Goal: Task Accomplishment & Management: Manage account settings

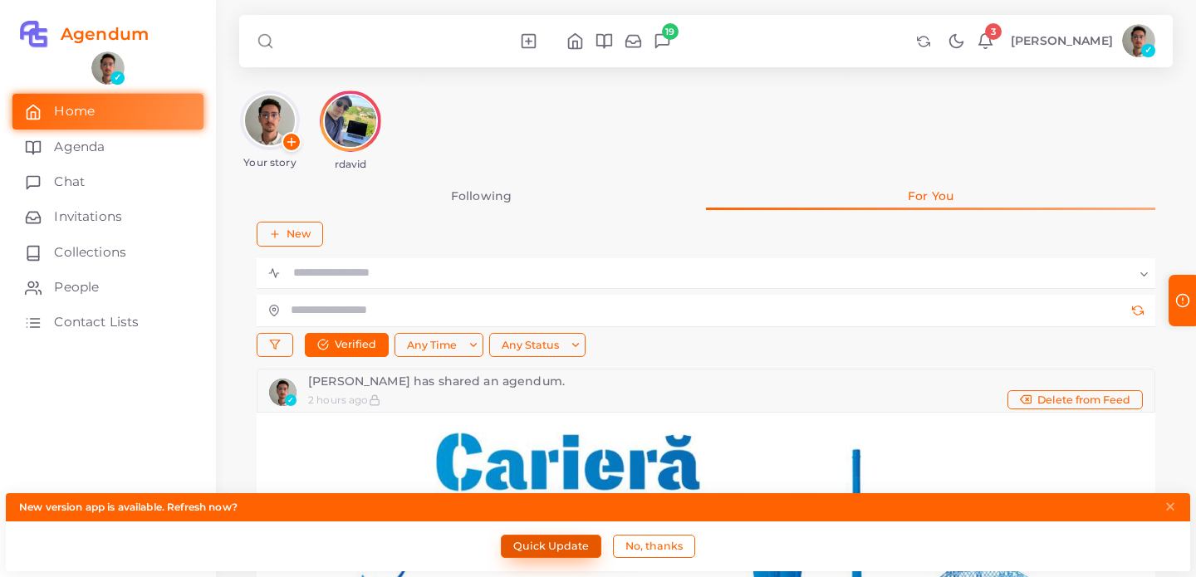
click at [543, 547] on button "Quick Update" at bounding box center [551, 546] width 101 height 23
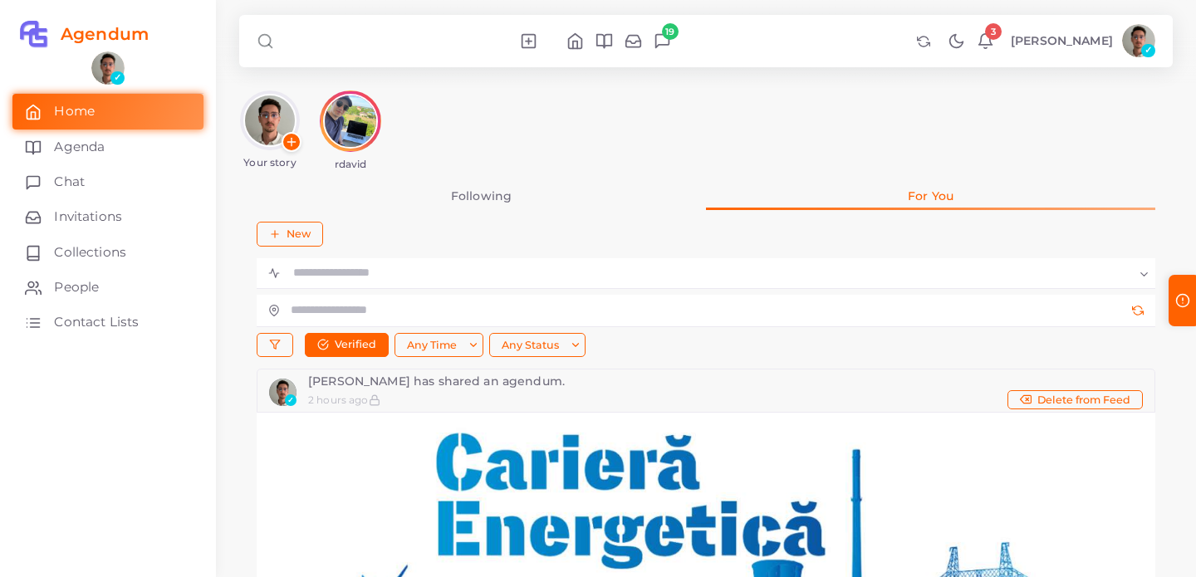
click at [985, 29] on span "3" at bounding box center [993, 31] width 17 height 17
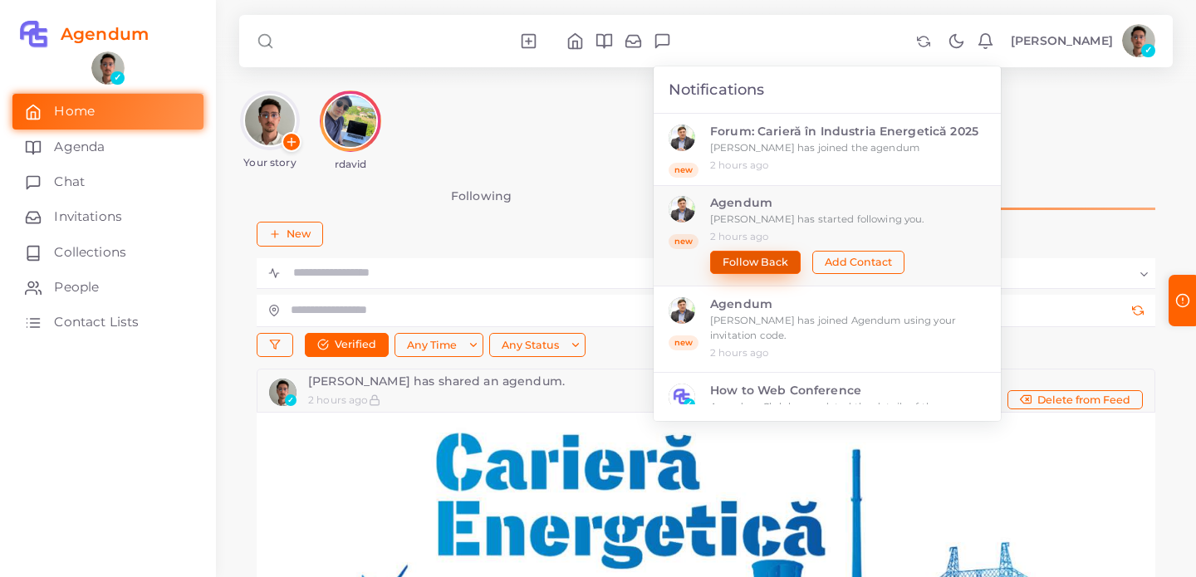
click at [724, 256] on button "Follow Back" at bounding box center [755, 262] width 91 height 23
click at [801, 260] on button "Add Contact" at bounding box center [847, 262] width 92 height 23
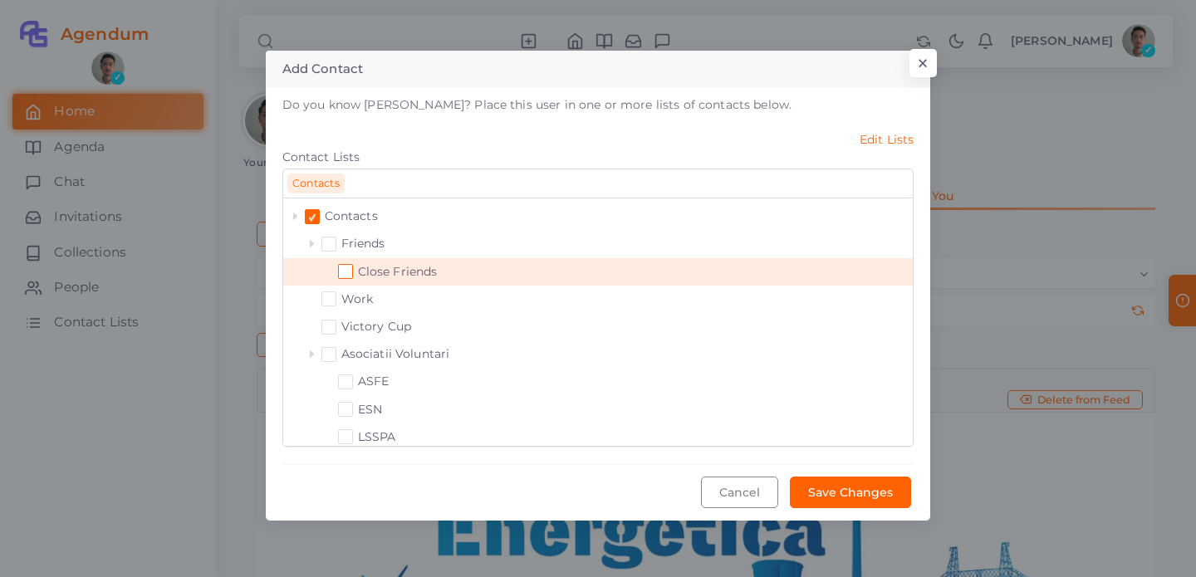
scroll to position [37, 0]
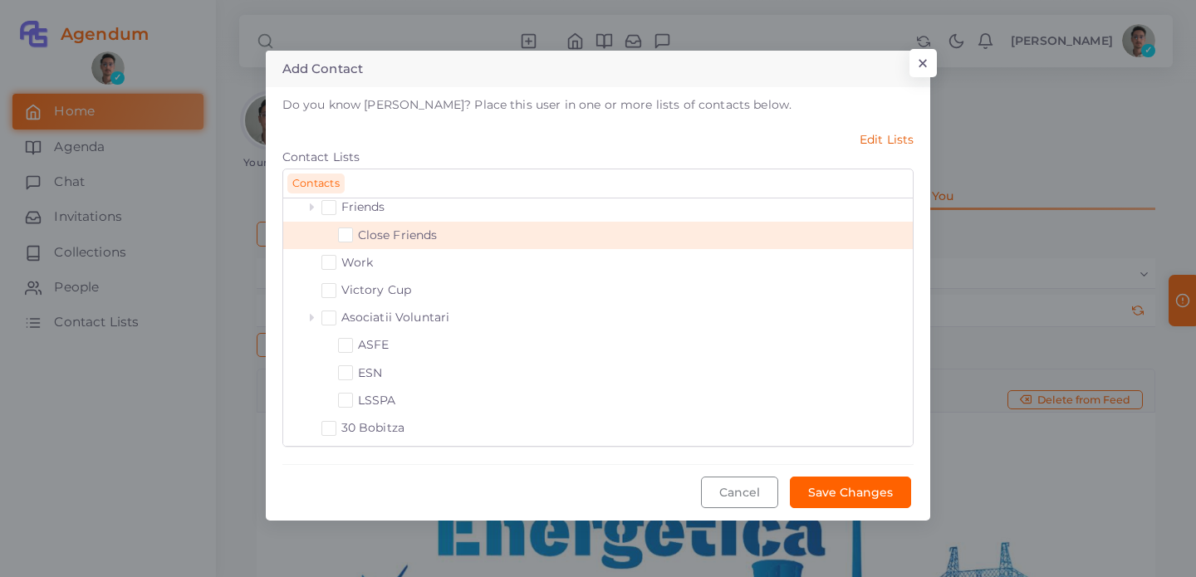
click at [873, 137] on link "Edit Lists" at bounding box center [598, 139] width 632 height 17
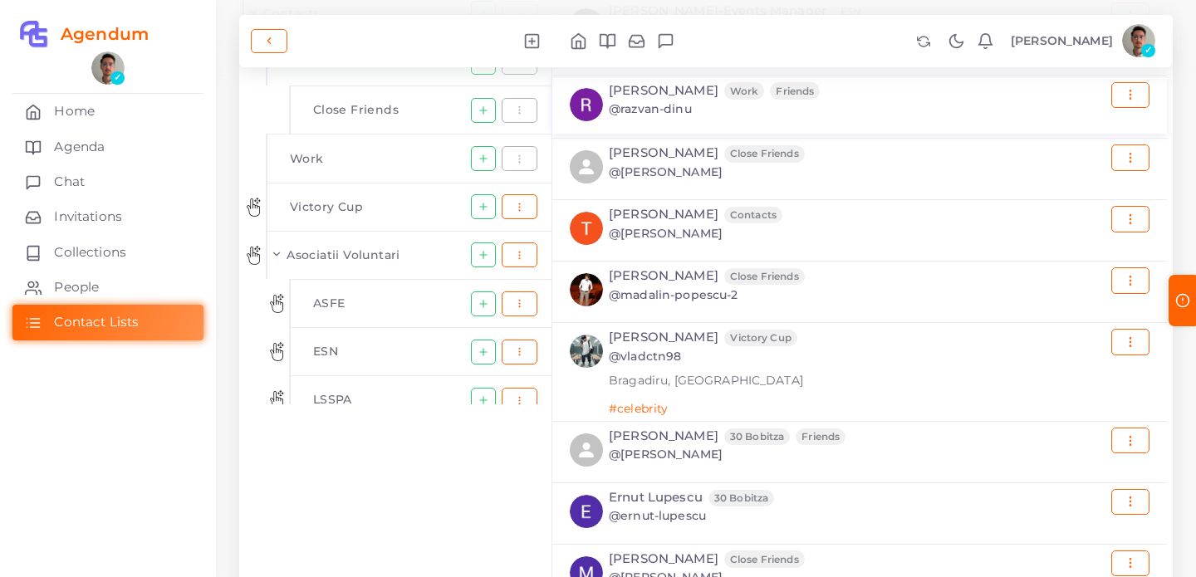
scroll to position [184, 0]
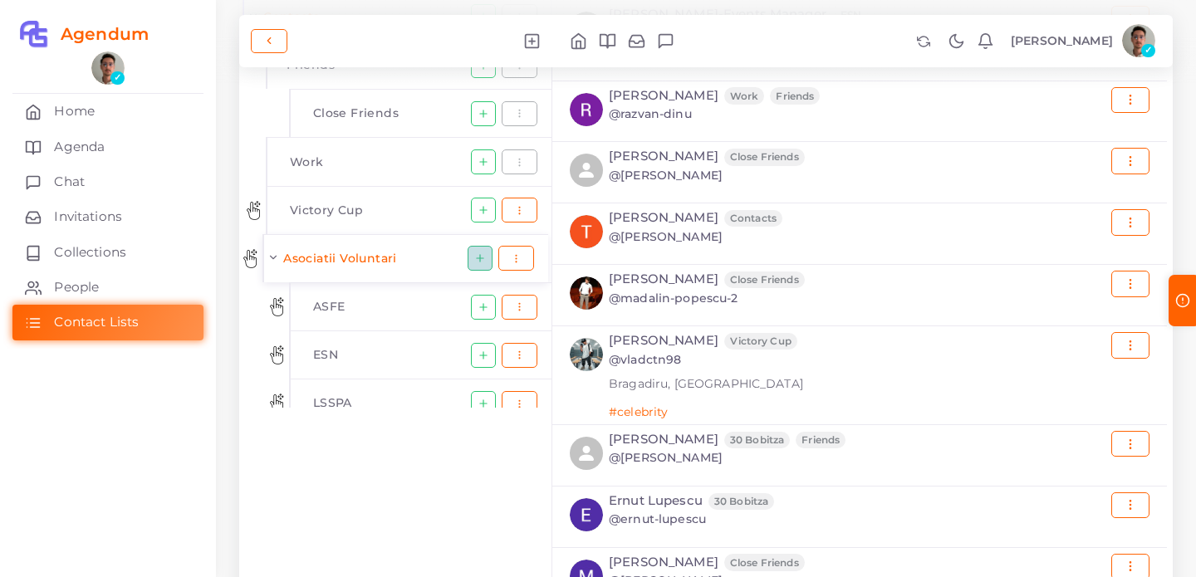
click at [478, 262] on icon "button" at bounding box center [480, 259] width 12 height 12
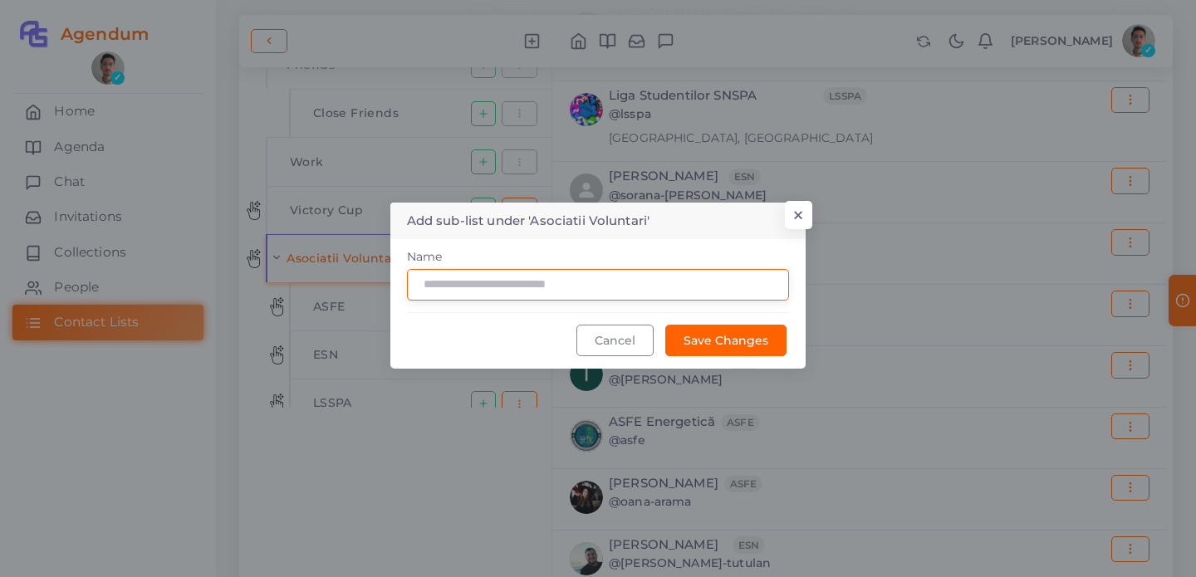
click at [508, 285] on input "Name" at bounding box center [598, 285] width 383 height 32
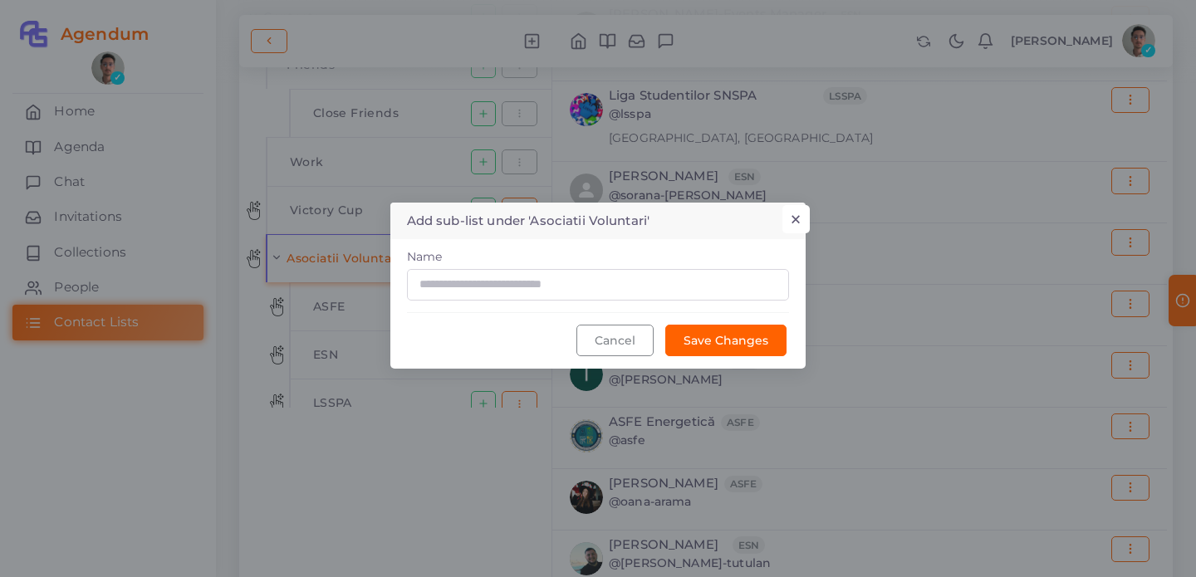
click at [800, 215] on button "×" at bounding box center [795, 219] width 27 height 28
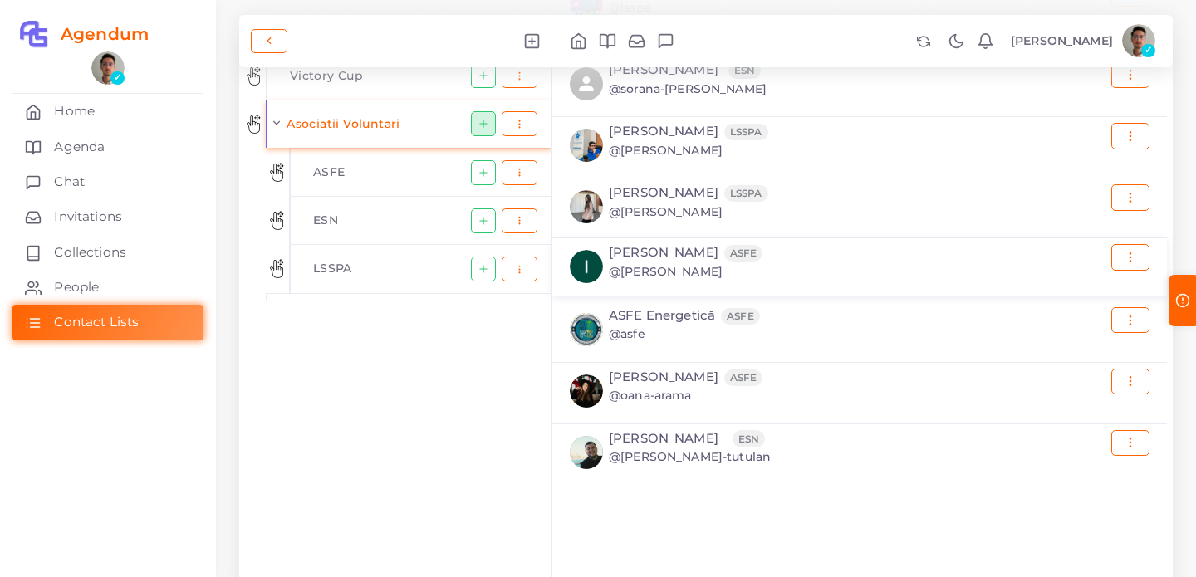
scroll to position [0, 0]
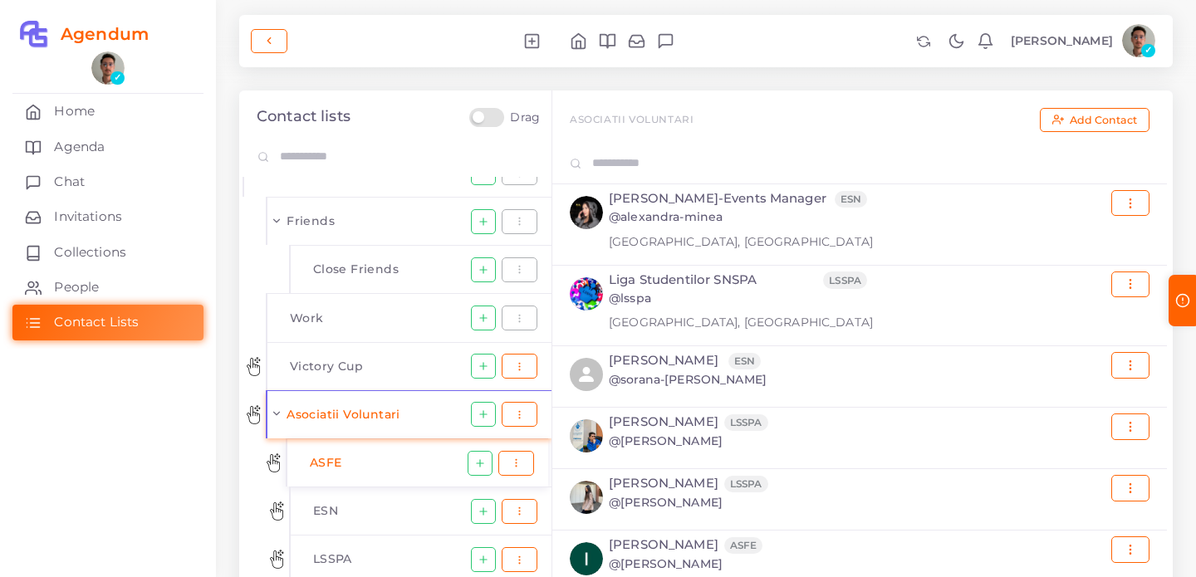
click at [363, 449] on li "ASFE" at bounding box center [384, 463] width 167 height 38
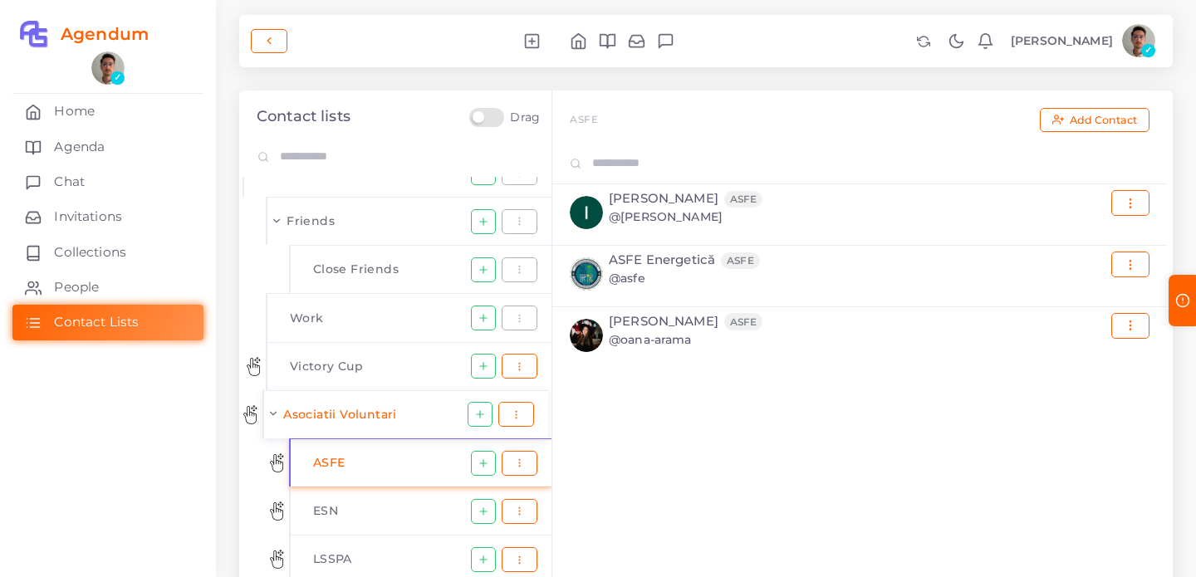
click at [429, 418] on li "Asociatii Voluntari" at bounding box center [372, 414] width 190 height 38
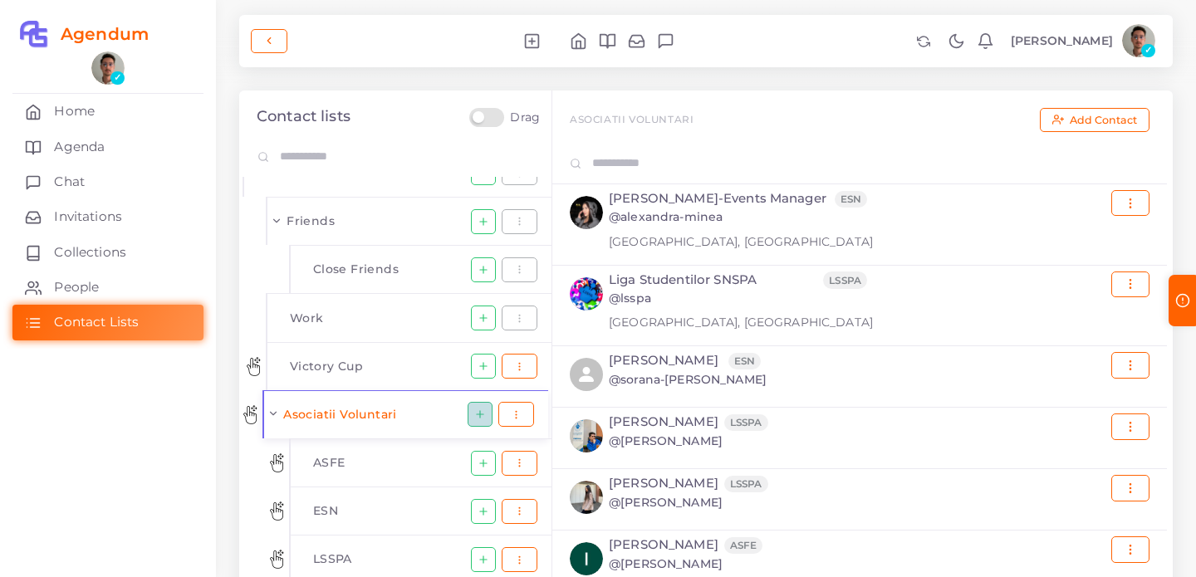
click at [486, 416] on button "button" at bounding box center [480, 414] width 25 height 25
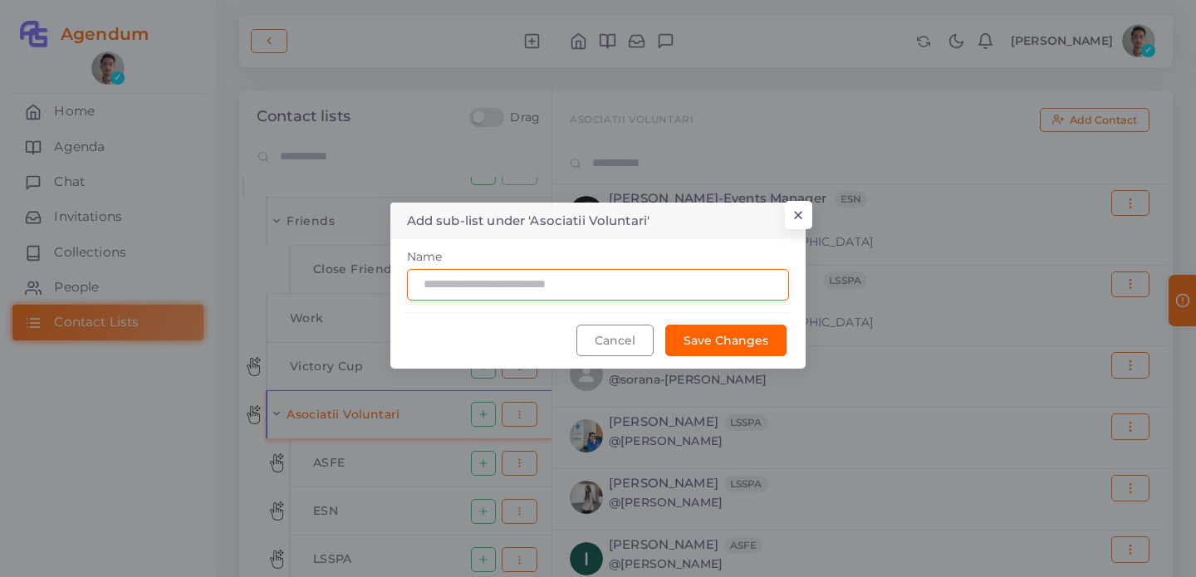
click at [558, 290] on input "Name" at bounding box center [598, 285] width 383 height 32
type input "****"
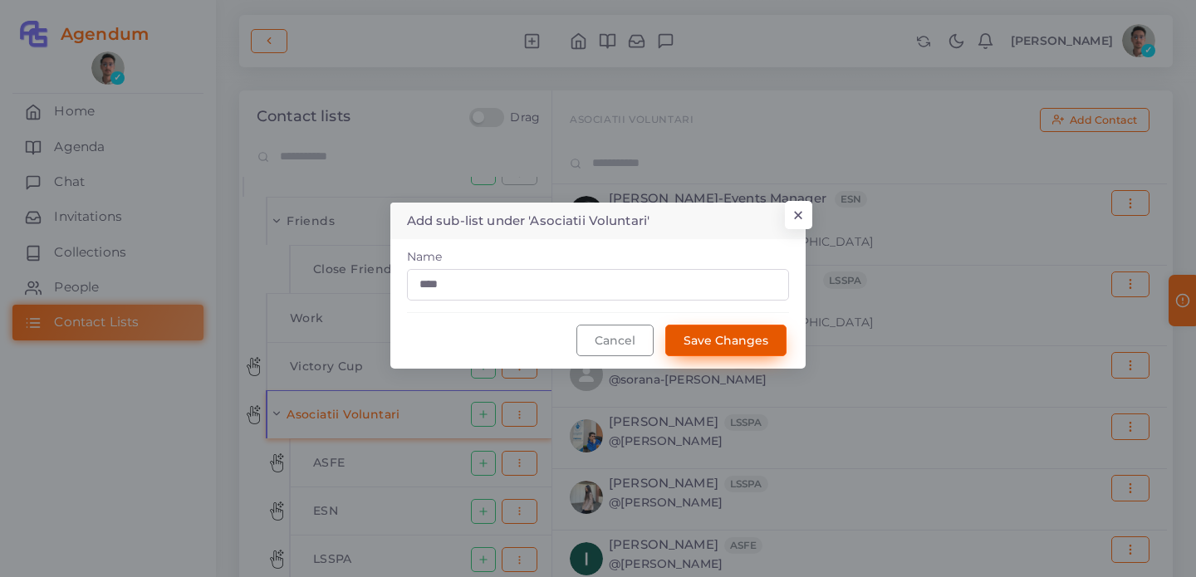
click at [728, 346] on button "Save Changes" at bounding box center [725, 341] width 121 height 32
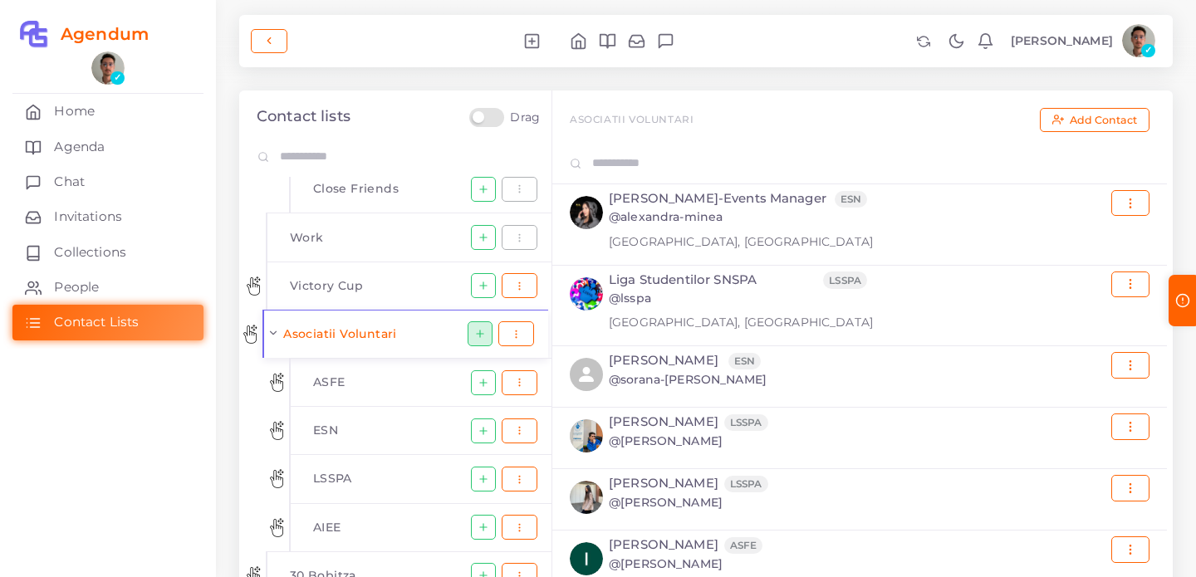
scroll to position [116, 0]
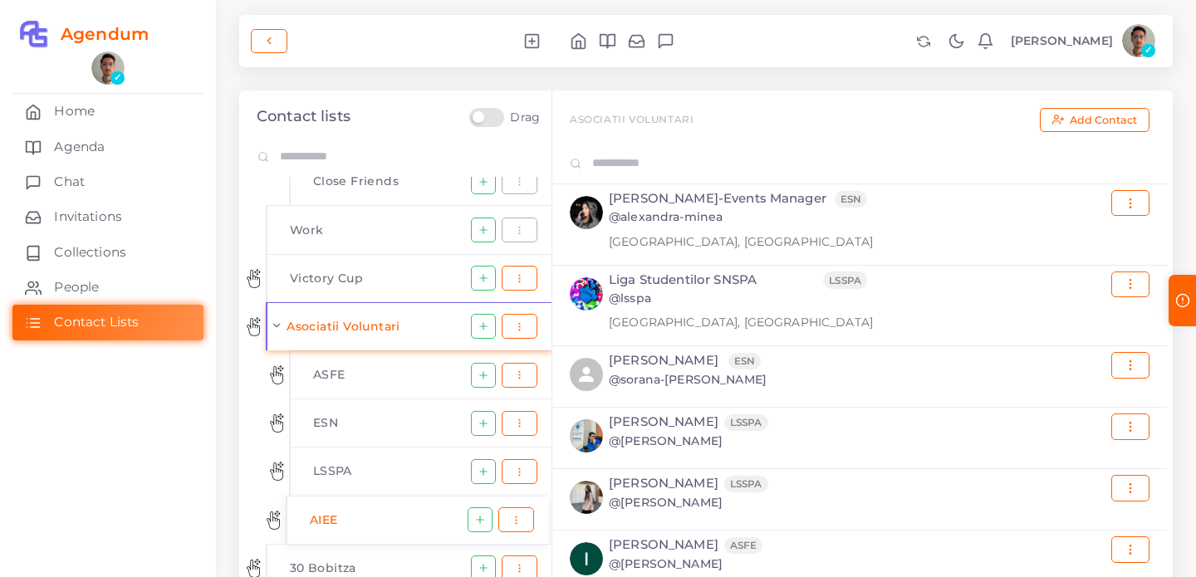
click at [374, 513] on li "AIEE" at bounding box center [384, 520] width 167 height 38
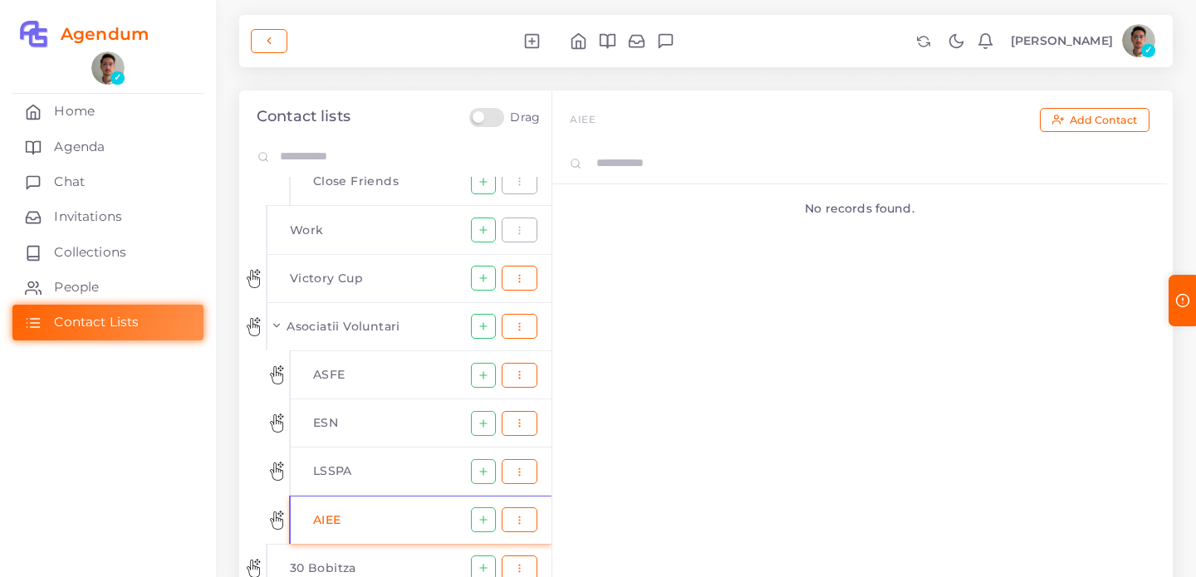
click at [714, 173] on input "text" at bounding box center [876, 164] width 569 height 32
type input "******"
click at [1101, 116] on span "Add Contact" at bounding box center [1103, 120] width 67 height 11
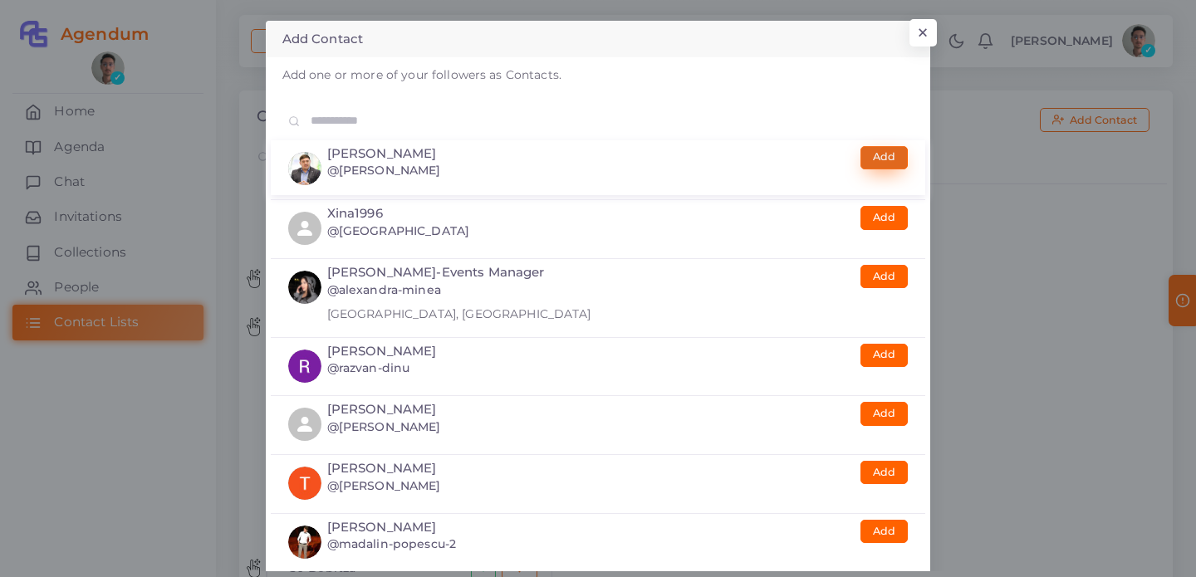
click at [871, 161] on button "Add" at bounding box center [884, 157] width 47 height 23
click at [925, 32] on button "×" at bounding box center [920, 37] width 27 height 28
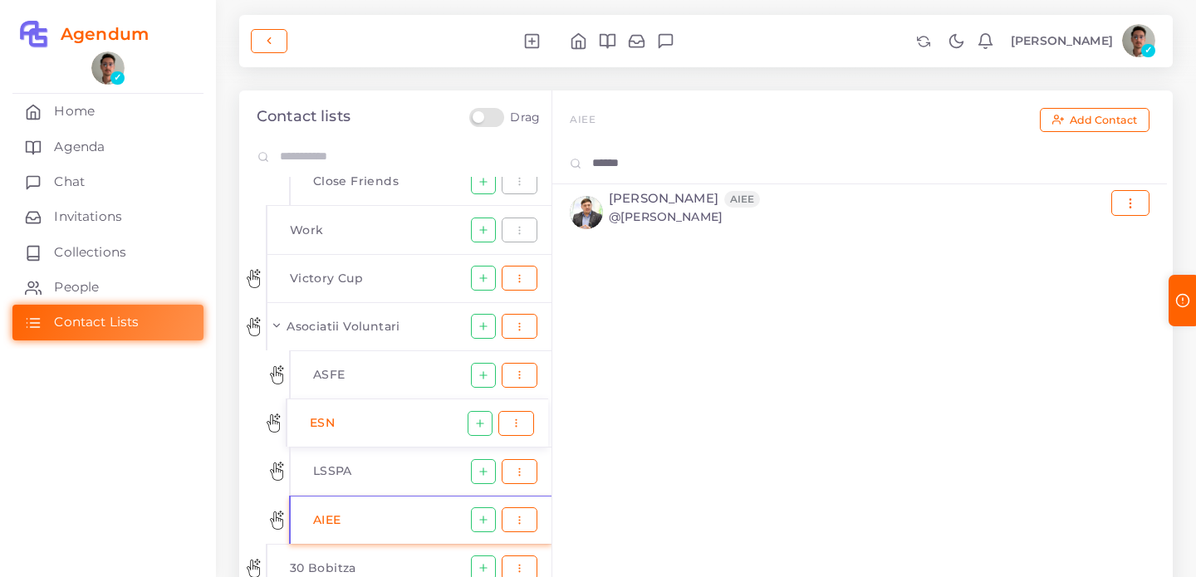
click at [380, 417] on li "ESN" at bounding box center [384, 424] width 167 height 38
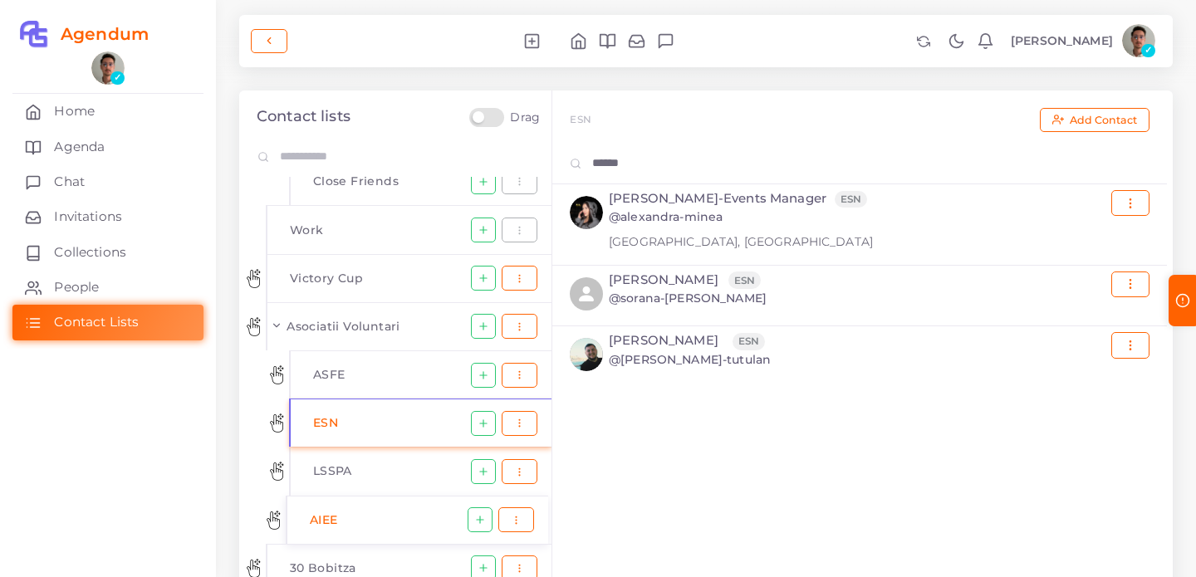
click at [395, 520] on li "AIEE" at bounding box center [384, 520] width 167 height 38
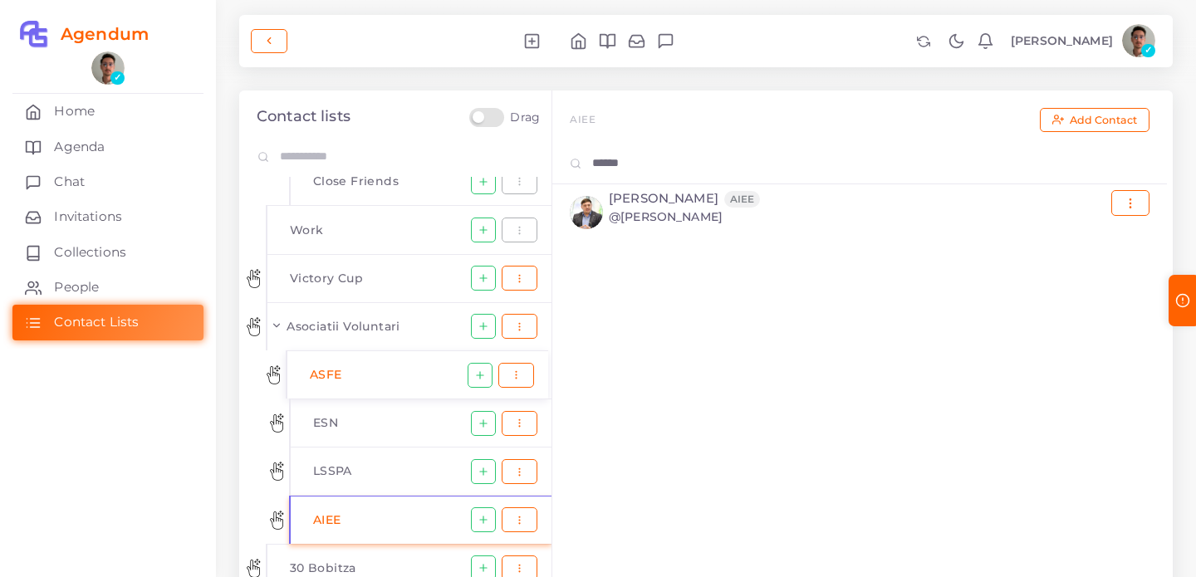
click at [392, 377] on li "ASFE" at bounding box center [384, 375] width 167 height 38
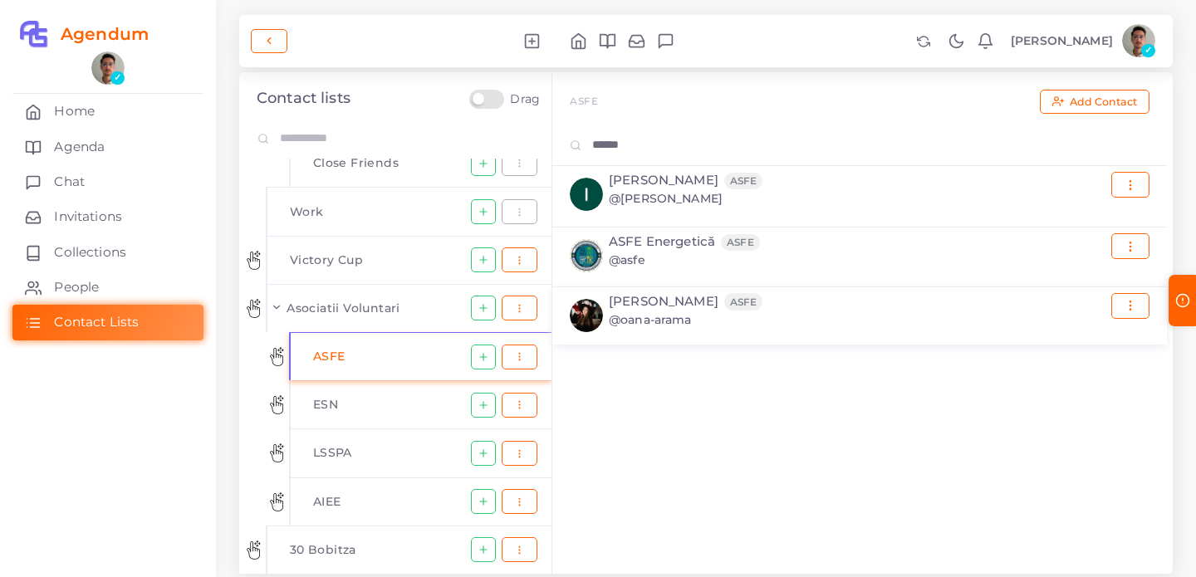
scroll to position [42, 0]
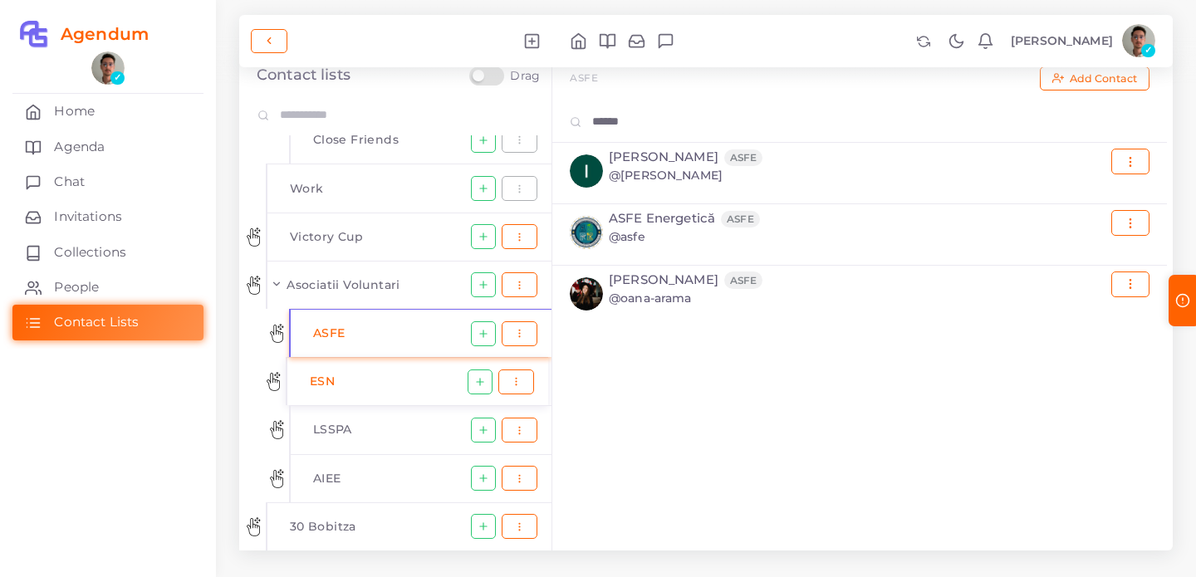
click at [370, 377] on li "ESN" at bounding box center [384, 382] width 167 height 38
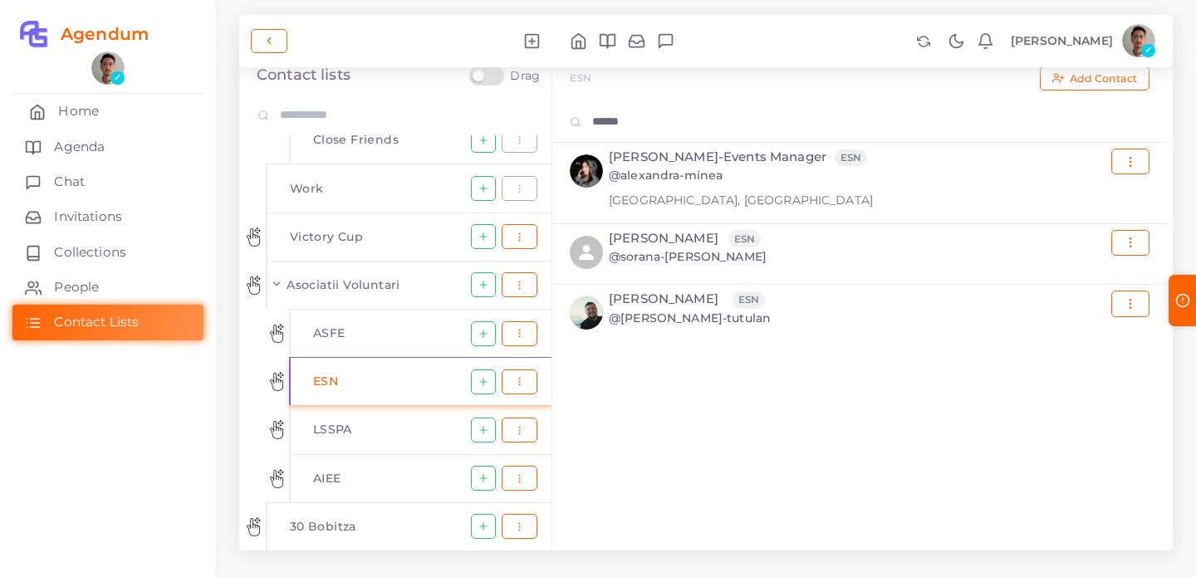
click at [118, 115] on link "Home" at bounding box center [107, 111] width 191 height 35
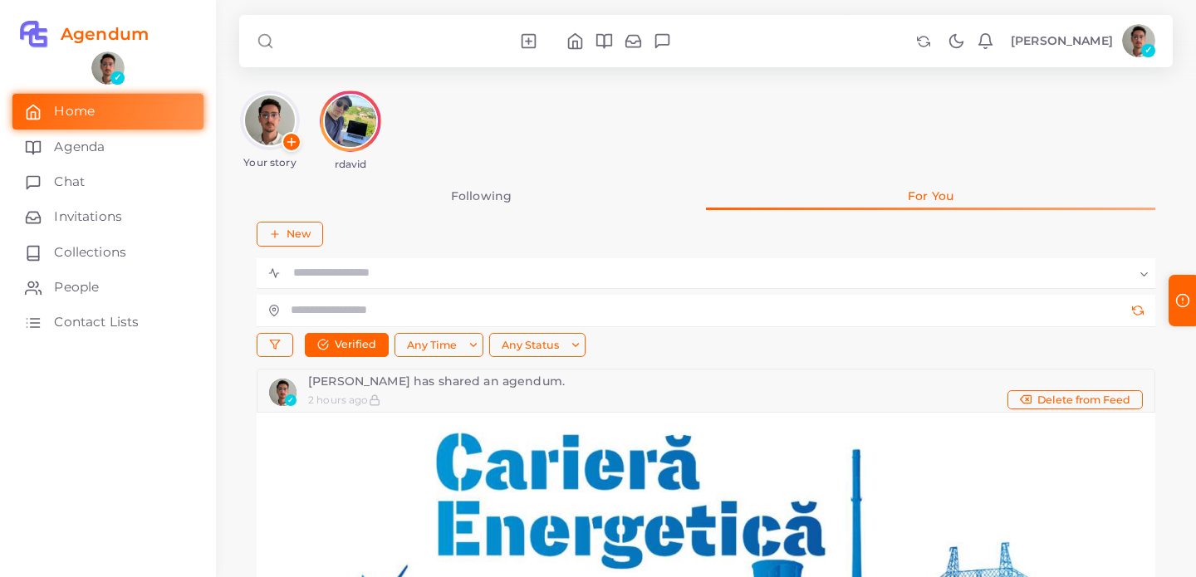
click at [921, 113] on div "Your story rdavid" at bounding box center [706, 131] width 934 height 80
click at [929, 106] on div "Your story rdavid" at bounding box center [706, 131] width 934 height 80
click at [873, 160] on div "Your story rdavid" at bounding box center [706, 131] width 934 height 80
click at [881, 112] on div "Your story rdavid" at bounding box center [706, 131] width 934 height 80
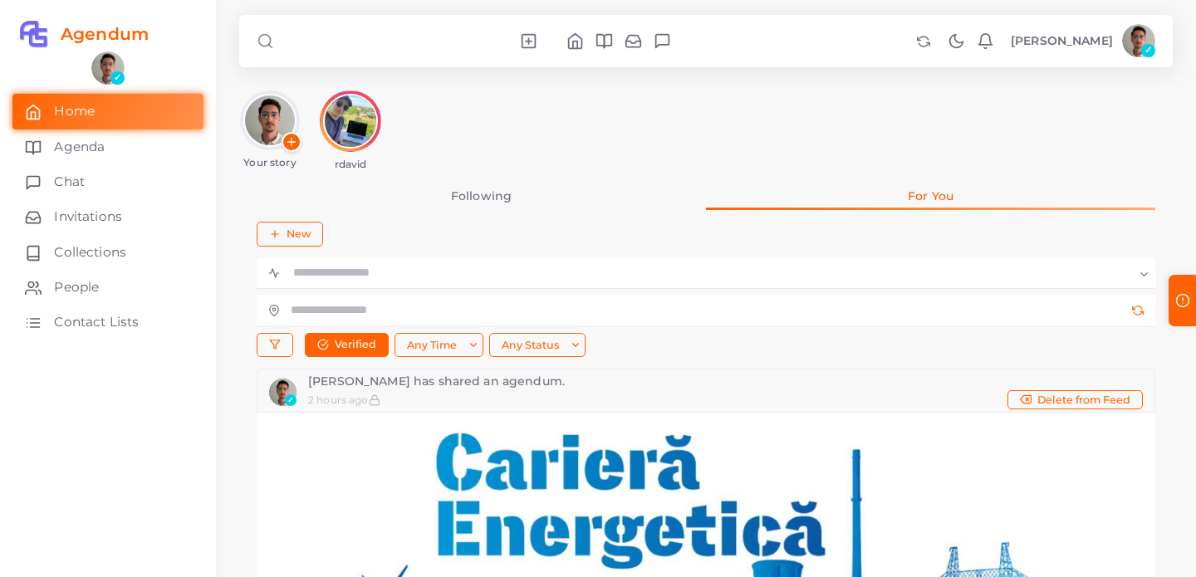
click at [879, 112] on div "Your story rdavid" at bounding box center [706, 131] width 934 height 80
drag, startPoint x: 389, startPoint y: 61, endPoint x: 465, endPoint y: 116, distance: 94.0
click at [465, 116] on div "Your story rdavid" at bounding box center [706, 131] width 934 height 80
click at [901, 125] on div "Your story rdavid" at bounding box center [706, 131] width 934 height 80
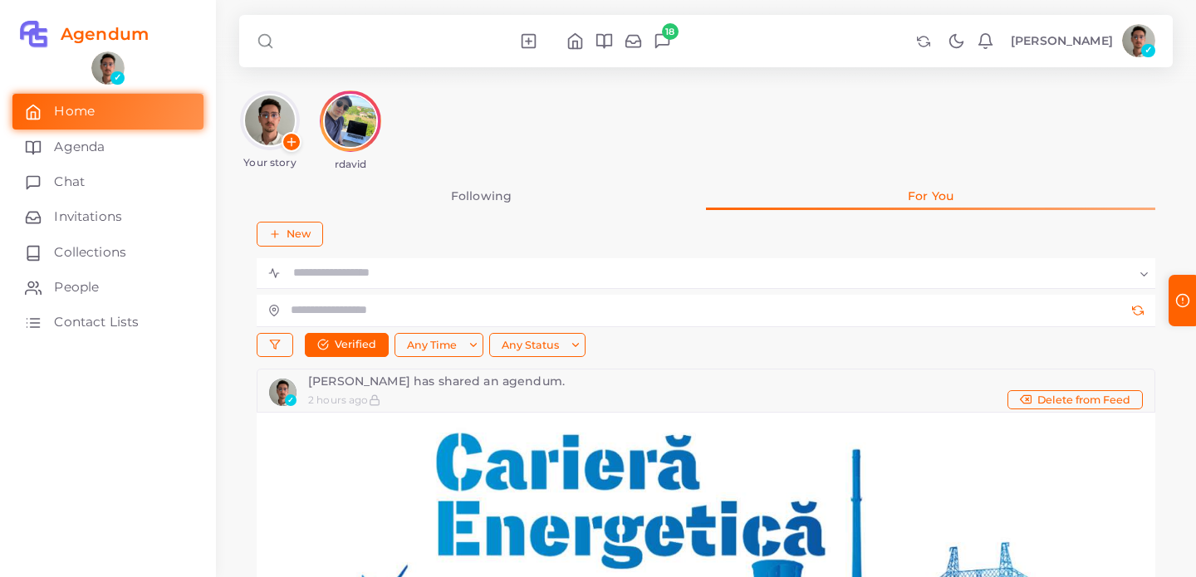
click at [654, 47] on icon at bounding box center [662, 40] width 17 height 17
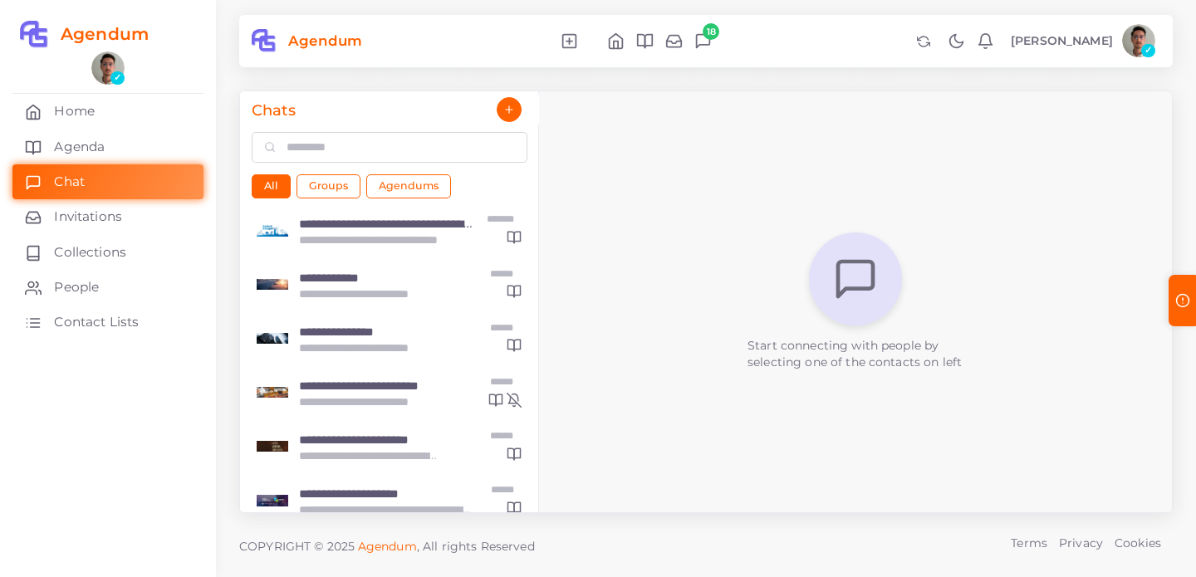
click at [697, 45] on icon at bounding box center [703, 41] width 13 height 13
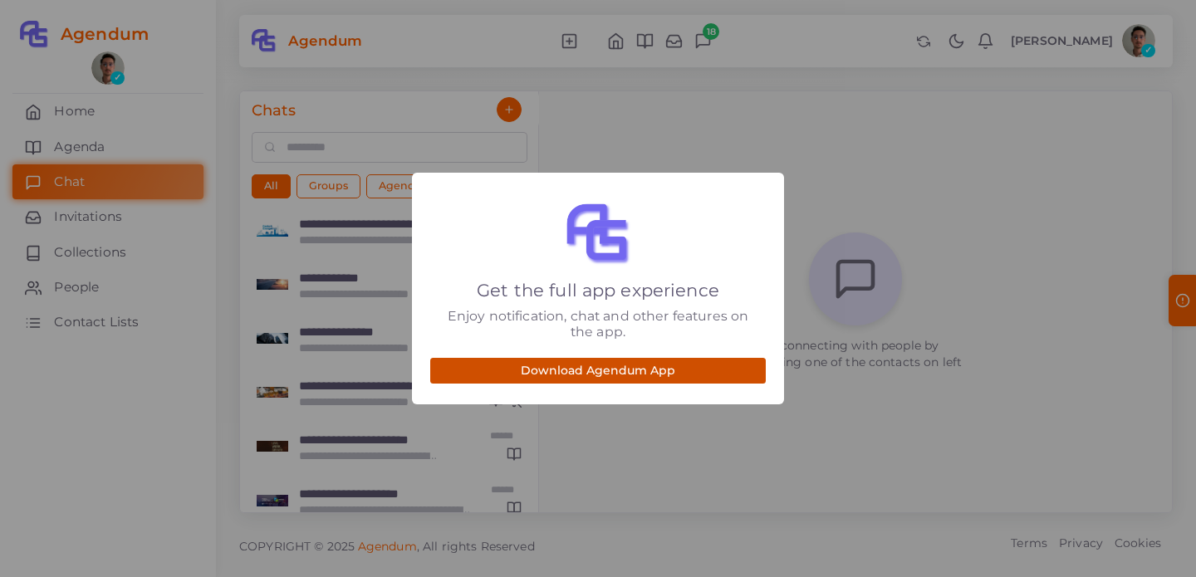
click at [603, 365] on button "Download Agendum App" at bounding box center [598, 371] width 336 height 27
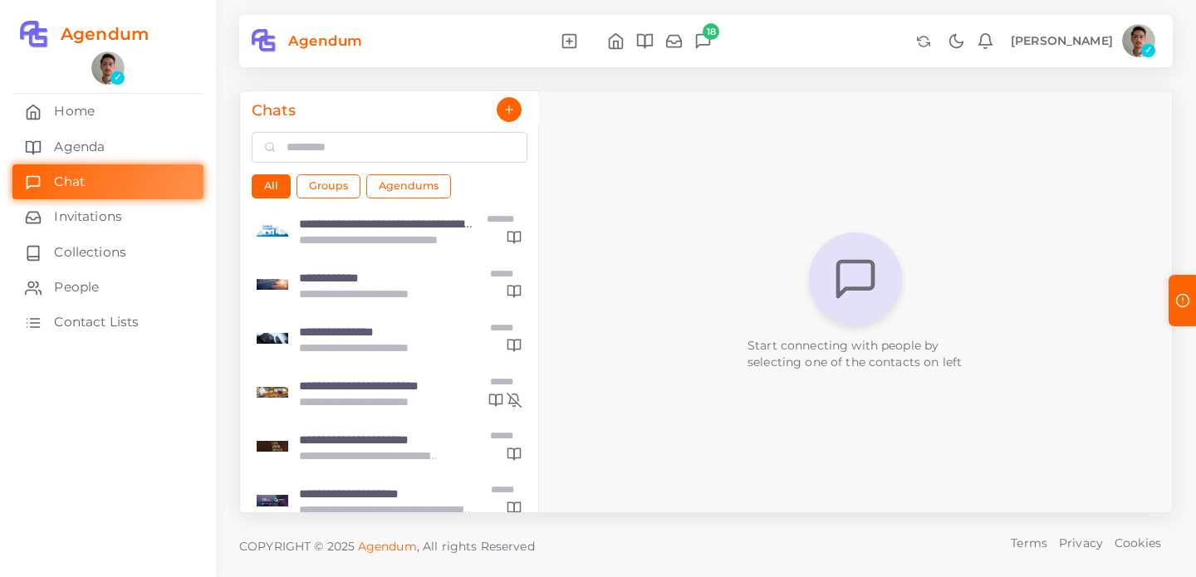
click at [616, 183] on div "Start connecting with people by selecting one of the contacts on left" at bounding box center [855, 302] width 633 height 422
click at [694, 49] on icon at bounding box center [702, 40] width 17 height 17
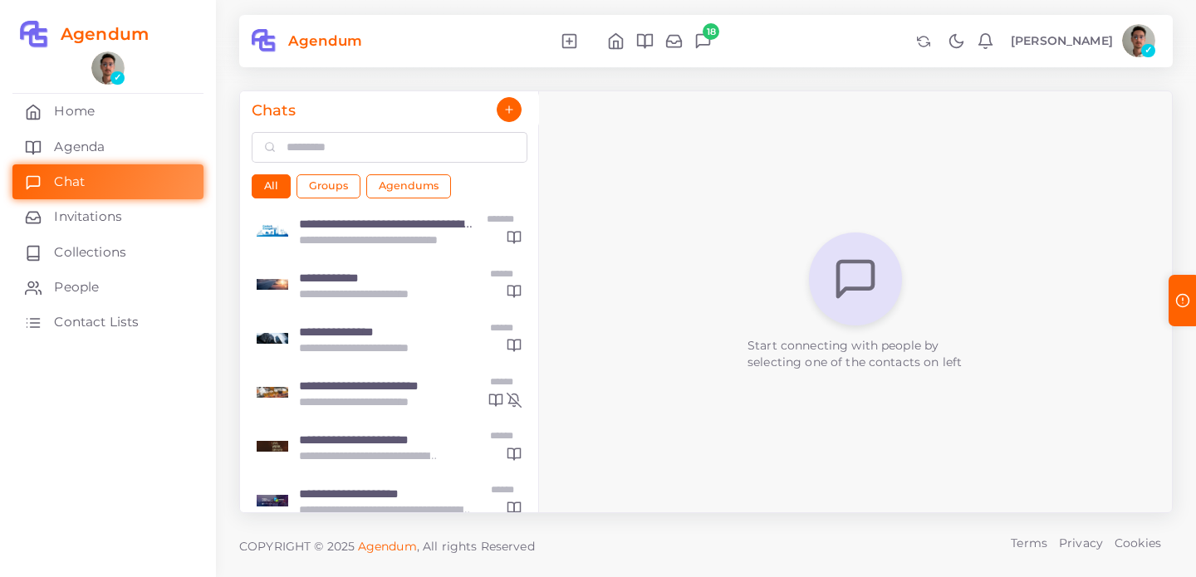
click at [750, 103] on div "Start connecting with people by selecting one of the contacts on left" at bounding box center [855, 302] width 633 height 422
click at [703, 34] on span "18" at bounding box center [711, 31] width 17 height 17
click at [46, 117] on link "Home" at bounding box center [107, 111] width 191 height 35
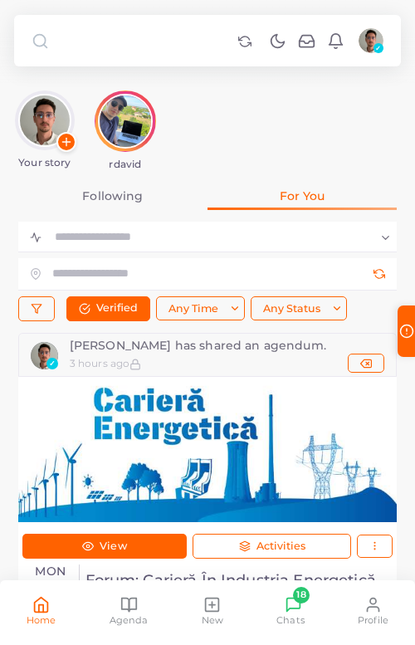
click at [138, 576] on div "Agenda" at bounding box center [129, 611] width 39 height 31
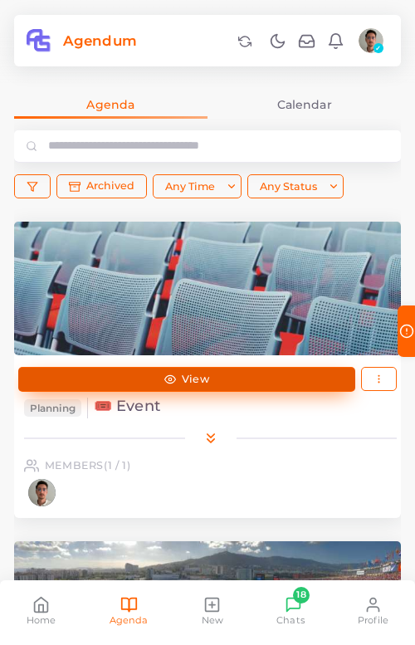
click at [226, 384] on link "View" at bounding box center [186, 379] width 337 height 25
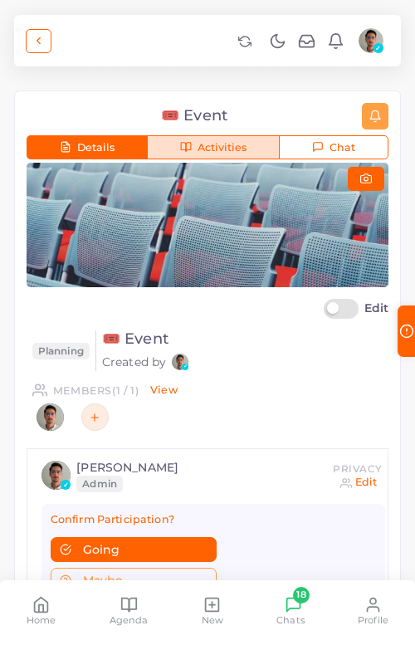
click at [200, 140] on button "Activities" at bounding box center [213, 147] width 133 height 25
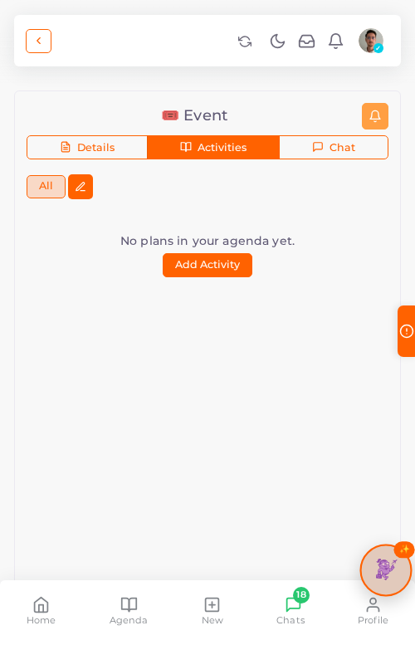
click at [384, 571] on img at bounding box center [386, 571] width 28 height 28
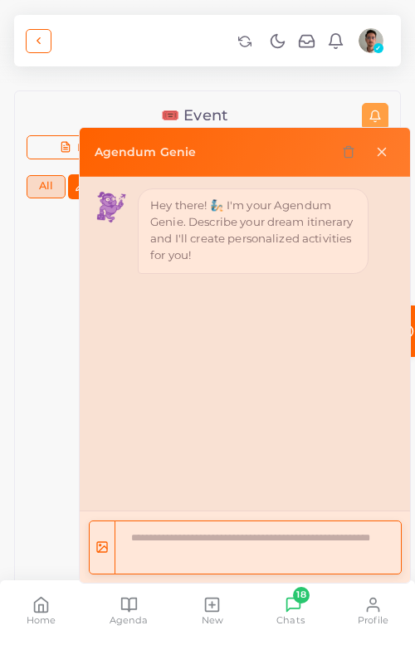
click at [200, 534] on textarea at bounding box center [258, 548] width 287 height 54
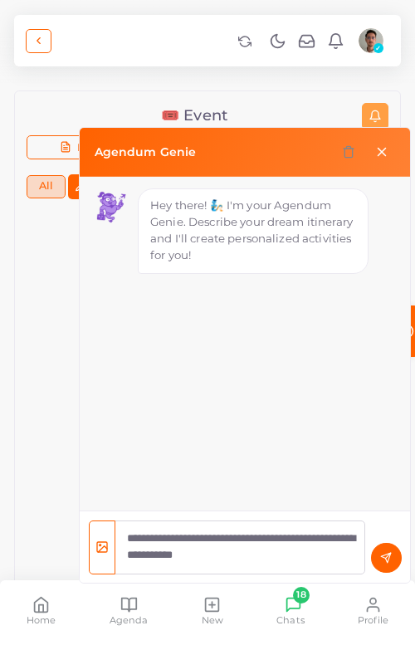
type textarea "**********"
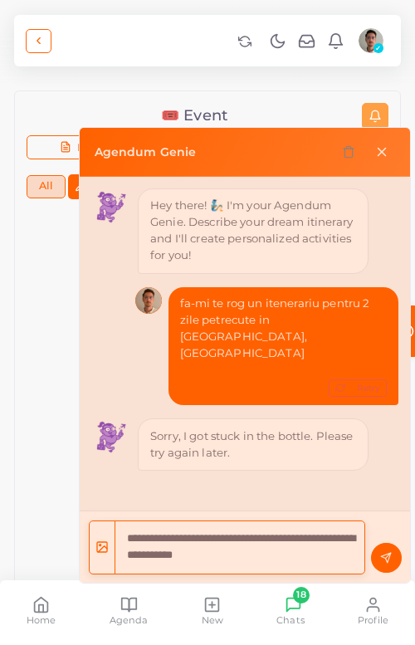
click at [262, 549] on textarea "**********" at bounding box center [240, 548] width 251 height 54
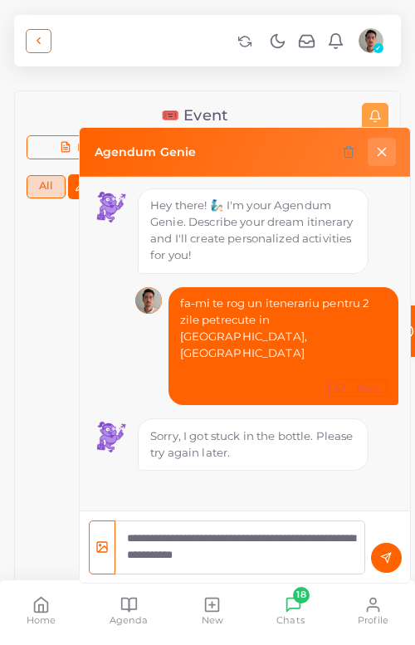
click at [379, 156] on icon "button" at bounding box center [382, 152] width 15 height 15
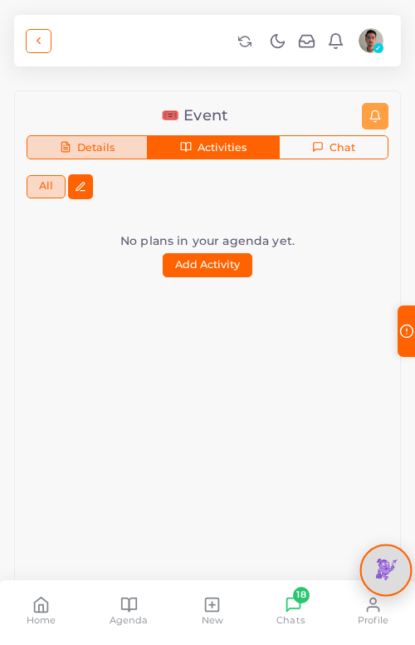
click at [122, 143] on button "Details" at bounding box center [87, 147] width 121 height 25
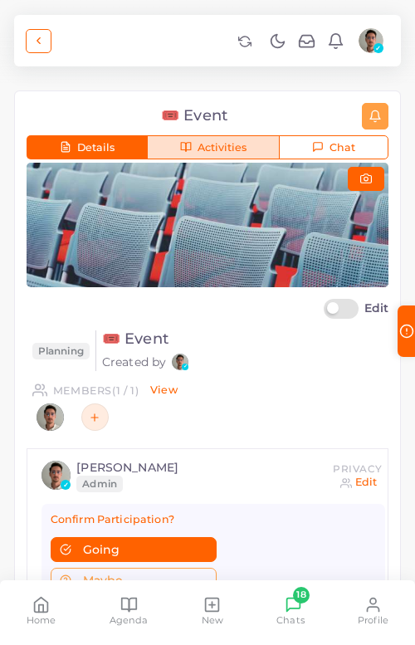
click at [203, 140] on button "Activities" at bounding box center [213, 147] width 133 height 25
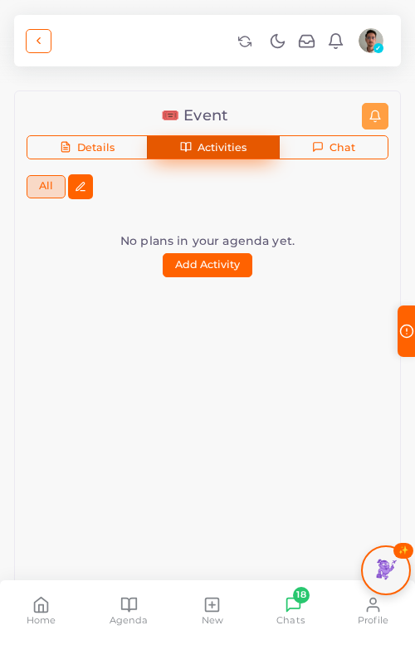
click at [198, 143] on span "Activities" at bounding box center [222, 148] width 49 height 11
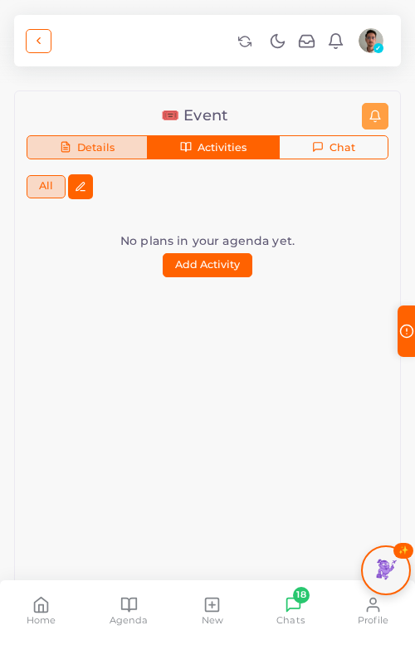
click at [95, 143] on span "Details" at bounding box center [95, 148] width 37 height 11
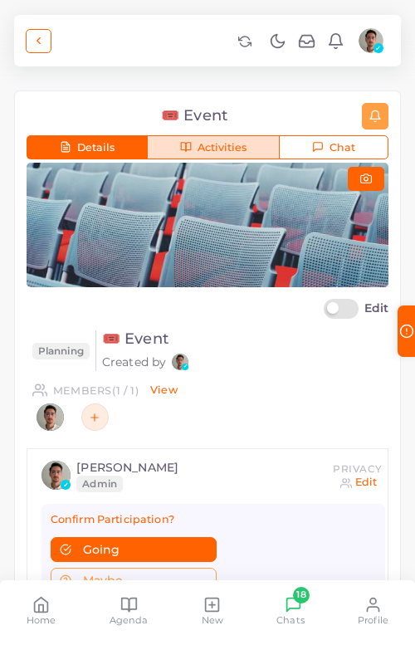
click at [181, 149] on icon "button" at bounding box center [183, 147] width 5 height 9
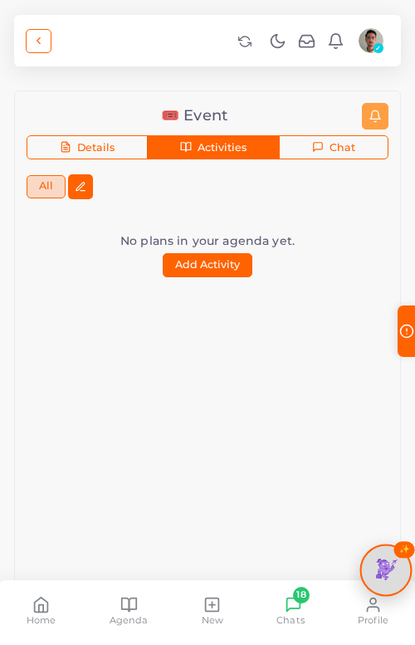
click at [376, 560] on img at bounding box center [386, 571] width 28 height 28
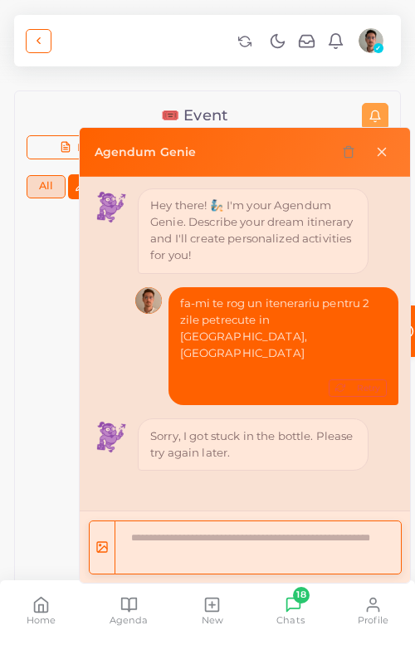
click at [311, 542] on textarea at bounding box center [258, 548] width 287 height 54
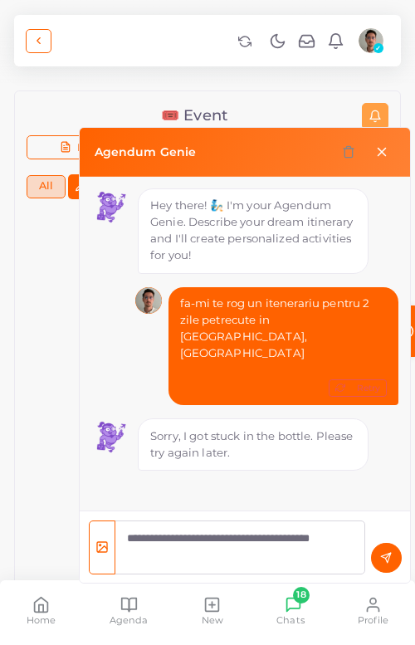
type textarea "**********"
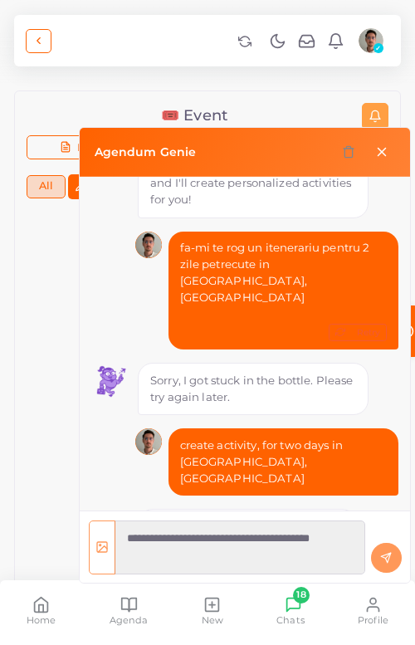
scroll to position [103, 0]
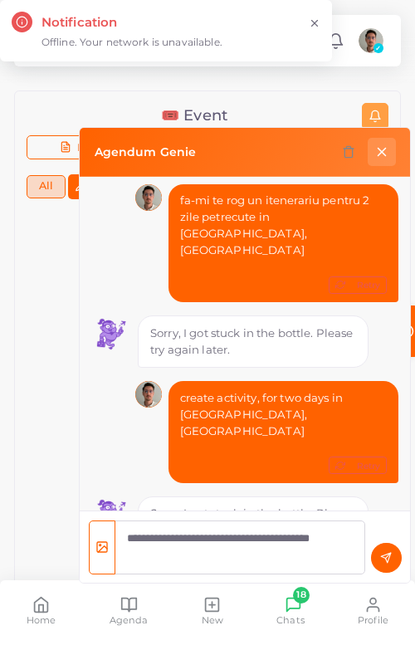
click at [381, 152] on line "button" at bounding box center [381, 151] width 7 height 7
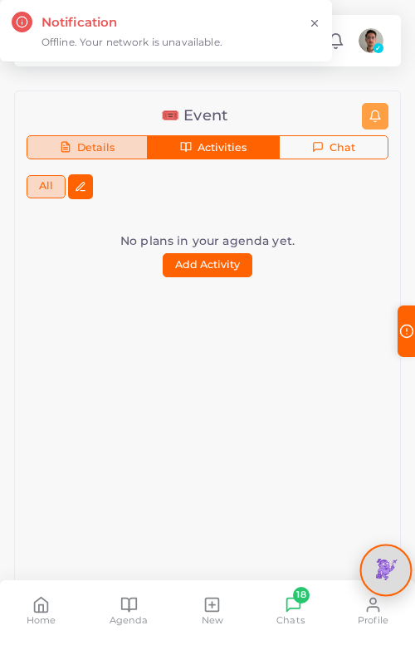
click at [115, 144] on button "Details" at bounding box center [87, 147] width 121 height 25
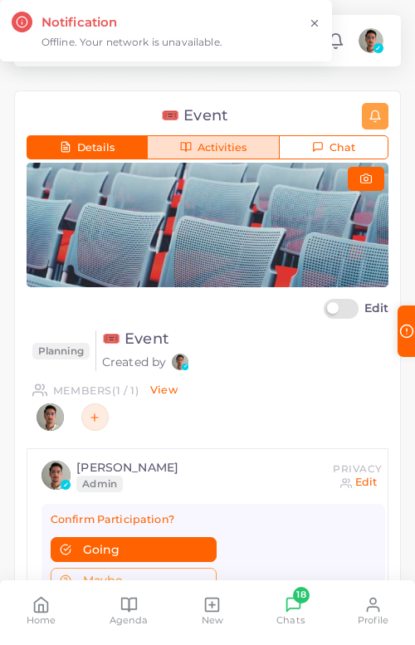
click at [177, 145] on button "Activities" at bounding box center [213, 147] width 133 height 25
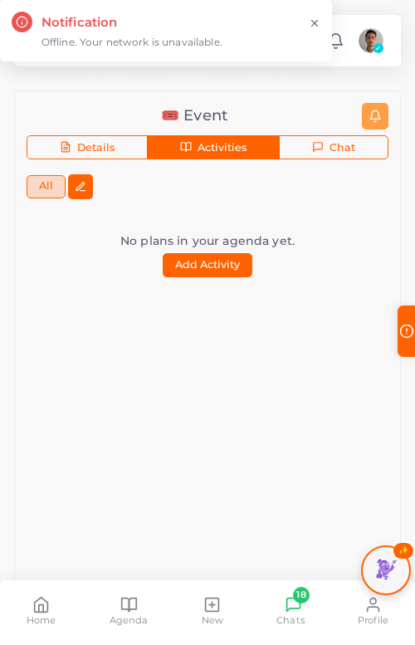
click at [312, 18] on icon at bounding box center [315, 23] width 12 height 12
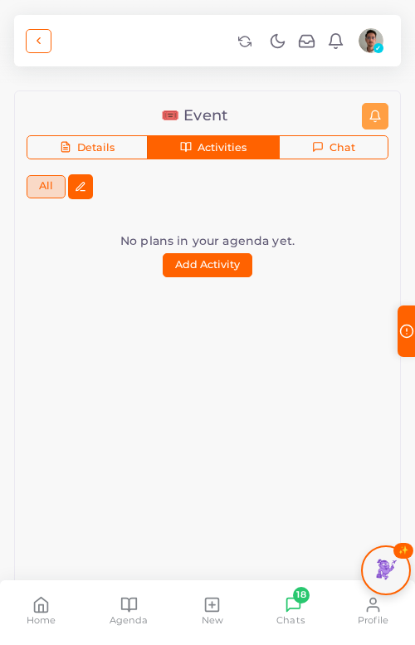
click at [52, 576] on div "Home" at bounding box center [42, 611] width 30 height 31
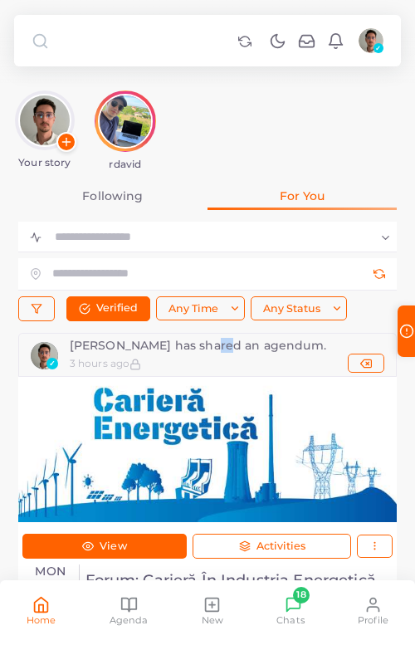
drag, startPoint x: 224, startPoint y: 344, endPoint x: 203, endPoint y: 345, distance: 21.6
click at [203, 345] on div "[PERSON_NAME] has shared an agendum." at bounding box center [227, 346] width 315 height 12
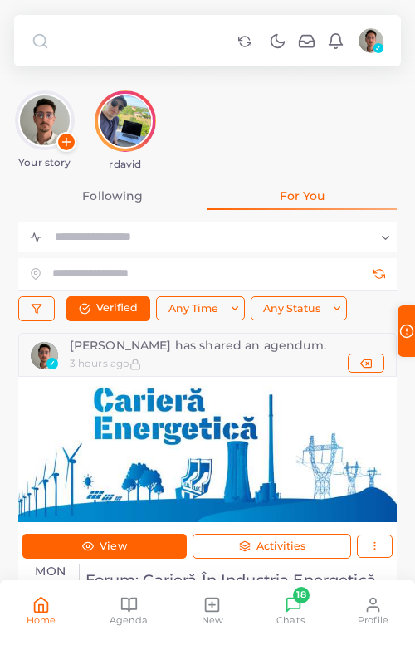
click at [148, 341] on div "[PERSON_NAME] has shared an agendum." at bounding box center [227, 346] width 315 height 12
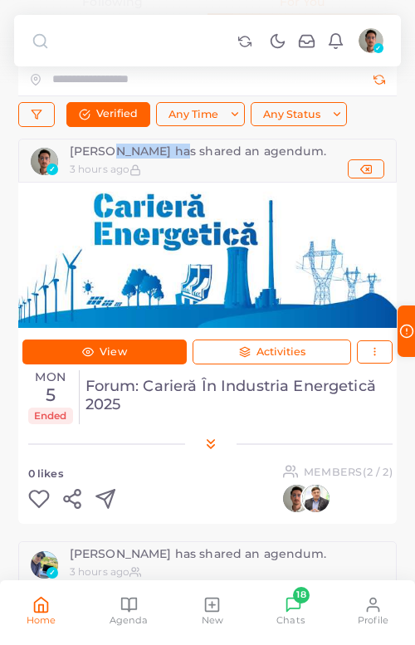
scroll to position [189, 0]
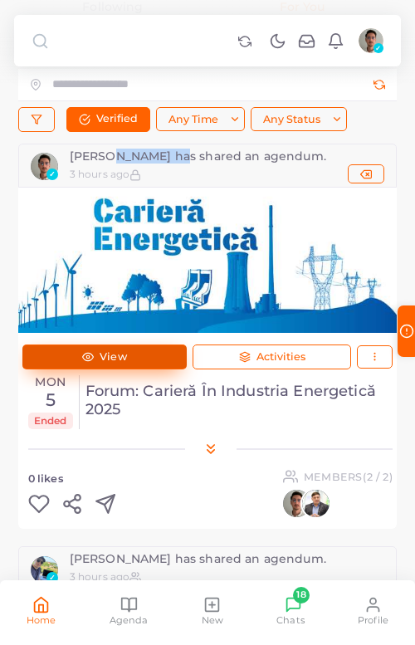
click at [141, 360] on link "View" at bounding box center [104, 357] width 164 height 25
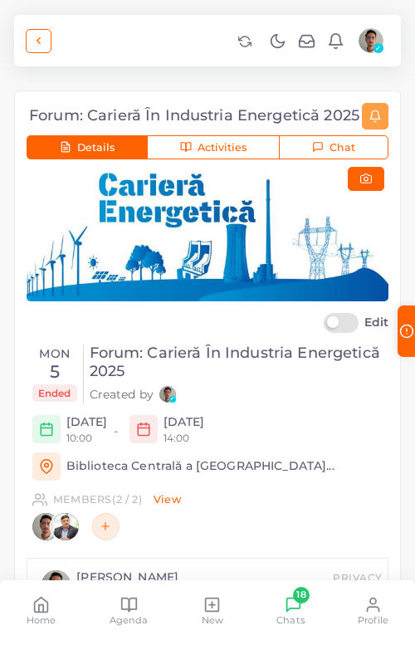
click at [29, 576] on div "Home" at bounding box center [42, 611] width 30 height 31
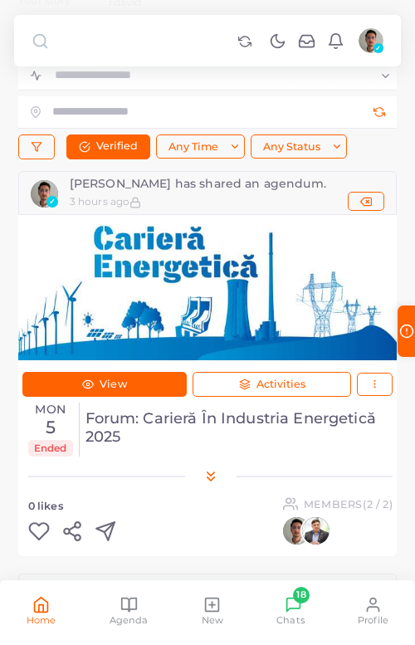
scroll to position [159, 0]
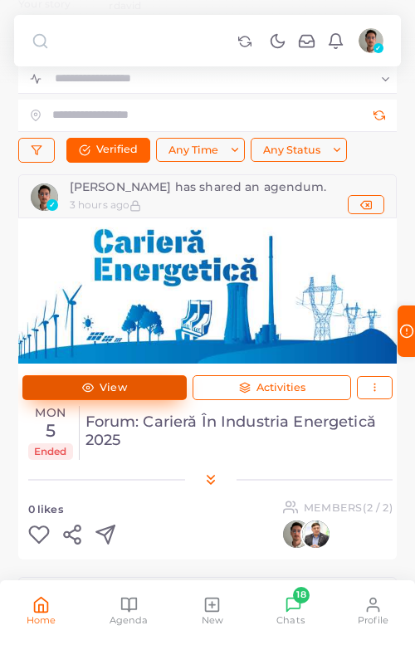
click at [120, 391] on span "View" at bounding box center [113, 388] width 27 height 11
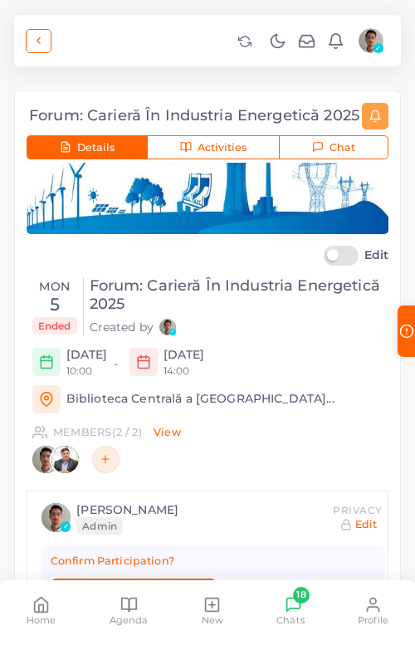
scroll to position [72, 0]
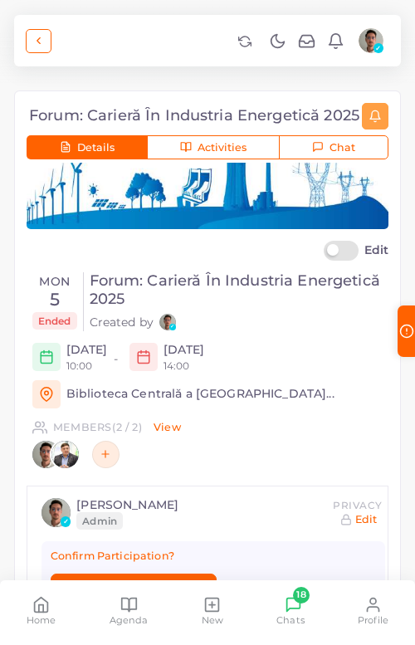
drag, startPoint x: 80, startPoint y: 352, endPoint x: 109, endPoint y: 352, distance: 29.1
click at [108, 352] on h6 "[DATE]" at bounding box center [87, 350] width 42 height 14
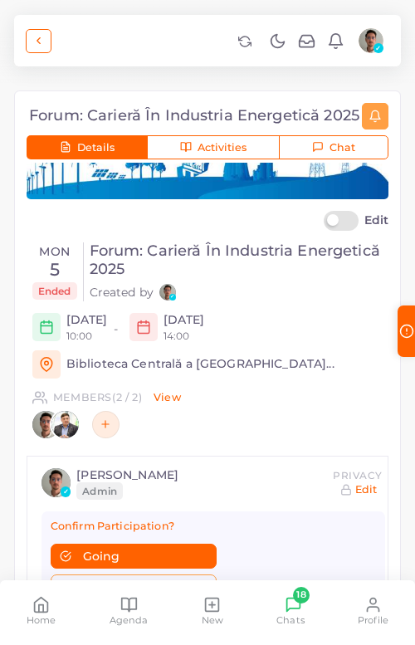
scroll to position [103, 0]
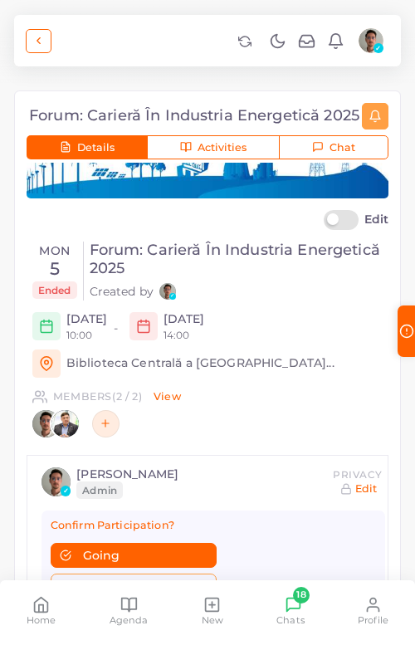
click at [159, 365] on link "Biblioteca Centrală a [GEOGRAPHIC_DATA]..." at bounding box center [200, 363] width 268 height 15
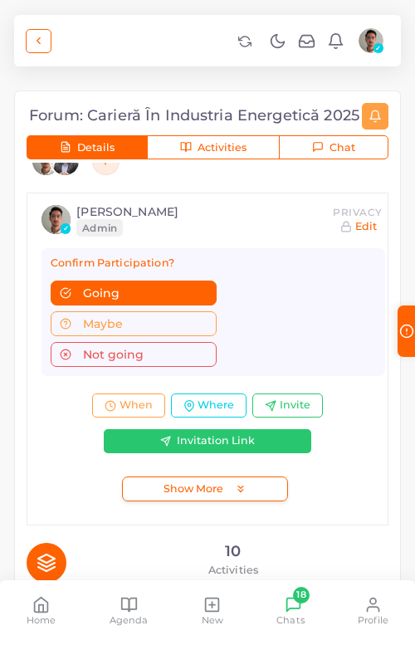
scroll to position [371, 0]
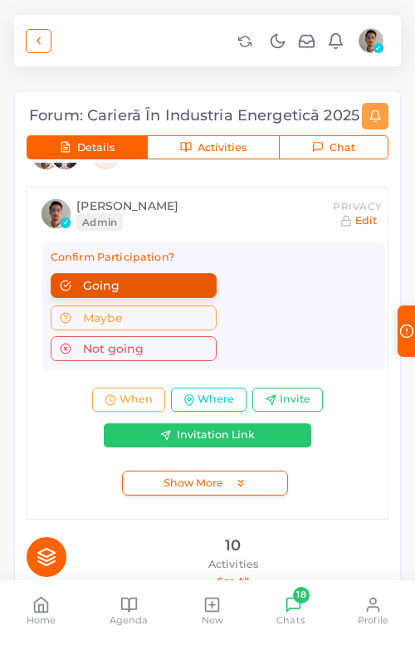
click at [137, 293] on button "Going" at bounding box center [134, 285] width 166 height 25
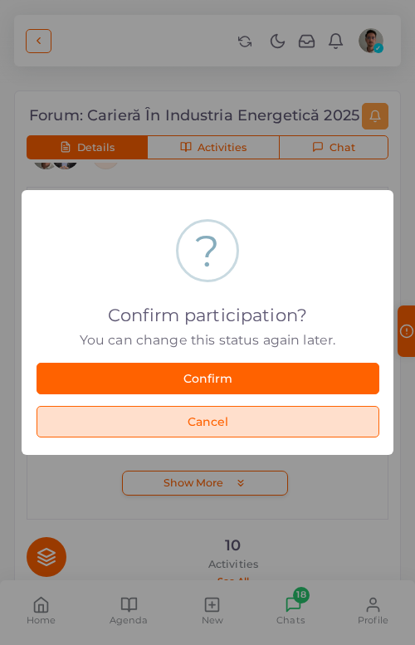
click at [231, 419] on button "Cancel" at bounding box center [208, 422] width 343 height 32
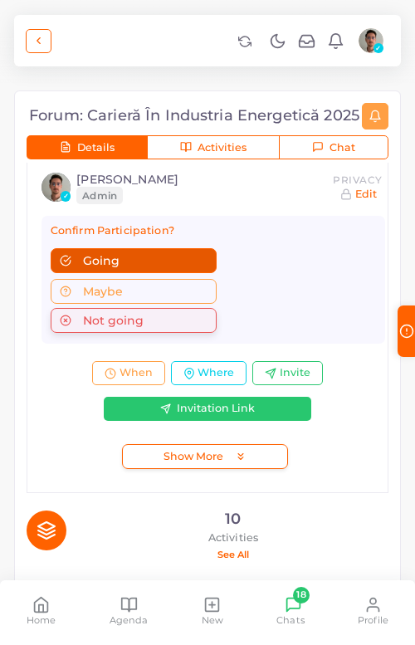
scroll to position [405, 0]
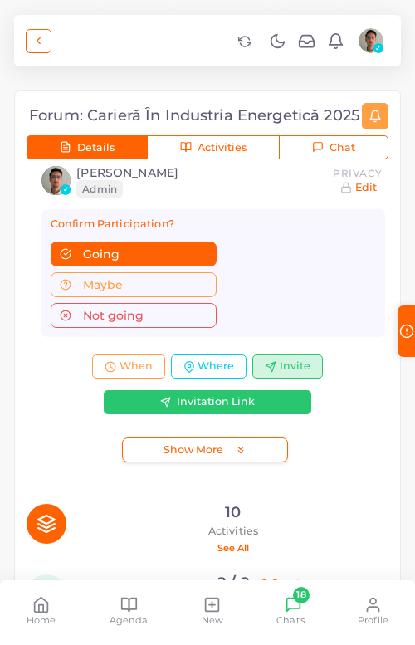
click at [298, 356] on button "Invite" at bounding box center [288, 367] width 71 height 25
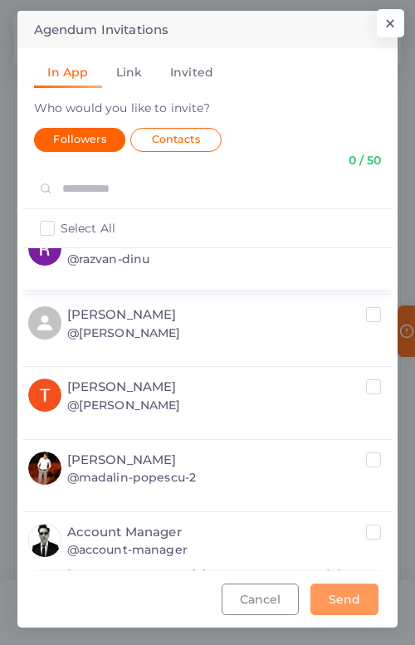
scroll to position [0, 0]
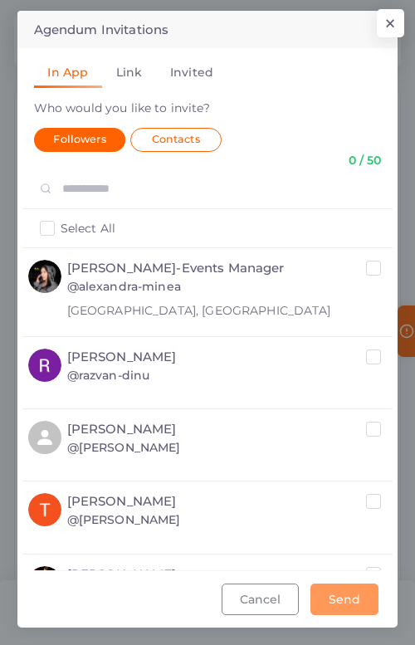
click at [133, 77] on link "Link" at bounding box center [129, 72] width 54 height 31
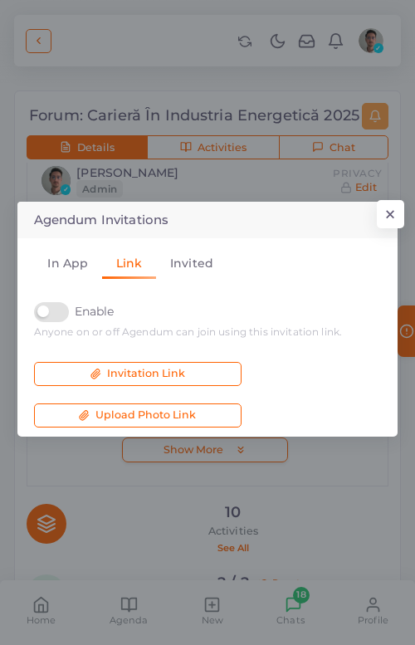
click at [189, 266] on link "Invited" at bounding box center [191, 263] width 71 height 31
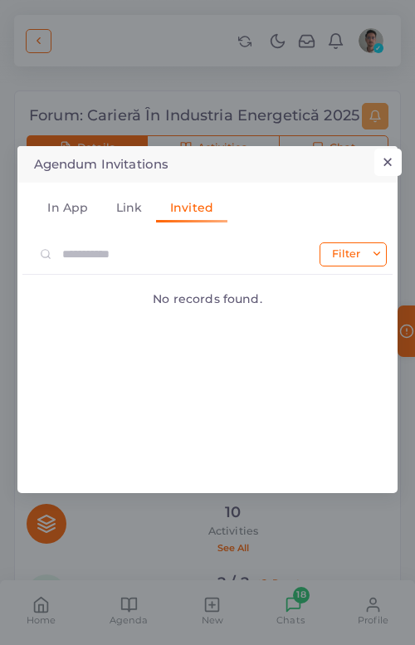
click at [385, 159] on button "×" at bounding box center [388, 163] width 27 height 28
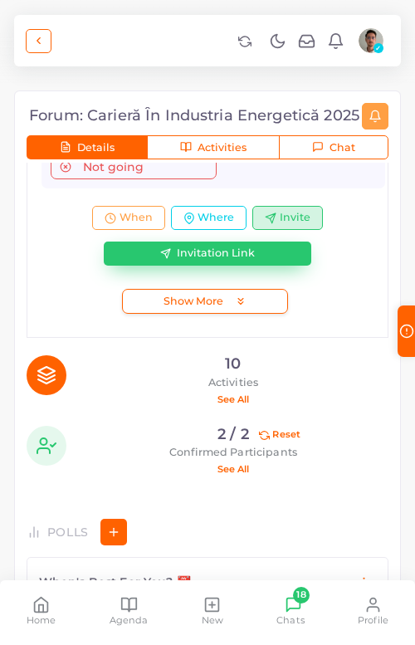
scroll to position [569, 0]
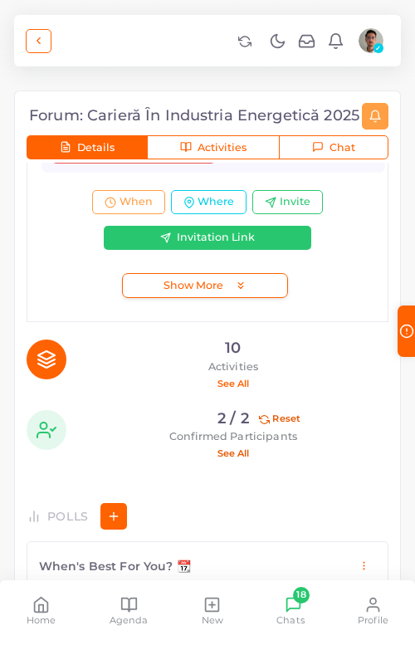
click at [232, 454] on p "See All" at bounding box center [233, 453] width 311 height 17
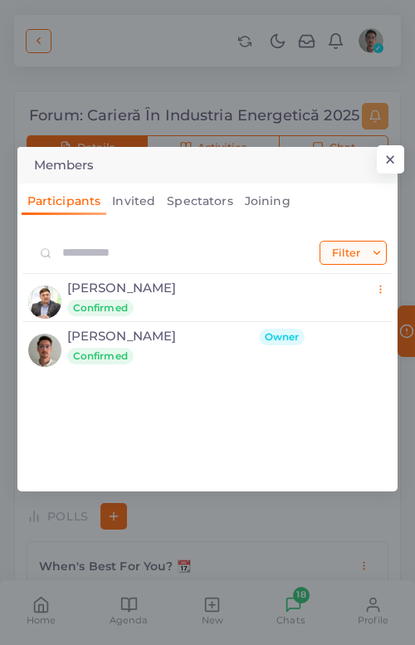
click at [351, 243] on button "Filter" at bounding box center [353, 253] width 67 height 24
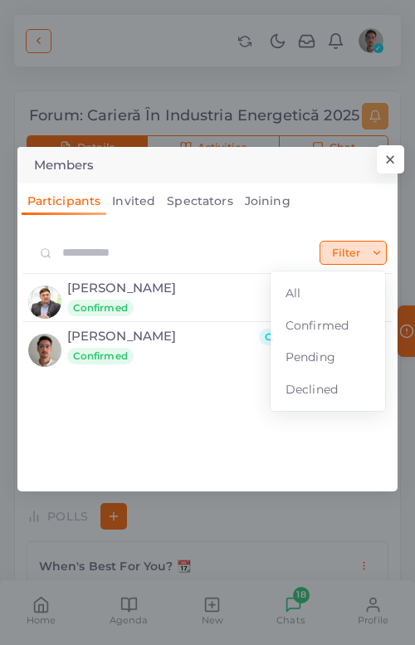
click at [159, 424] on div "Filter All Confirmed Pending Declined [PERSON_NAME] Make admin Demote to specta…" at bounding box center [208, 357] width 348 height 249
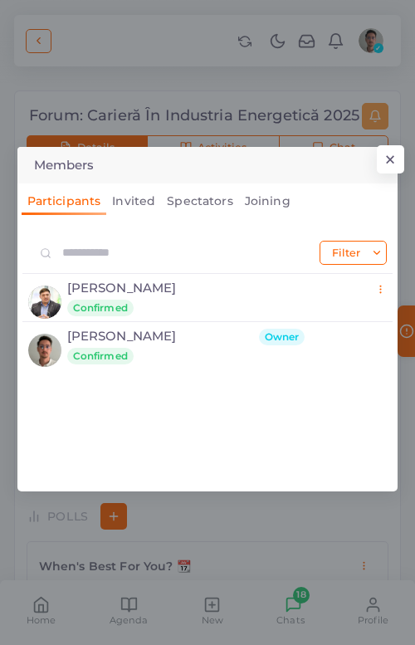
click at [141, 209] on link "Invited" at bounding box center [133, 201] width 55 height 28
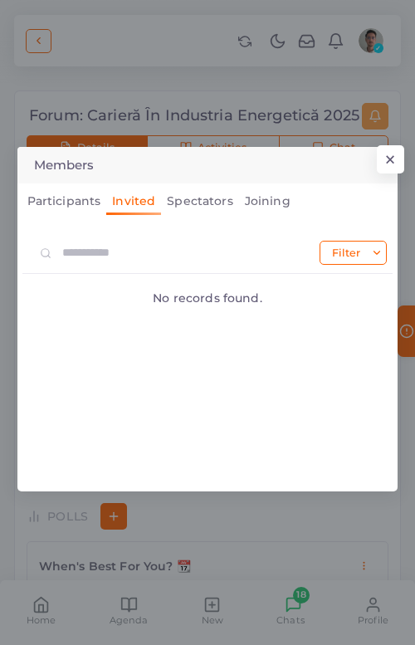
click at [206, 223] on div "Participants Invited Spectators Joining" at bounding box center [208, 210] width 348 height 47
click at [208, 208] on link "Spectators" at bounding box center [199, 201] width 77 height 28
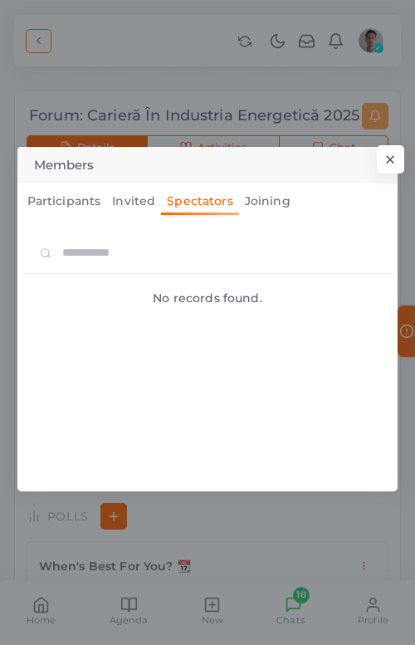
click at [254, 208] on link "Joining" at bounding box center [267, 201] width 57 height 28
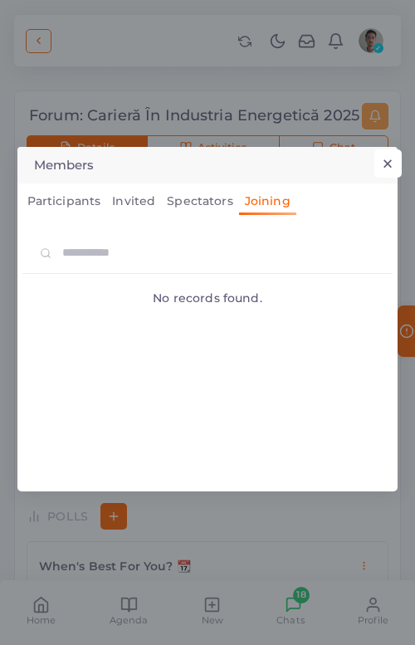
click at [393, 152] on button "×" at bounding box center [388, 164] width 27 height 28
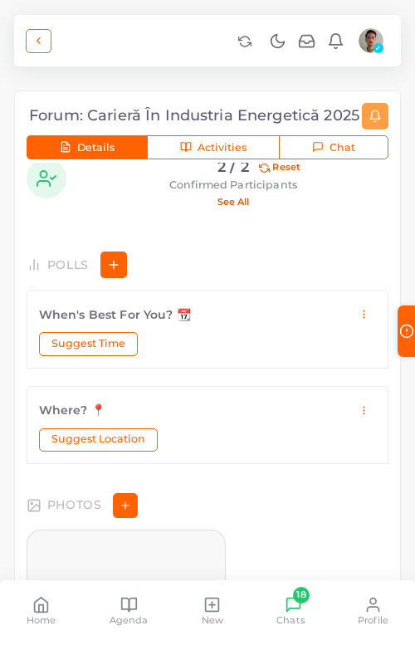
scroll to position [855, 0]
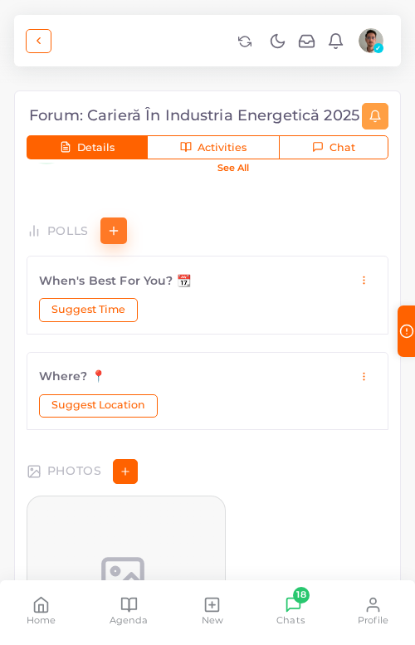
click at [120, 235] on icon "button" at bounding box center [113, 230] width 13 height 13
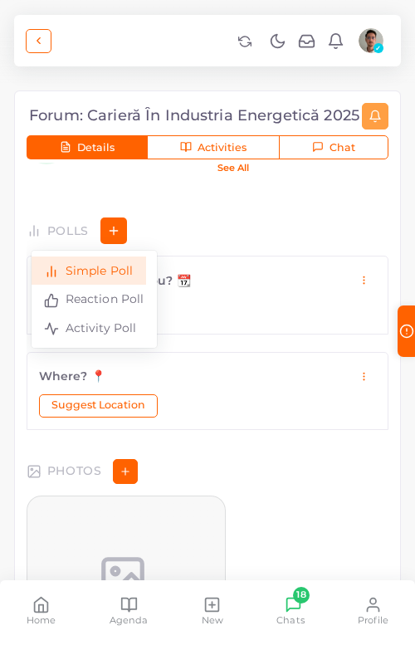
click at [117, 268] on span "Simple Poll" at bounding box center [99, 270] width 68 height 15
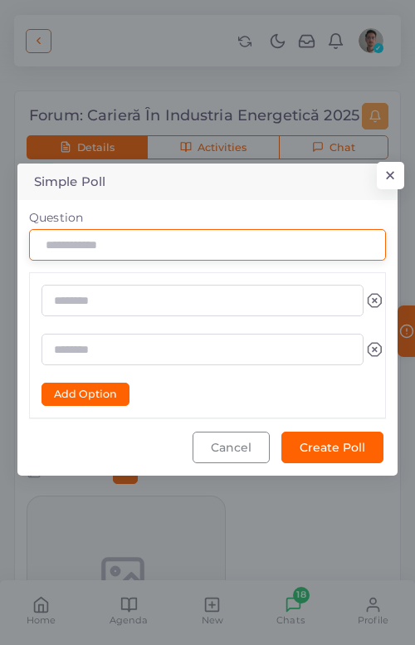
click at [216, 253] on input "Question" at bounding box center [207, 245] width 357 height 32
type input "****"
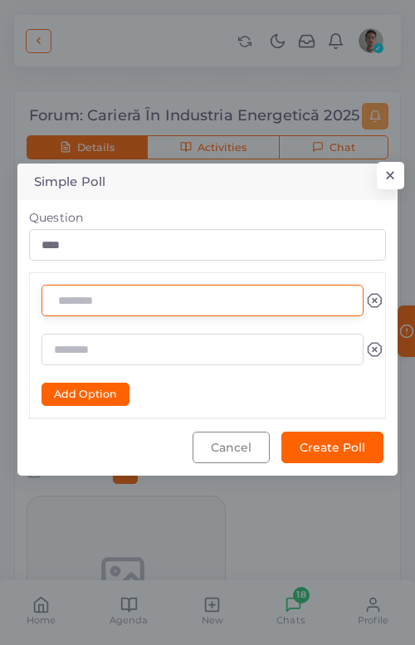
click at [101, 295] on input "text" at bounding box center [203, 301] width 322 height 32
type input "*"
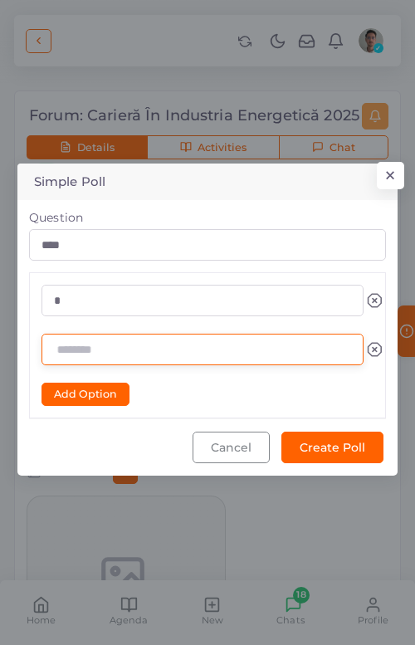
click at [99, 349] on input "text" at bounding box center [203, 350] width 322 height 32
type input "*"
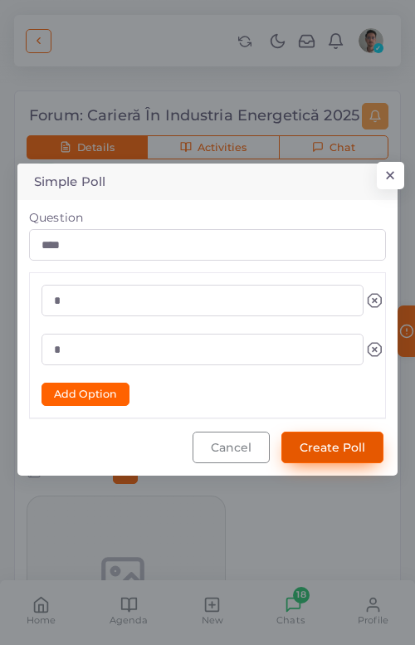
click at [341, 453] on button "Create Poll" at bounding box center [333, 448] width 102 height 32
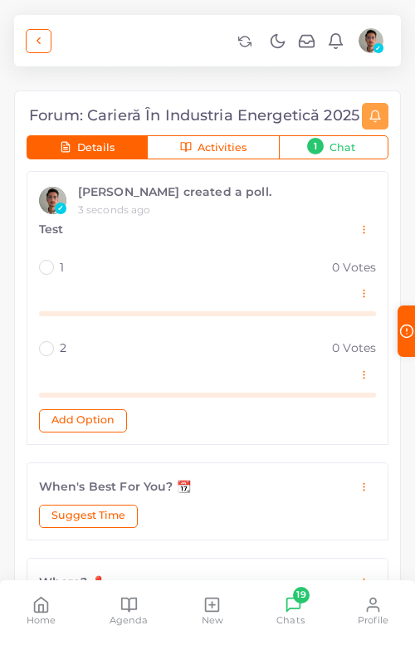
scroll to position [913, 0]
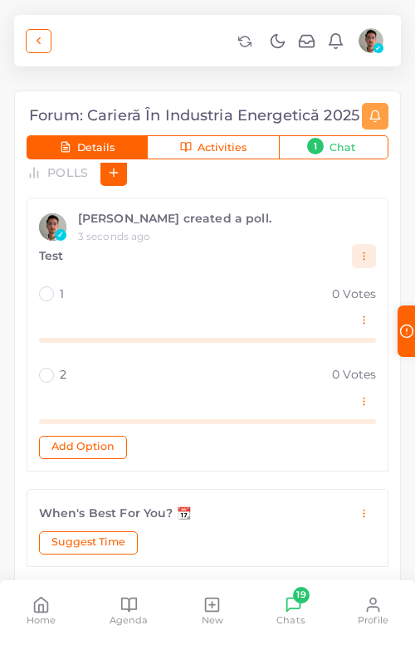
click at [362, 257] on icon "button" at bounding box center [364, 256] width 11 height 11
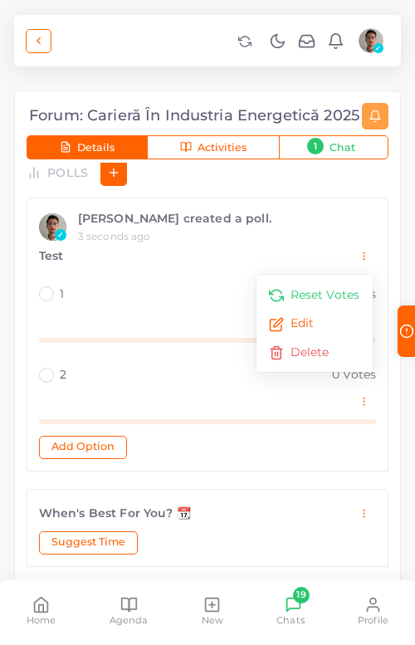
click at [214, 262] on div "Test" at bounding box center [195, 256] width 313 height 17
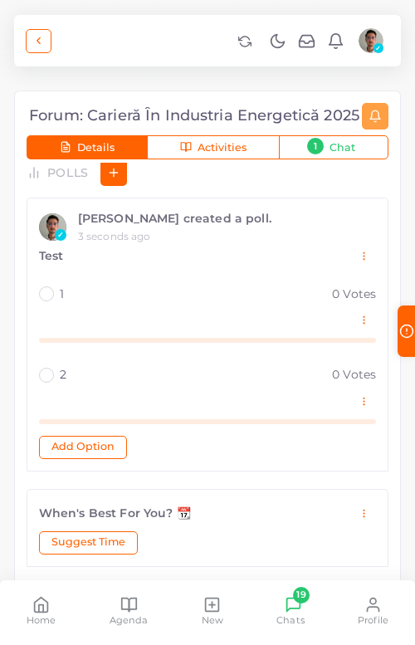
click at [36, 292] on div "✓ [PERSON_NAME] created a poll. 3 seconds ago Test Reset Votes Edit Delete 1 0 …" at bounding box center [208, 334] width 362 height 273
click at [60, 292] on label "1" at bounding box center [62, 294] width 4 height 17
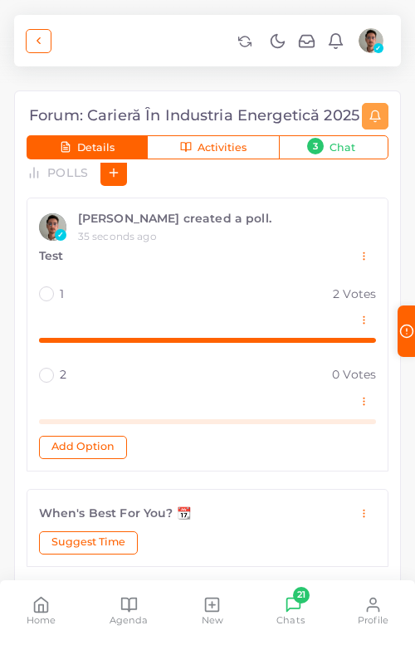
scroll to position [879, 0]
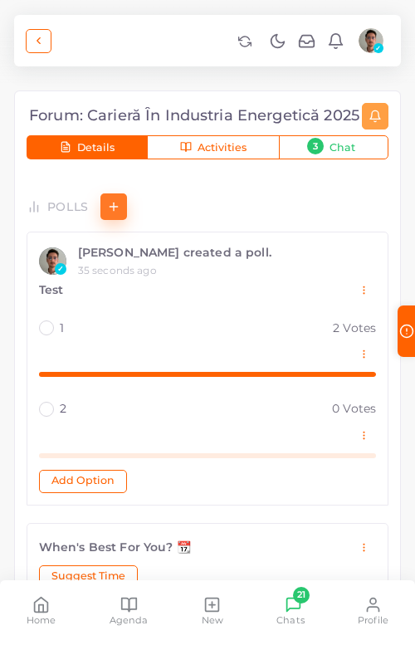
click at [108, 208] on icon "button" at bounding box center [113, 206] width 13 height 13
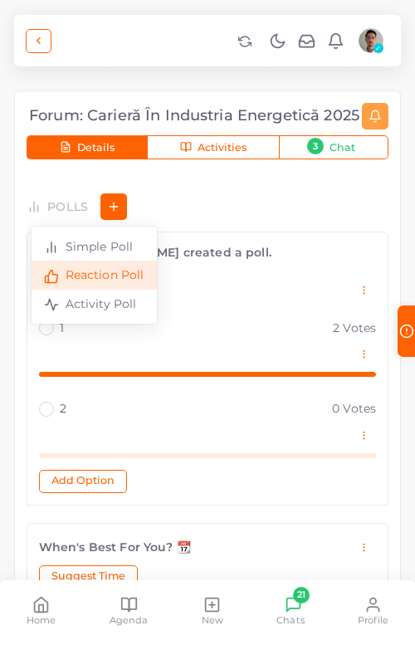
click at [96, 275] on span "Reaction Poll" at bounding box center [104, 275] width 79 height 15
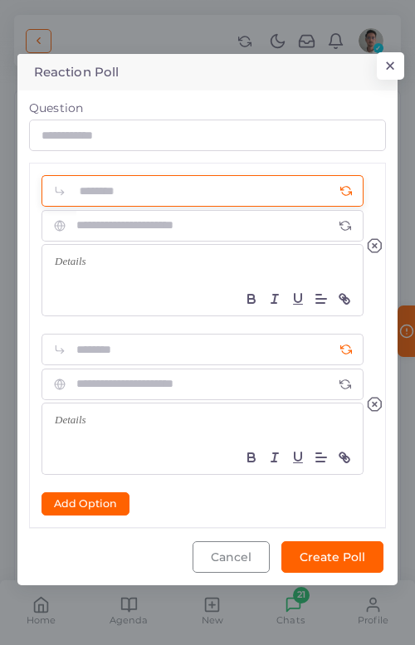
click at [145, 184] on input "text" at bounding box center [219, 191] width 287 height 32
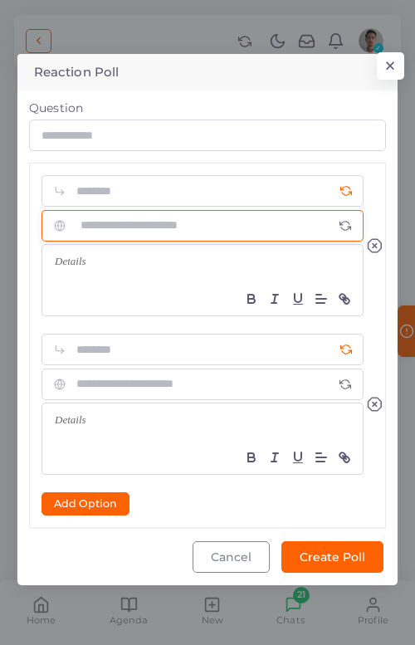
click at [135, 230] on input "text" at bounding box center [202, 226] width 253 height 32
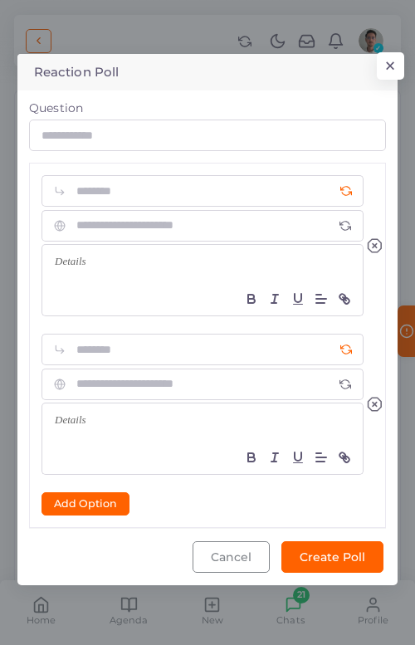
click at [153, 208] on div at bounding box center [203, 245] width 322 height 141
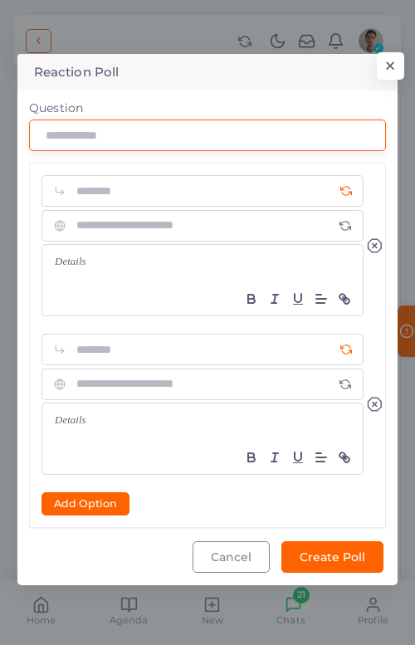
click at [135, 146] on input "Question" at bounding box center [207, 136] width 357 height 32
type input "***"
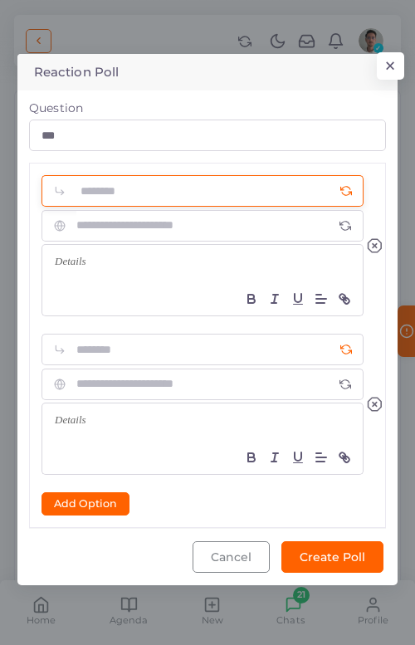
click at [125, 184] on input "text" at bounding box center [219, 191] width 287 height 32
type input "*"
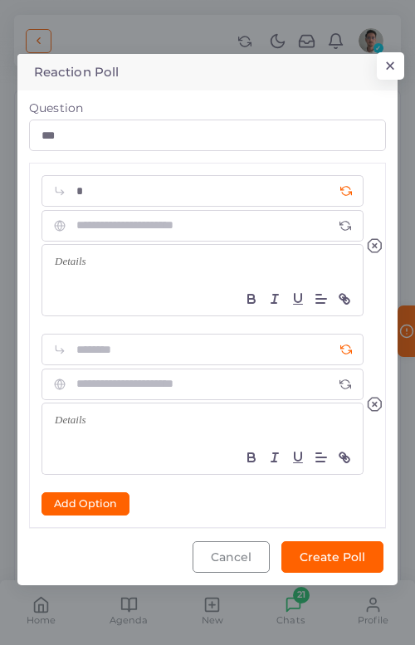
click at [110, 331] on div "*" at bounding box center [208, 254] width 356 height 159
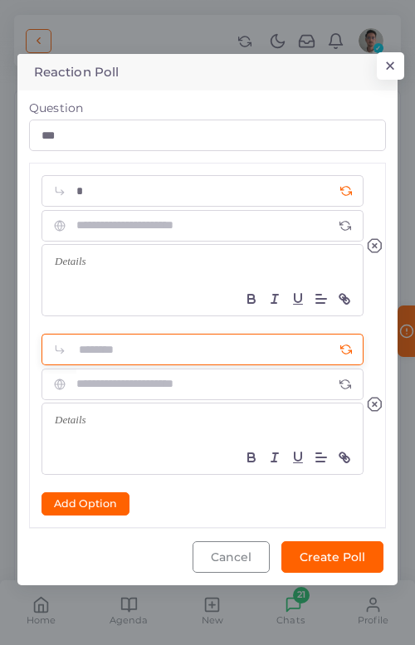
click at [107, 343] on input "text" at bounding box center [219, 350] width 287 height 32
type input "*"
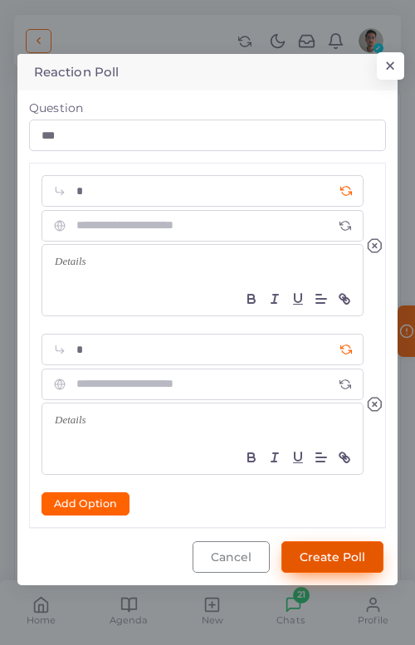
click at [341, 557] on button "Create Poll" at bounding box center [333, 558] width 102 height 32
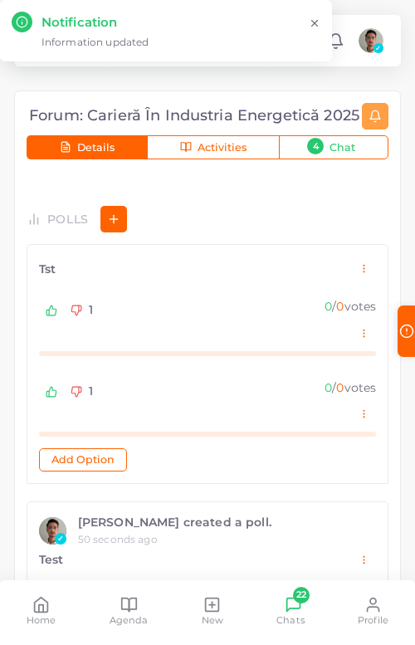
scroll to position [863, 0]
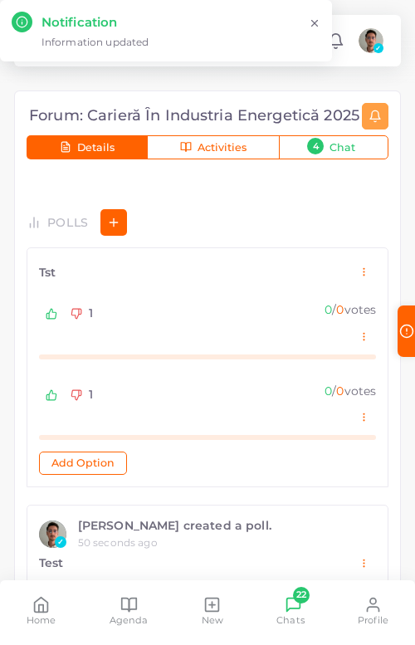
click at [51, 315] on icon "button" at bounding box center [52, 314] width 12 height 12
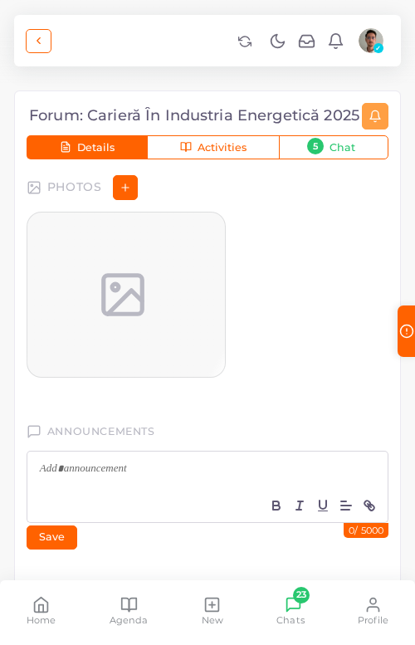
scroll to position [1689, 0]
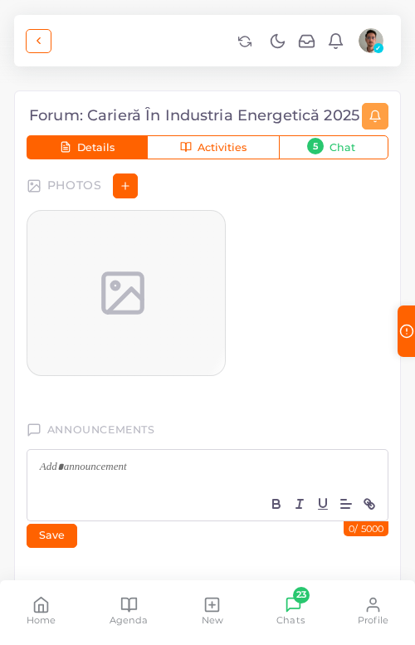
click at [123, 474] on p at bounding box center [208, 468] width 336 height 17
click at [62, 534] on button "Save" at bounding box center [52, 535] width 51 height 23
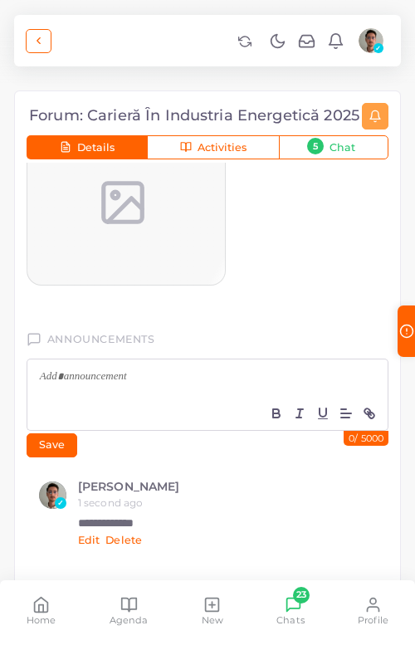
scroll to position [1837, 0]
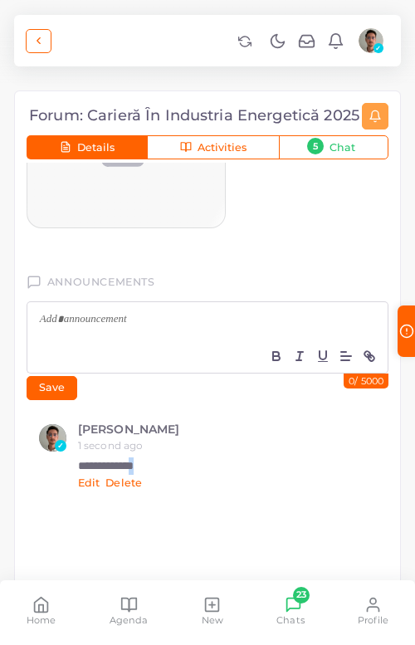
drag, startPoint x: 143, startPoint y: 467, endPoint x: 217, endPoint y: 467, distance: 73.9
click at [217, 467] on p "**********" at bounding box center [227, 466] width 298 height 17
drag, startPoint x: 208, startPoint y: 466, endPoint x: 77, endPoint y: 467, distance: 130.4
click at [78, 467] on p "**********" at bounding box center [227, 466] width 298 height 17
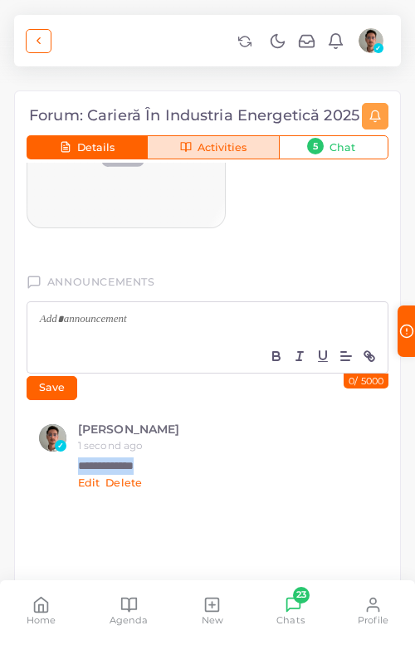
click at [233, 151] on span "Activities" at bounding box center [222, 148] width 49 height 11
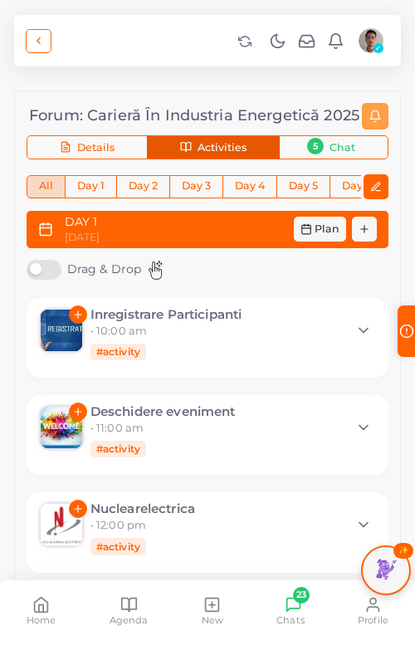
scroll to position [0, 0]
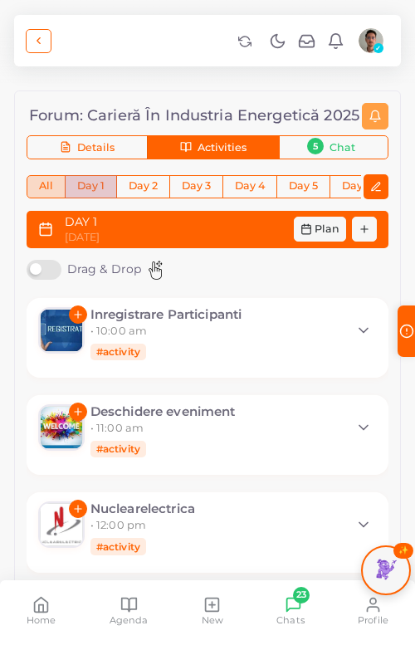
click at [86, 189] on button "Day 1" at bounding box center [91, 186] width 52 height 23
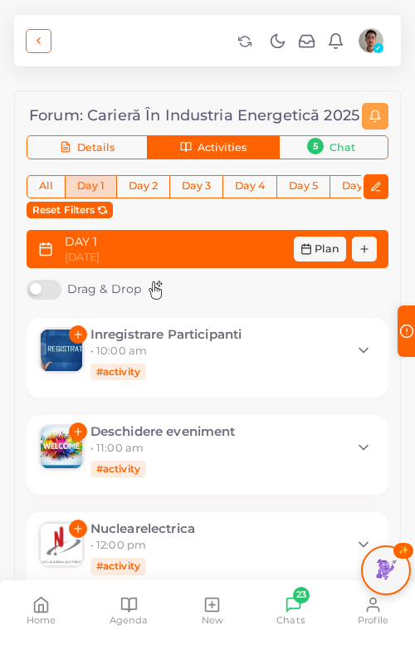
click at [37, 290] on label "Drag & Drop" at bounding box center [99, 290] width 145 height 21
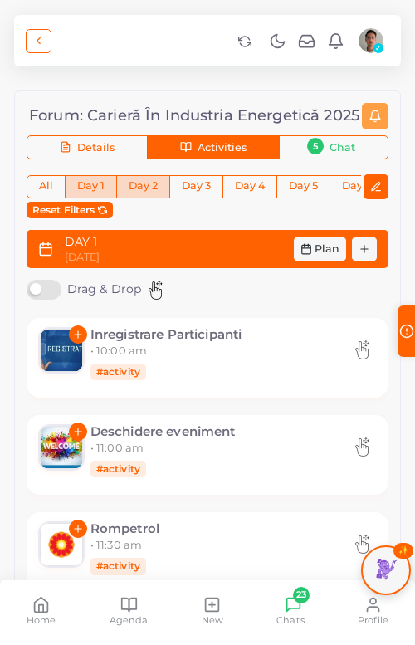
click at [142, 189] on button "Day 2" at bounding box center [143, 186] width 54 height 23
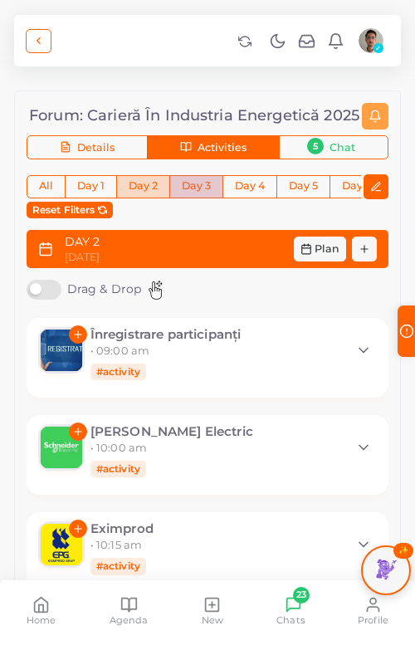
click at [205, 189] on button "Day 3" at bounding box center [196, 186] width 54 height 23
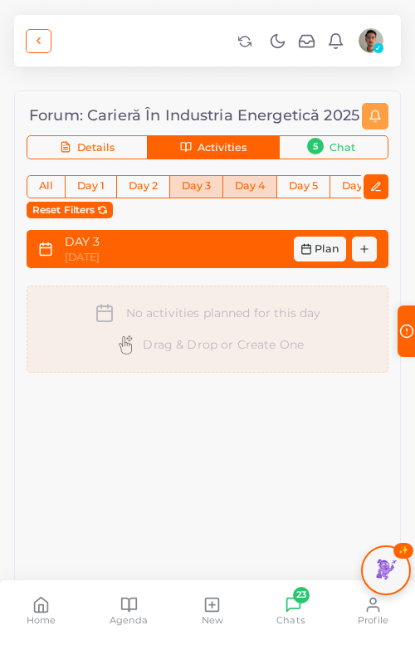
click at [257, 190] on button "Day 4" at bounding box center [250, 186] width 55 height 23
click at [319, 199] on div "Reset Filters" at bounding box center [208, 209] width 362 height 20
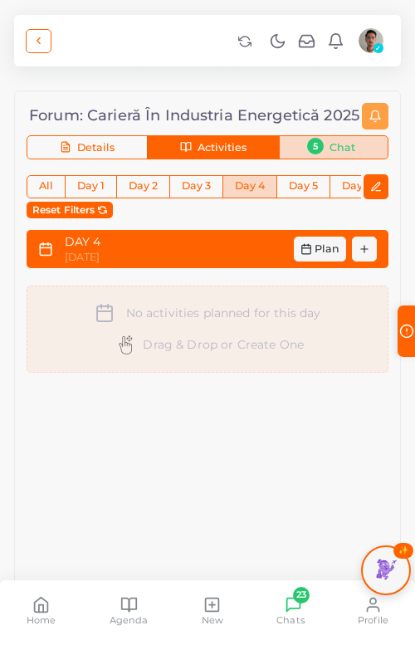
click at [340, 143] on span "Chat" at bounding box center [343, 148] width 26 height 11
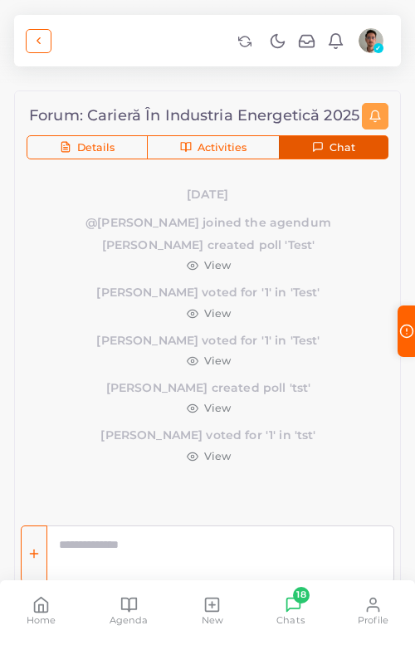
scroll to position [12, 0]
click at [37, 542] on button "button" at bounding box center [34, 554] width 27 height 57
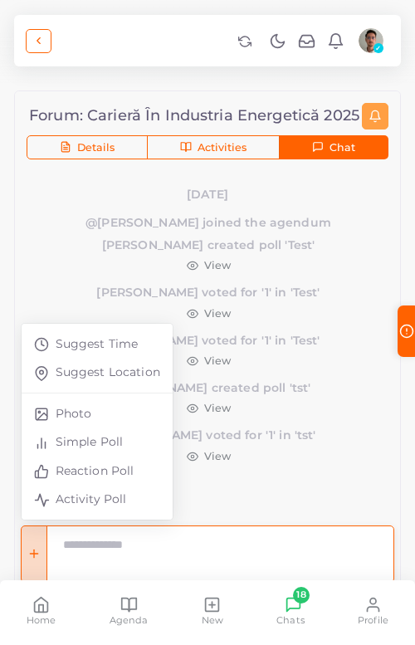
click at [173, 552] on textarea at bounding box center [221, 554] width 348 height 57
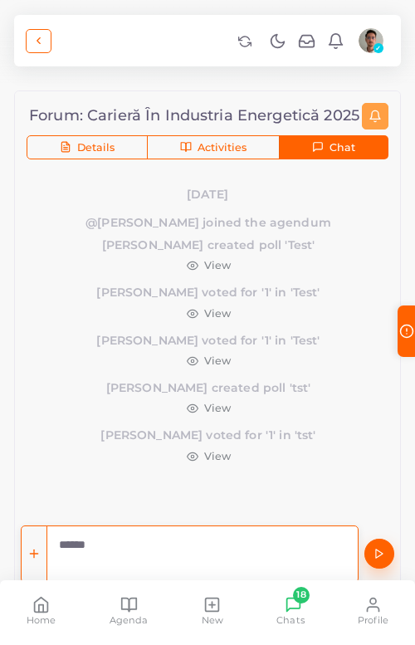
type textarea "****"
click at [385, 553] on icon "submit" at bounding box center [380, 554] width 12 height 12
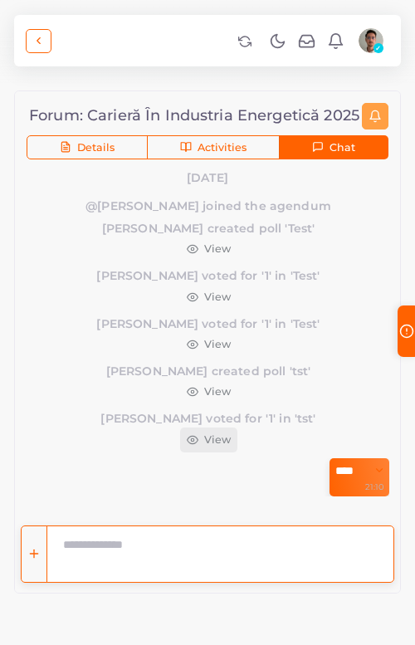
scroll to position [50, 0]
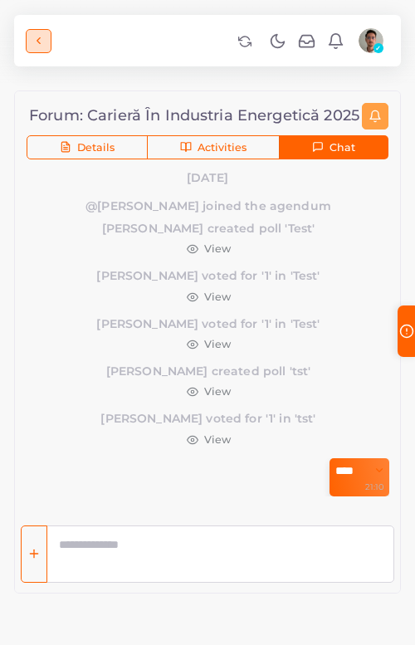
click at [38, 38] on polyline "button" at bounding box center [38, 41] width 3 height 6
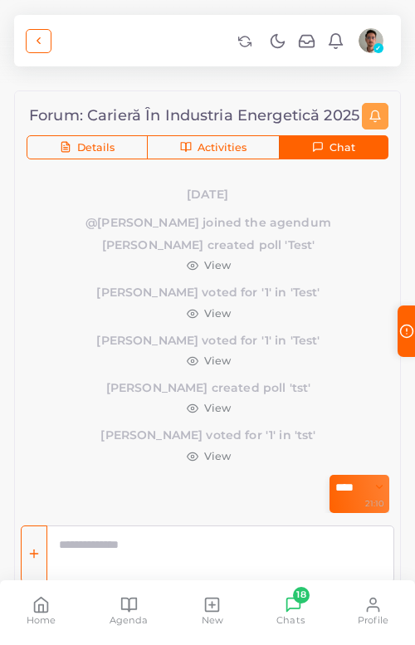
click at [303, 576] on span "18" at bounding box center [301, 595] width 17 height 17
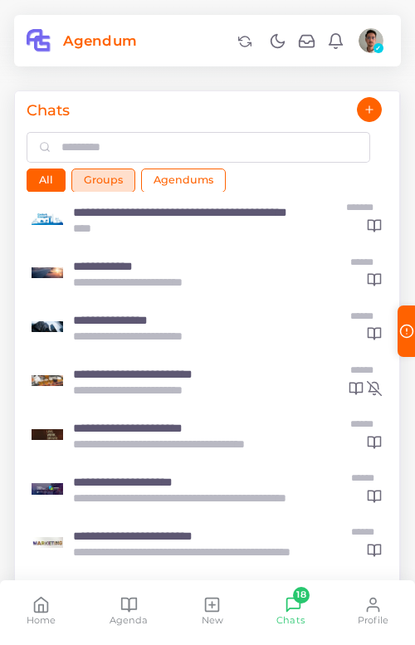
click at [116, 179] on button "Groups" at bounding box center [103, 180] width 64 height 23
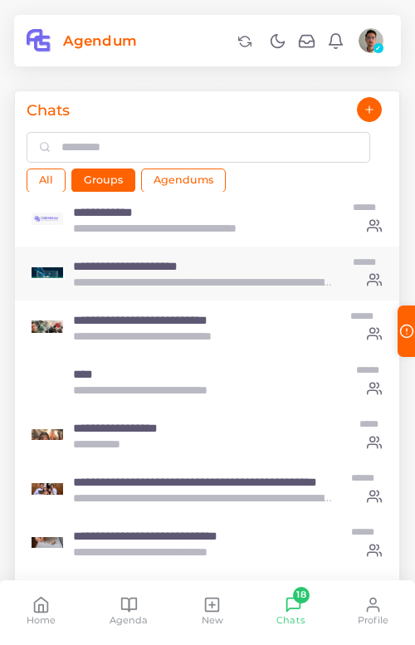
click at [226, 283] on p "**********" at bounding box center [203, 282] width 261 height 17
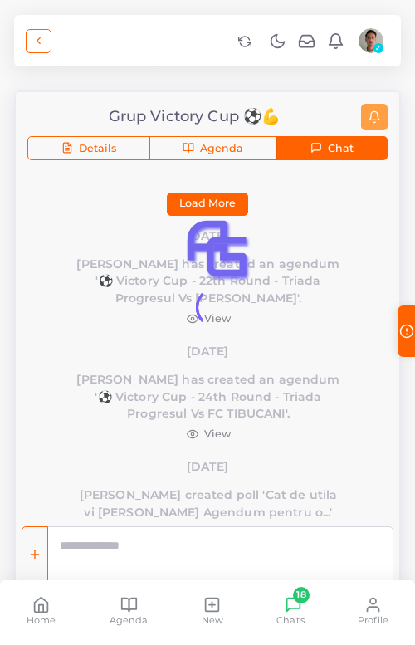
scroll to position [1585, 0]
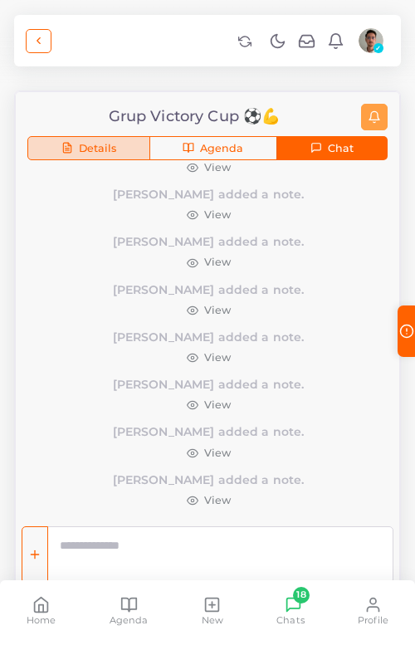
click at [143, 141] on button "Details" at bounding box center [88, 148] width 123 height 25
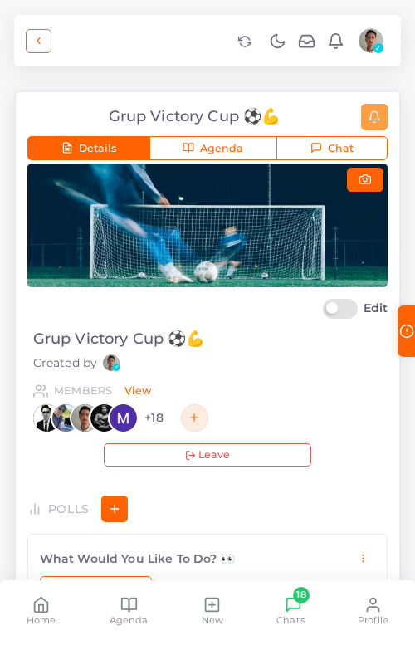
drag, startPoint x: 277, startPoint y: 106, endPoint x: 105, endPoint y: 96, distance: 172.3
click at [105, 96] on div "**********" at bounding box center [208, 343] width 384 height 502
click at [118, 113] on h4 "Grup Victory Cup ⚽️💪" at bounding box center [195, 117] width 172 height 18
click at [210, 150] on span "Agenda" at bounding box center [221, 149] width 43 height 11
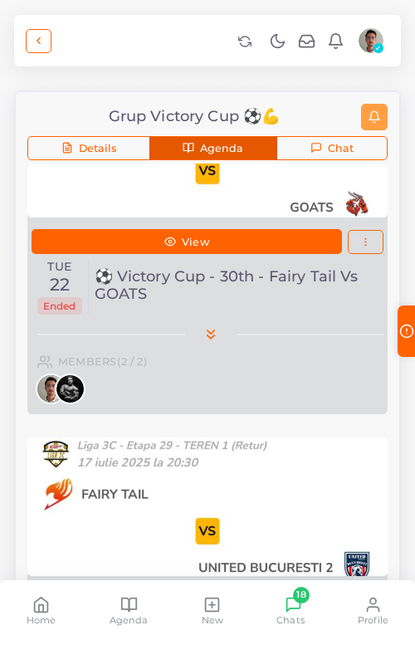
scroll to position [248, 0]
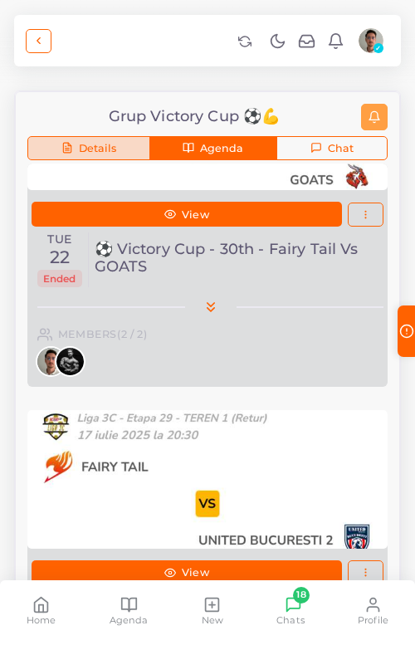
click at [108, 145] on span "Details" at bounding box center [97, 149] width 37 height 11
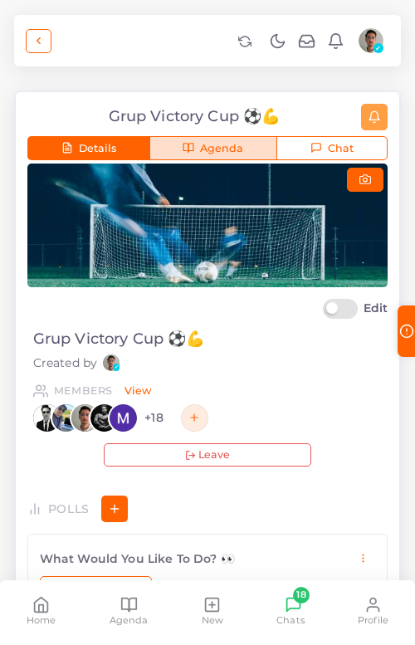
click at [193, 153] on icon "button" at bounding box center [189, 148] width 12 height 12
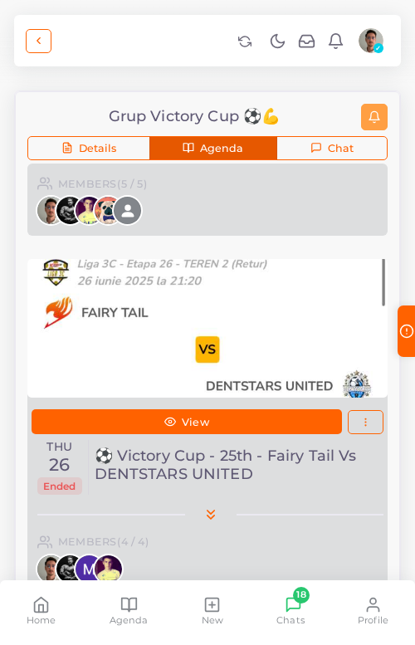
scroll to position [1481, 0]
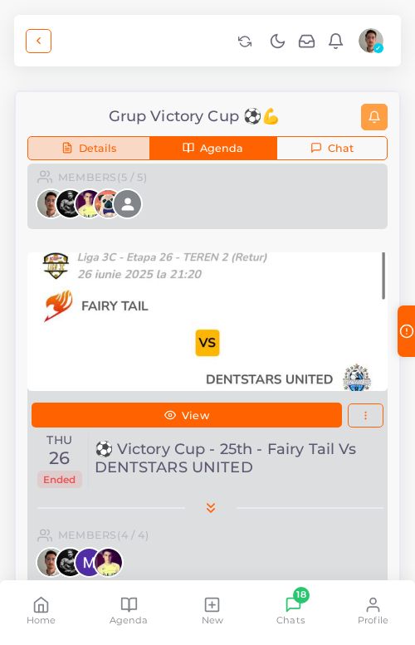
click at [98, 150] on span "Details" at bounding box center [97, 149] width 37 height 11
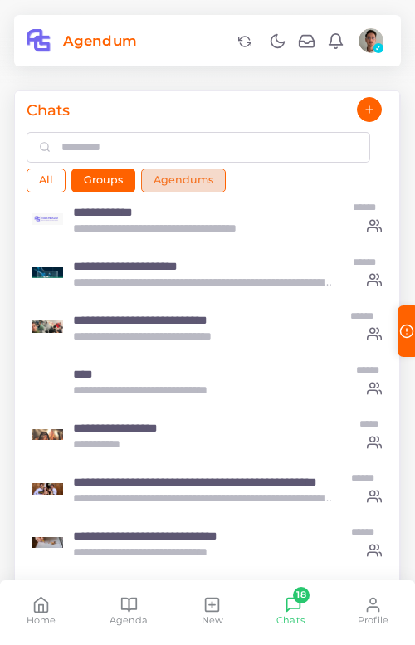
click at [184, 185] on button "Agendums" at bounding box center [183, 180] width 85 height 23
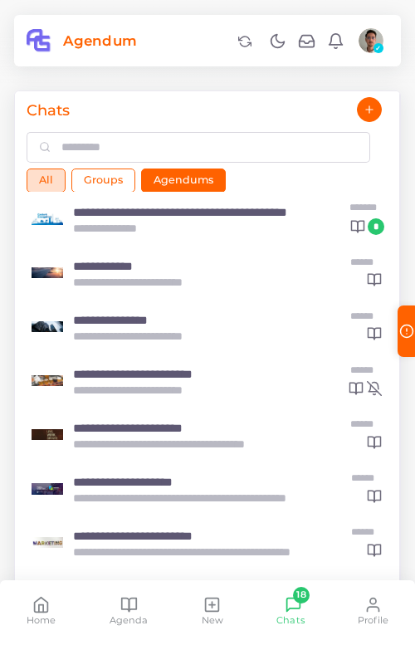
click at [56, 189] on button "All" at bounding box center [46, 180] width 39 height 23
click at [211, 185] on button "Agendums" at bounding box center [183, 180] width 85 height 23
click at [174, 217] on h5 "**********" at bounding box center [186, 212] width 226 height 15
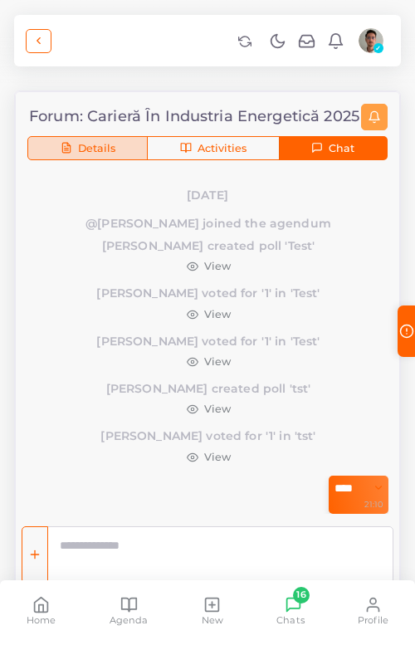
click at [125, 142] on button "Details" at bounding box center [87, 148] width 120 height 25
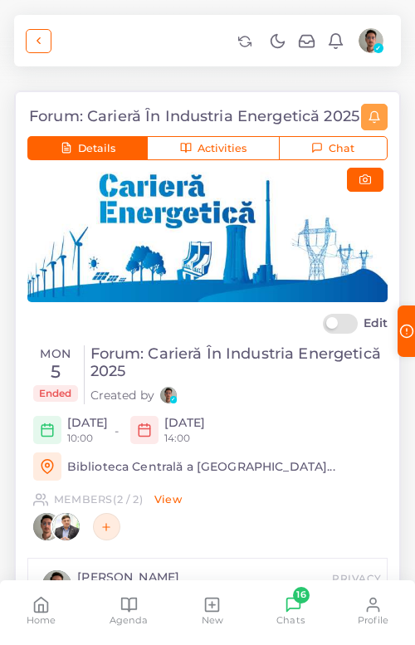
click at [32, 576] on div "Home" at bounding box center [42, 611] width 30 height 31
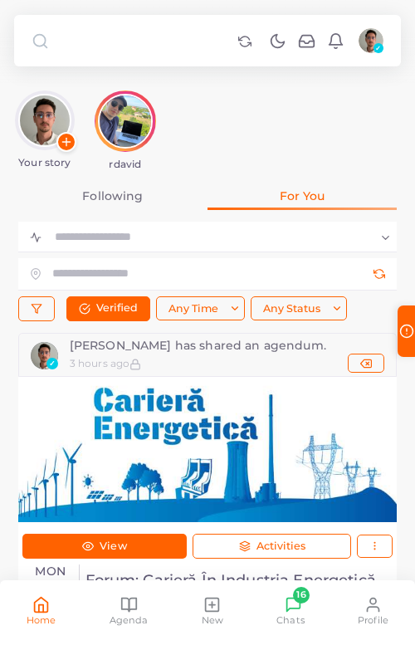
click at [272, 195] on link "For You" at bounding box center [302, 196] width 189 height 28
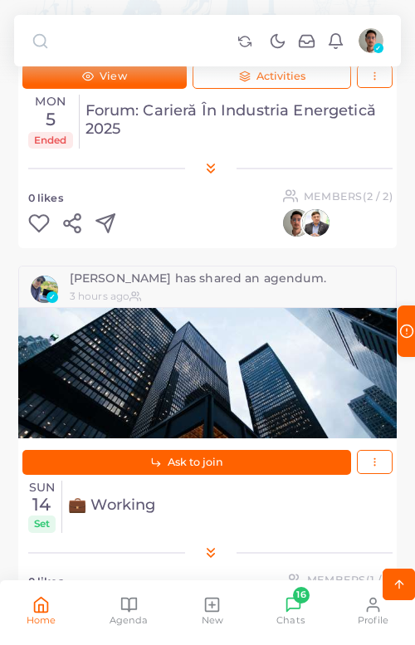
scroll to position [472, 0]
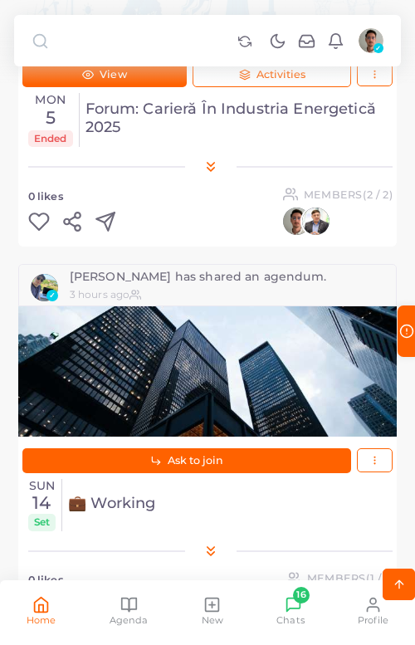
click at [125, 282] on div "[PERSON_NAME] has shared an agendum." at bounding box center [227, 277] width 315 height 12
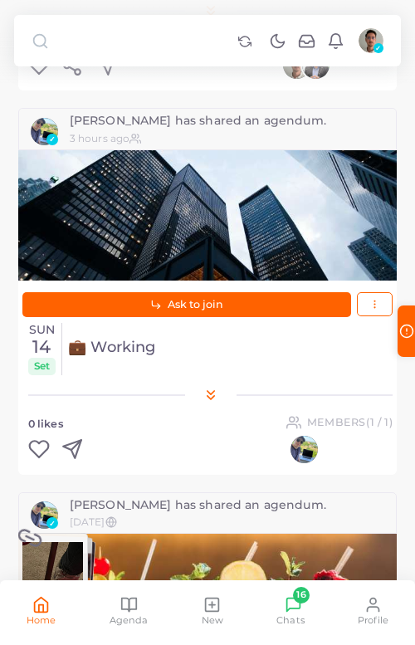
scroll to position [0, 0]
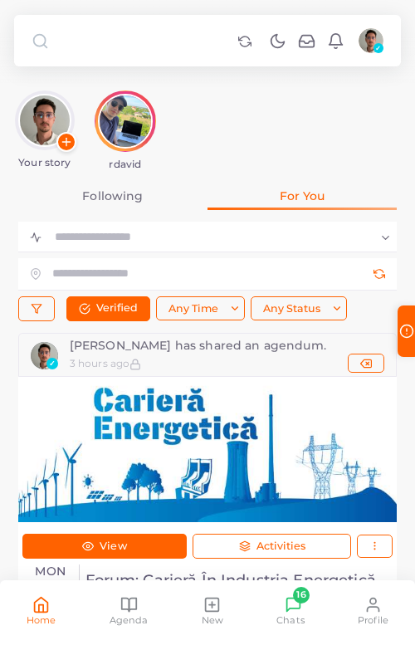
click at [101, 202] on link "Following" at bounding box center [112, 196] width 189 height 28
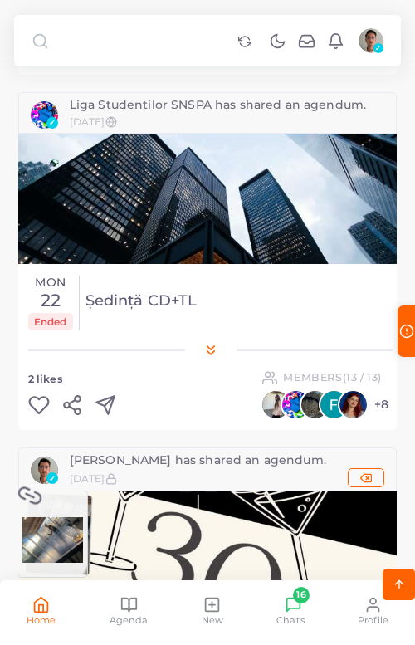
scroll to position [2876, 0]
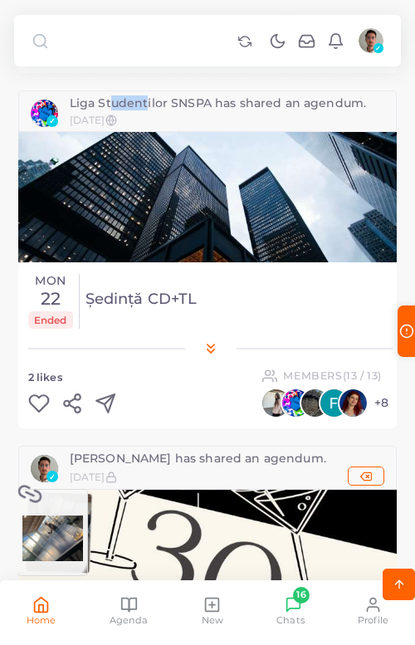
drag, startPoint x: 102, startPoint y: 97, endPoint x: 155, endPoint y: 97, distance: 53.2
click at [150, 97] on div "Liga Studentilor SNSPA has shared an agendum." at bounding box center [227, 103] width 315 height 12
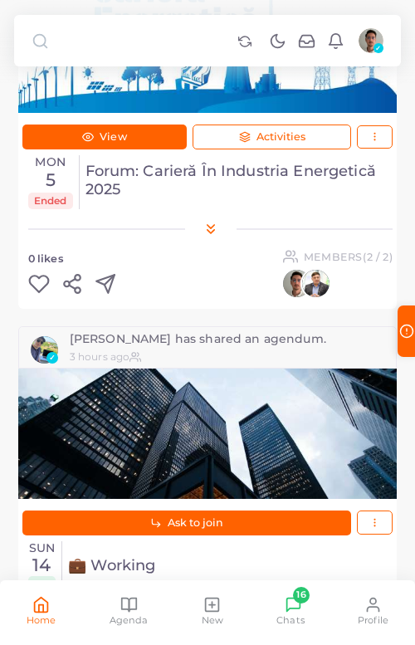
scroll to position [0, 0]
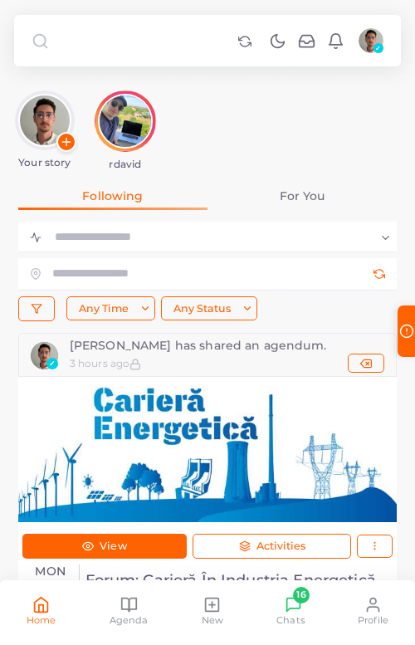
click at [199, 576] on ul "Home Agenda New 16 Chats Profile" at bounding box center [207, 615] width 415 height 69
drag, startPoint x: 199, startPoint y: 606, endPoint x: 179, endPoint y: 606, distance: 20.8
click at [192, 576] on ul "Home Agenda New 16 Chats Profile" at bounding box center [207, 615] width 415 height 69
click at [159, 576] on ul "Home Agenda New 16 Chats Profile" at bounding box center [207, 615] width 415 height 69
click at [121, 576] on icon at bounding box center [124, 605] width 7 height 13
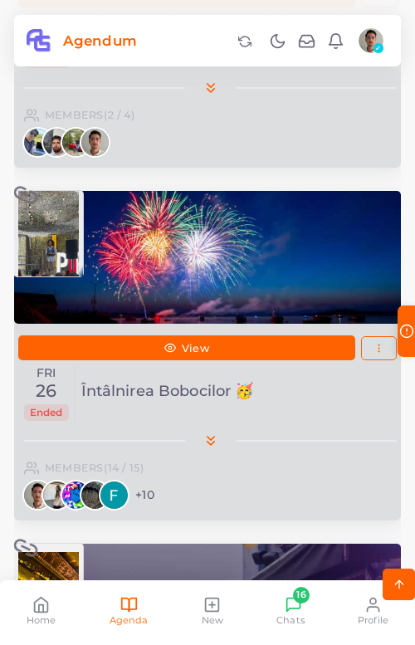
scroll to position [3640, 0]
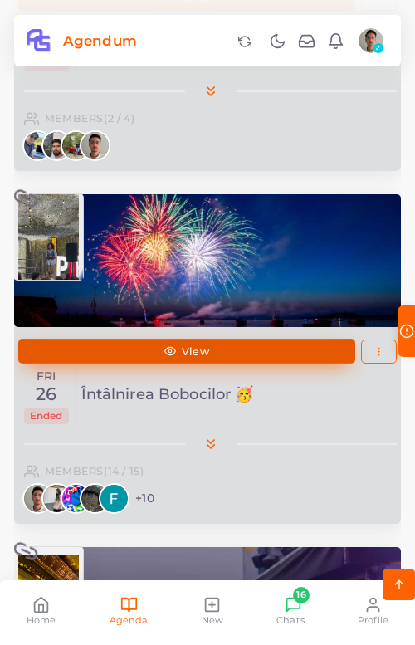
click at [111, 355] on link "View" at bounding box center [186, 351] width 337 height 25
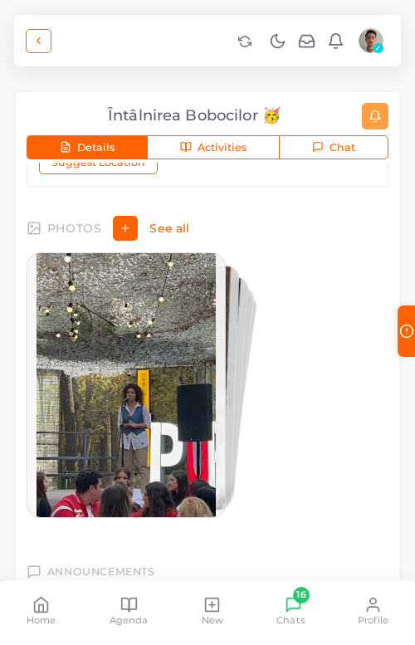
scroll to position [1024, 0]
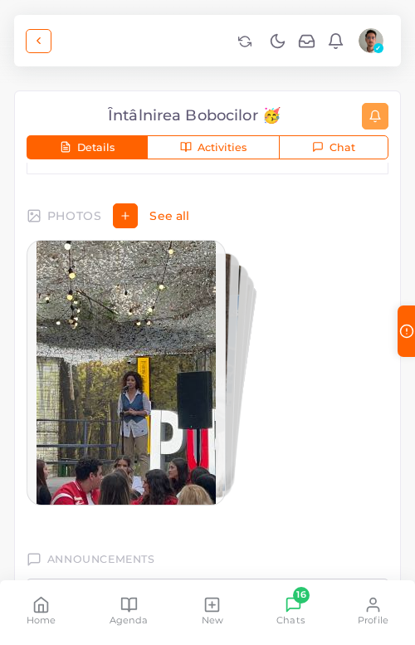
click at [171, 352] on img "1 / 13" at bounding box center [126, 372] width 179 height 319
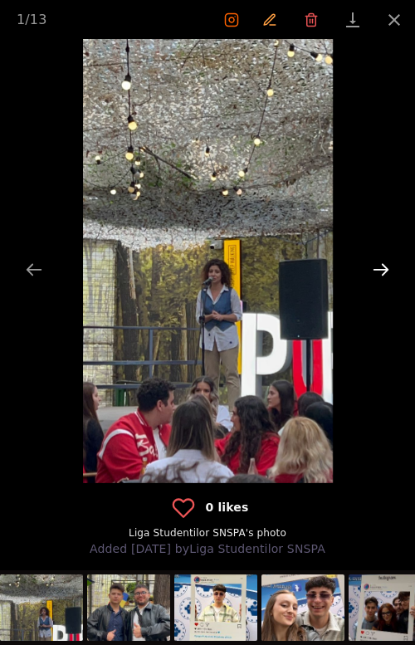
click at [381, 267] on button "Next slide" at bounding box center [381, 269] width 35 height 32
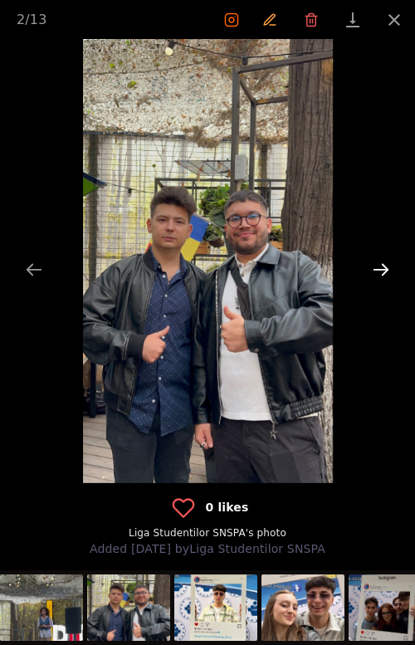
click at [381, 267] on button "Next slide" at bounding box center [381, 269] width 35 height 32
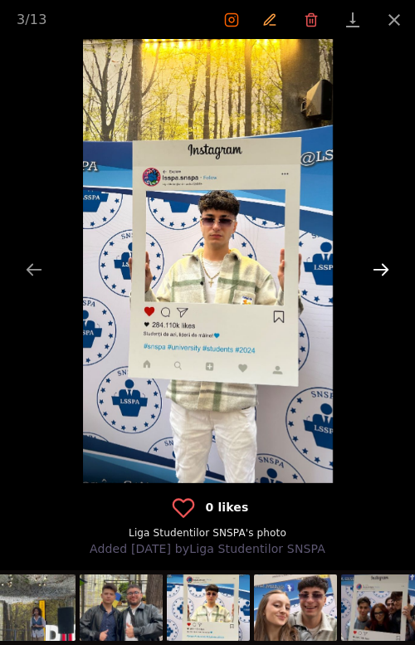
click at [381, 267] on button "Next slide" at bounding box center [381, 269] width 35 height 32
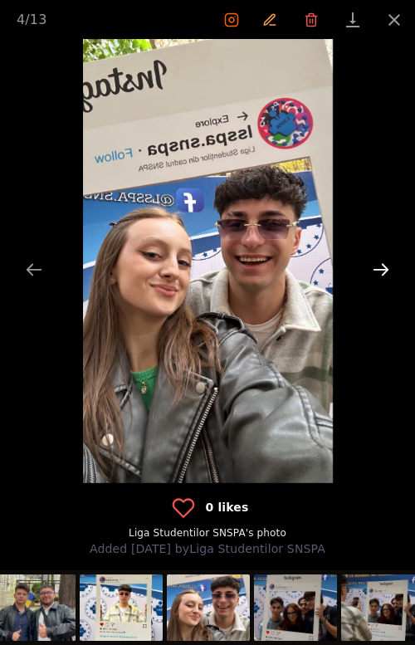
click at [381, 267] on button "Next slide" at bounding box center [381, 269] width 35 height 32
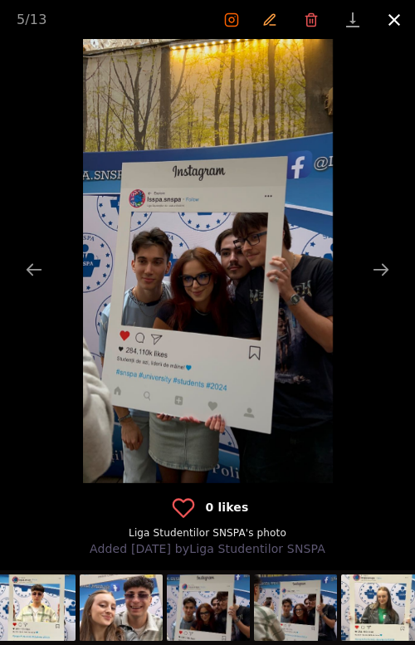
click at [400, 22] on button "Close gallery" at bounding box center [395, 19] width 42 height 39
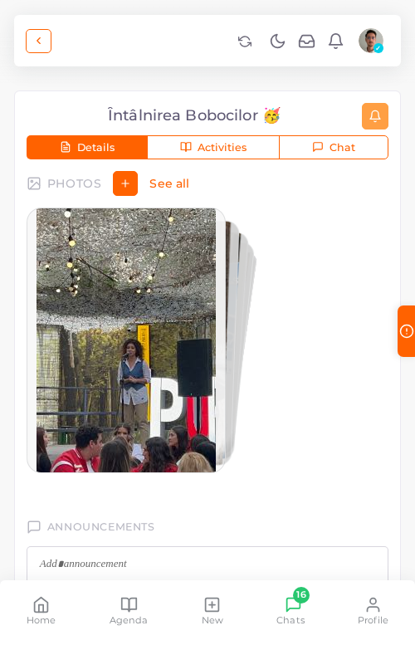
scroll to position [1250, 0]
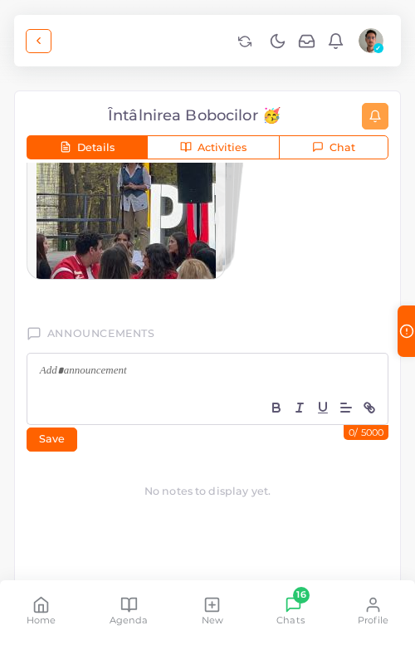
click at [119, 386] on div at bounding box center [207, 372] width 360 height 37
click at [270, 255] on div at bounding box center [208, 147] width 362 height 266
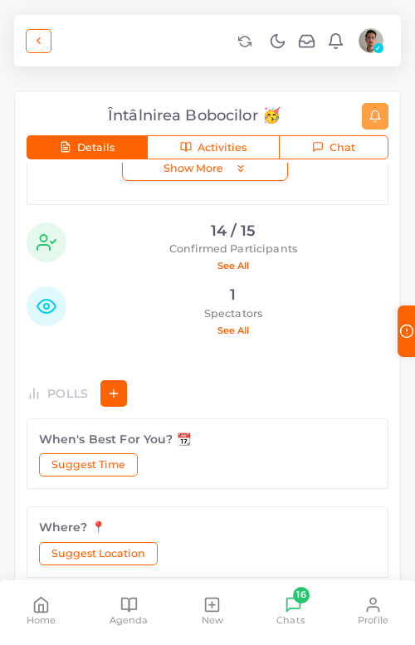
scroll to position [0, 0]
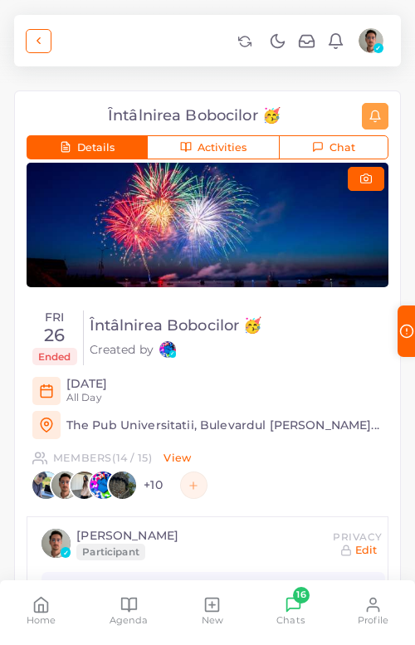
drag, startPoint x: 177, startPoint y: 390, endPoint x: 78, endPoint y: 385, distance: 99.0
click at [78, 385] on div "[DATE] All Day" at bounding box center [227, 391] width 322 height 28
click at [213, 130] on div "Întâlnirea Bobocilor 🥳 Details Activities Chat" at bounding box center [208, 131] width 362 height 57
click at [194, 151] on button "Activities" at bounding box center [213, 147] width 133 height 25
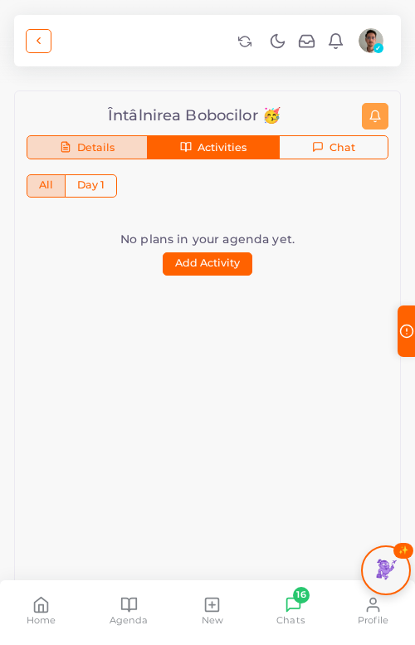
click at [104, 147] on span "Details" at bounding box center [95, 148] width 37 height 11
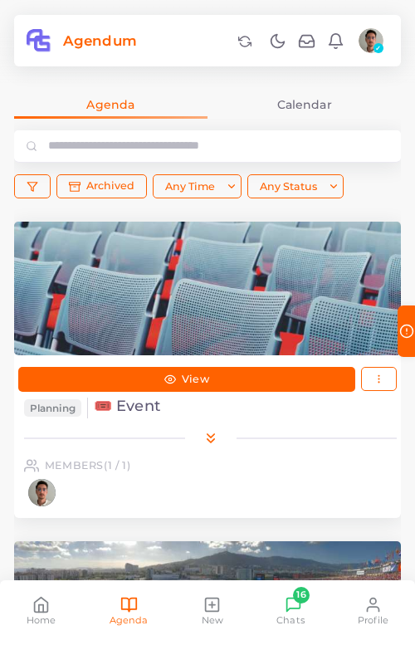
click at [313, 110] on link "Calendar" at bounding box center [305, 105] width 194 height 28
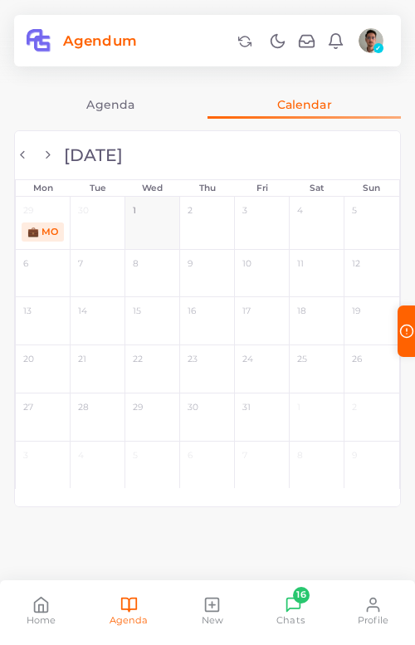
click at [111, 105] on link "Agenda" at bounding box center [111, 105] width 194 height 28
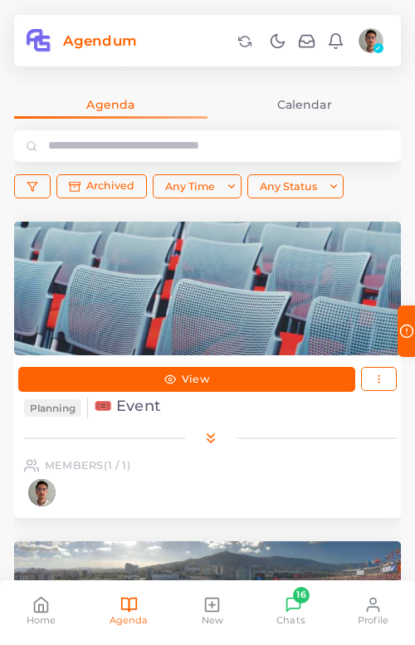
click at [293, 109] on link "Calendar" at bounding box center [305, 105] width 194 height 28
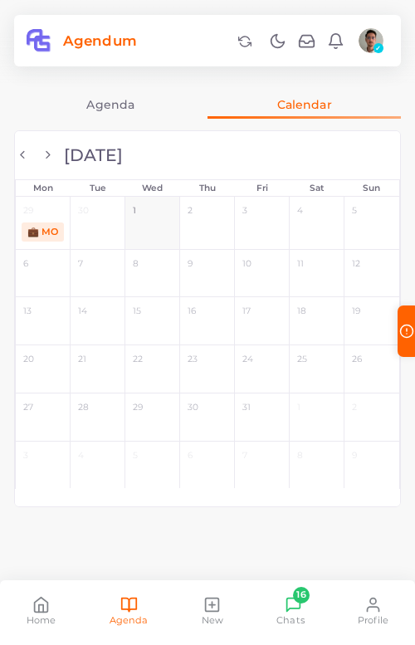
click at [26, 154] on span "button" at bounding box center [22, 155] width 13 height 13
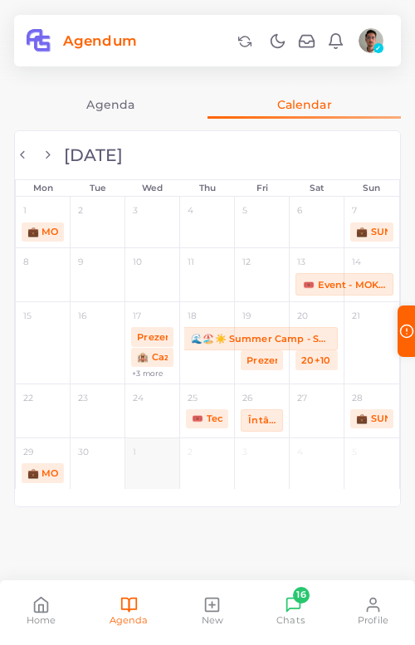
click at [210, 576] on icon at bounding box center [212, 604] width 17 height 17
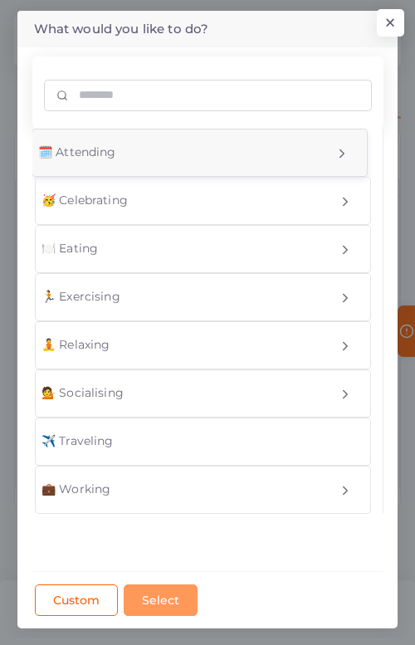
click at [195, 161] on div "🗓️ Attending" at bounding box center [174, 152] width 285 height 17
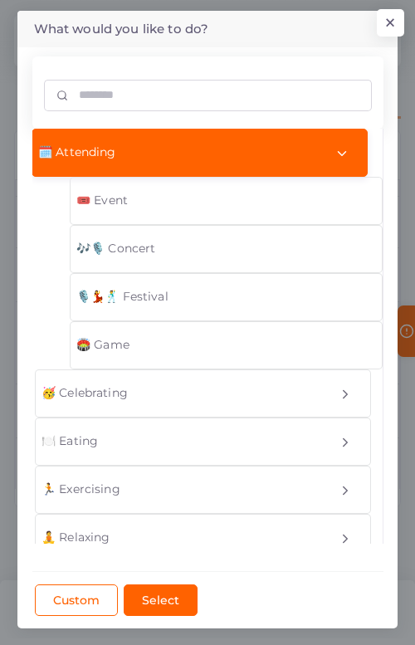
click at [298, 152] on div "🗓️ Attending" at bounding box center [174, 152] width 285 height 17
click at [133, 160] on div "🗓️ Attending" at bounding box center [174, 152] width 285 height 17
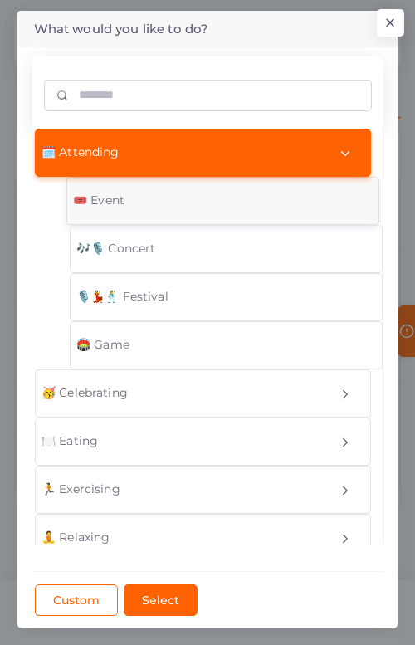
click at [171, 201] on div "🎟️ Event" at bounding box center [222, 200] width 311 height 17
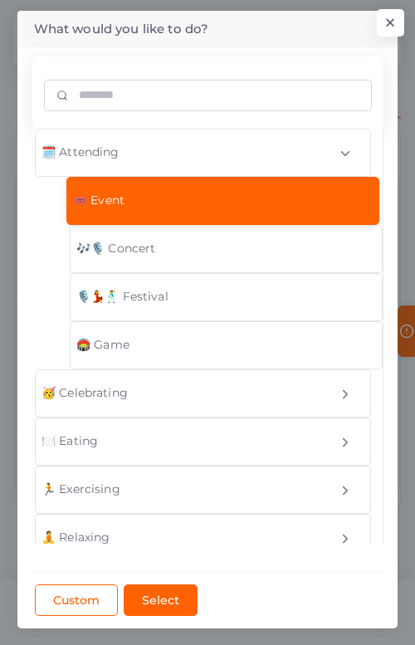
click at [107, 202] on span "🎟️ Event" at bounding box center [98, 200] width 51 height 17
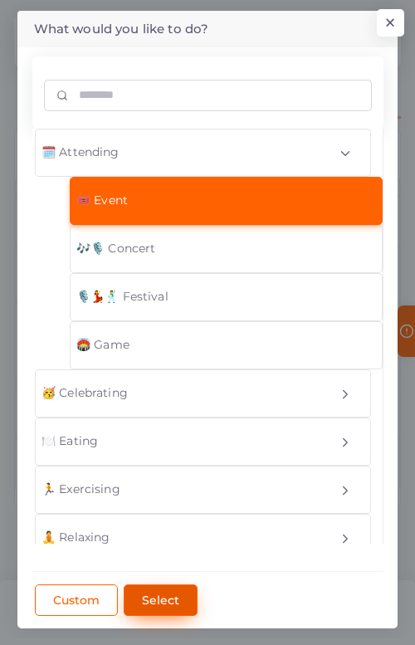
click at [174, 576] on button "Select" at bounding box center [161, 601] width 74 height 32
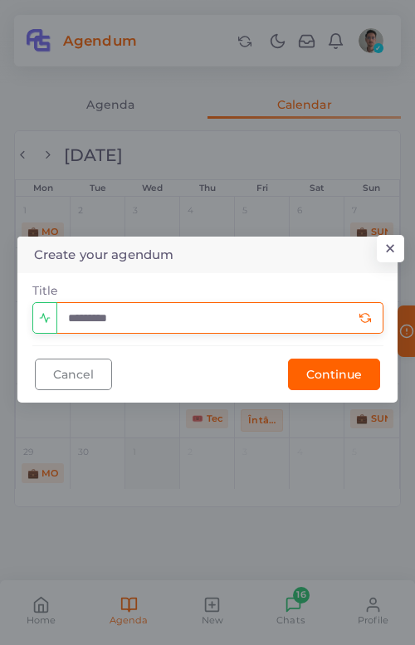
click at [169, 306] on input "*********" at bounding box center [219, 318] width 327 height 32
click at [161, 311] on input "*********" at bounding box center [219, 318] width 327 height 32
type input "***"
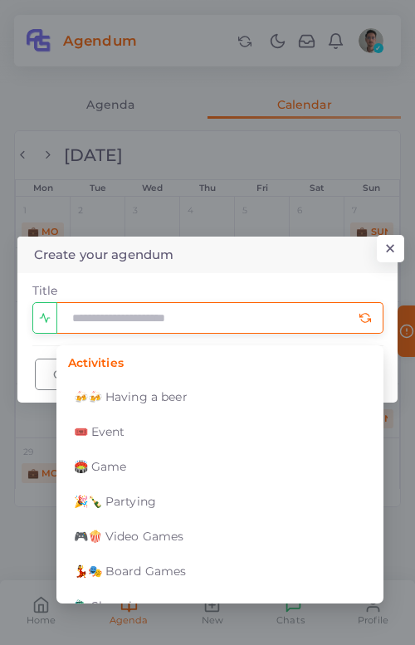
type input "*"
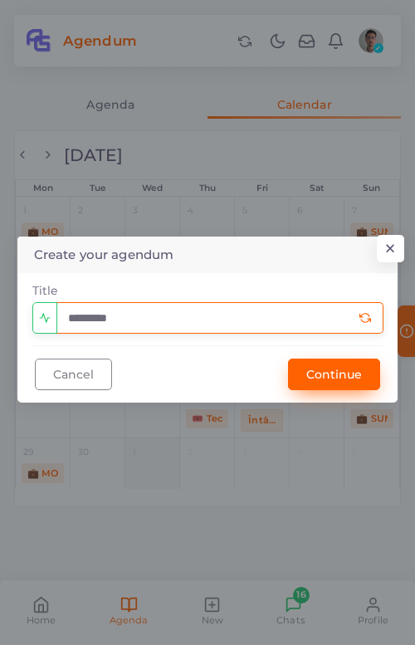
type input "*********"
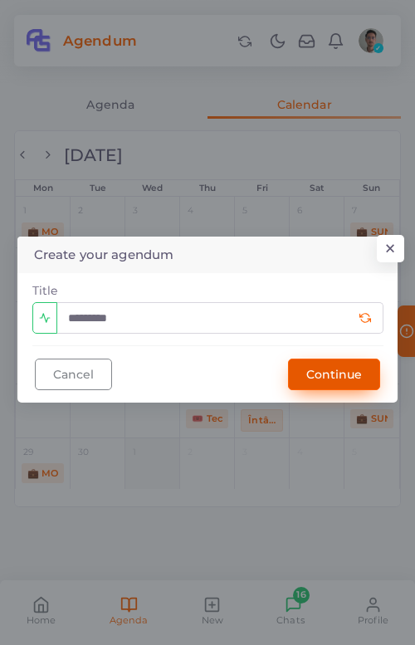
click at [307, 384] on button "Continue" at bounding box center [334, 375] width 92 height 32
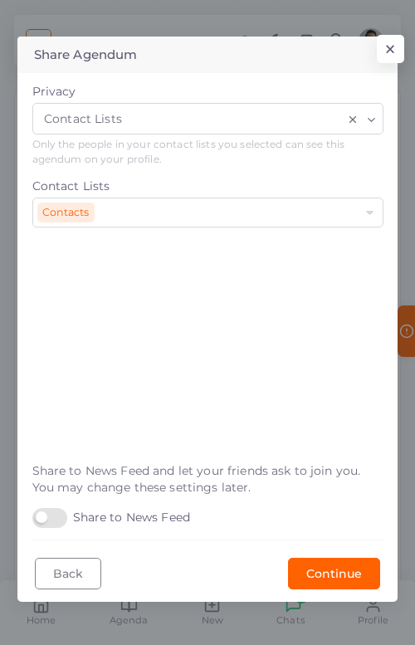
click at [351, 121] on icon "Clear Selected" at bounding box center [353, 120] width 12 height 12
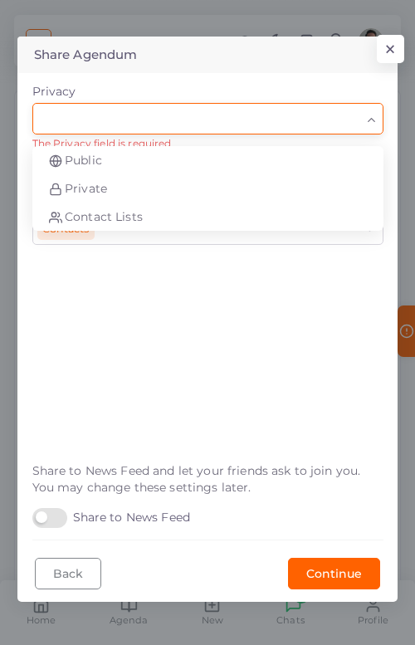
click at [368, 120] on icon "Search for option" at bounding box center [371, 120] width 12 height 12
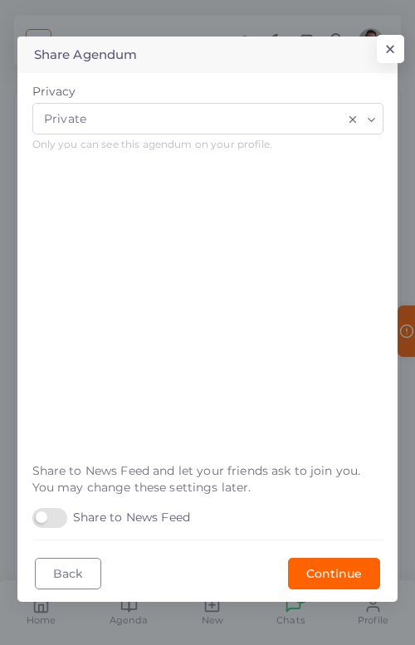
click at [165, 181] on form "Privacy Private Loading... Public Private Contact Lists Only you can see this a…" at bounding box center [207, 311] width 351 height 457
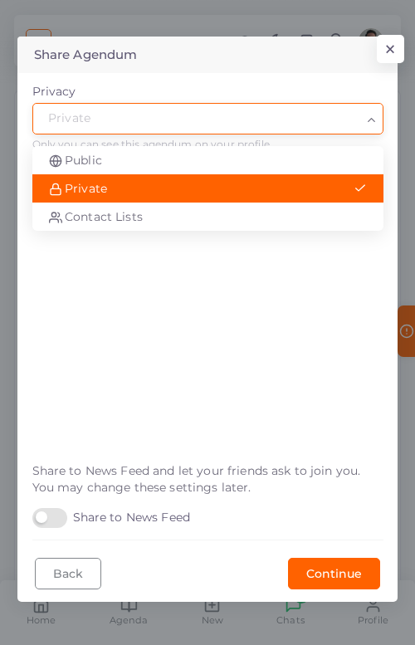
click at [372, 119] on polyline "Search for option" at bounding box center [371, 119] width 7 height 3
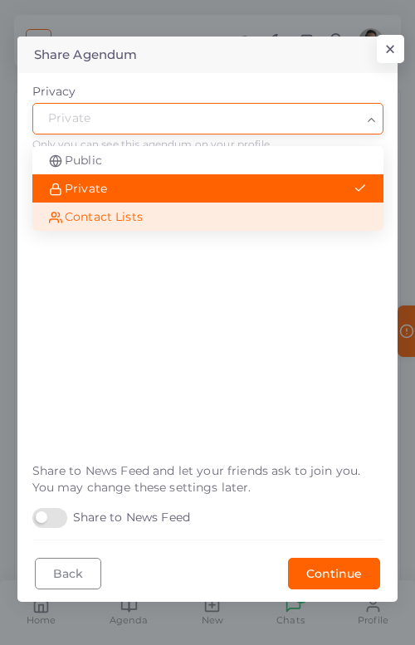
click at [51, 513] on label "Share to News Feed" at bounding box center [111, 518] width 159 height 20
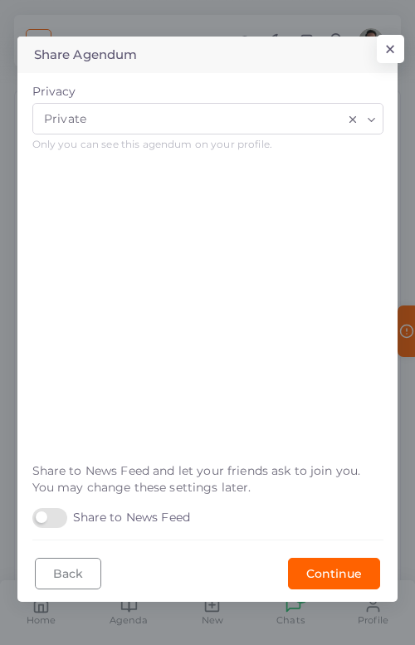
click at [196, 474] on span "Share to News Feed and let your friends ask to join you. You may change these s…" at bounding box center [196, 479] width 329 height 32
click at [45, 523] on label "Share to News Feed" at bounding box center [111, 518] width 159 height 20
drag, startPoint x: 200, startPoint y: 470, endPoint x: 288, endPoint y: 473, distance: 88.1
click at [288, 473] on span "Share to News Feed and let your friends ask to join you. You may change these s…" at bounding box center [196, 479] width 329 height 32
click at [316, 473] on span "Share to News Feed and let your friends ask to join you. You may change these s…" at bounding box center [196, 479] width 329 height 32
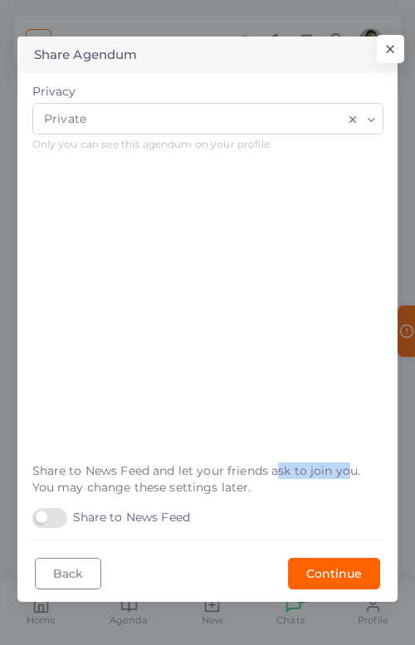
drag, startPoint x: 345, startPoint y: 473, endPoint x: 279, endPoint y: 471, distance: 65.6
click at [279, 471] on span "Share to News Feed and let your friends ask to join you. You may change these s…" at bounding box center [196, 479] width 329 height 32
click at [279, 473] on span "Share to News Feed and let your friends ask to join you. You may change these s…" at bounding box center [196, 479] width 329 height 32
click at [48, 517] on label "Share to News Feed" at bounding box center [111, 518] width 159 height 20
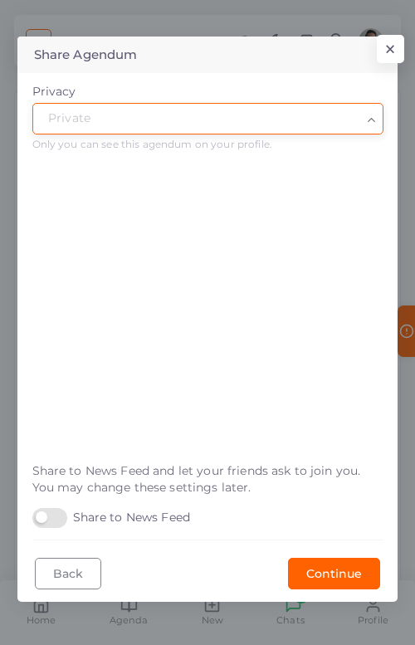
click at [298, 120] on input "Search for option" at bounding box center [200, 118] width 321 height 22
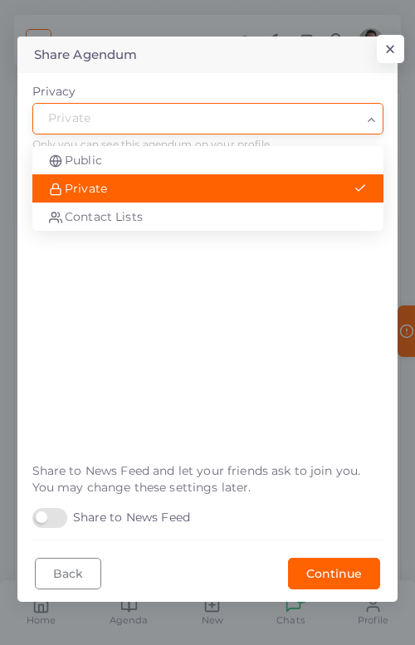
click at [250, 199] on form "Privacy Private Loading... Public Private Contact Lists Only you can see this a…" at bounding box center [207, 311] width 351 height 457
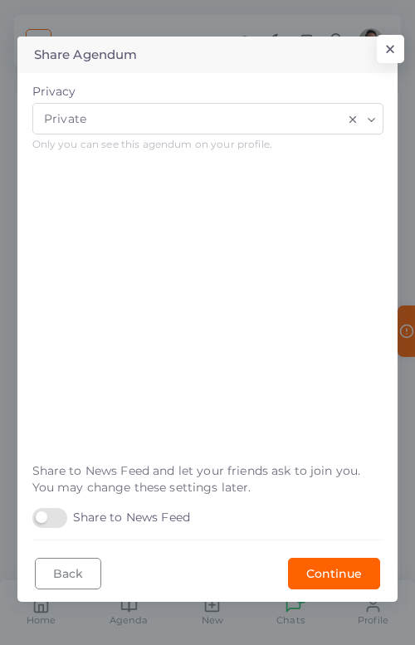
click at [250, 199] on form "Privacy Private Loading... Only you can see this agendum on your profile. Share…" at bounding box center [207, 311] width 351 height 457
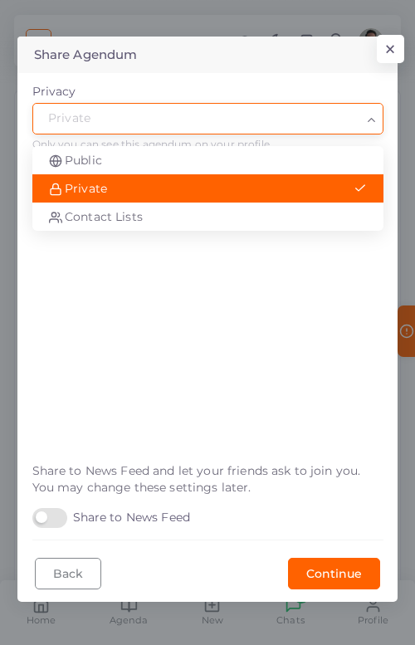
click at [307, 115] on input "Search for option" at bounding box center [200, 118] width 321 height 22
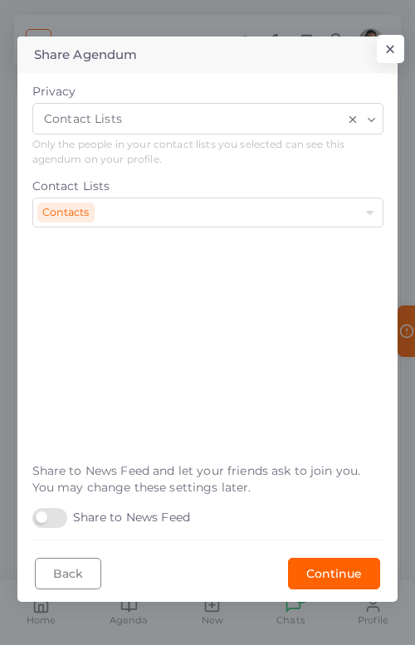
click at [247, 208] on div "Privacy Contact Lists Loading... Public Private Contact Lists Only the people i…" at bounding box center [207, 161] width 351 height 157
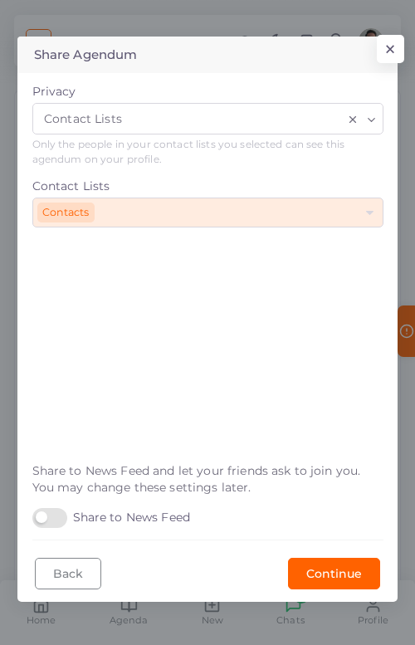
click at [233, 216] on div "Contacts Select one or more contact lists..." at bounding box center [199, 211] width 325 height 24
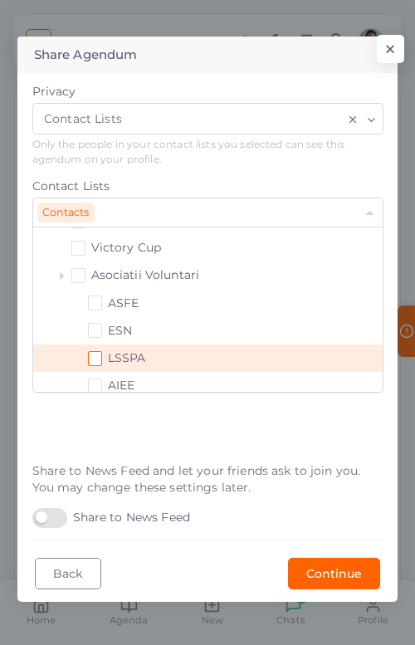
scroll to position [147, 0]
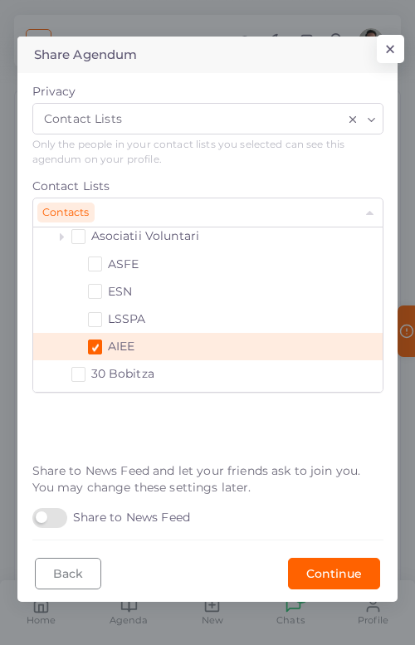
click at [101, 346] on span at bounding box center [95, 347] width 15 height 15
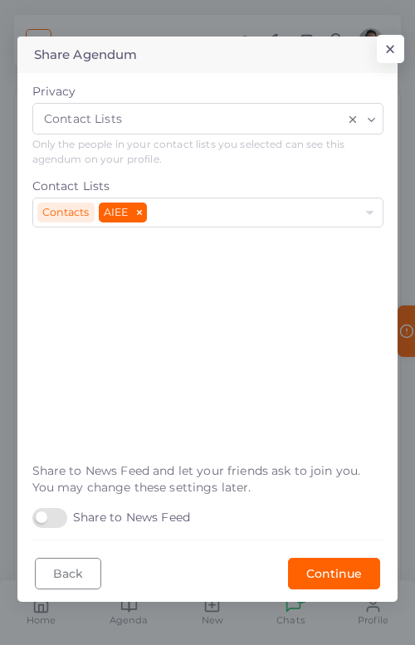
click at [211, 419] on form "Privacy Contact Lists Loading... Only the people in your contact lists you sele…" at bounding box center [207, 311] width 351 height 457
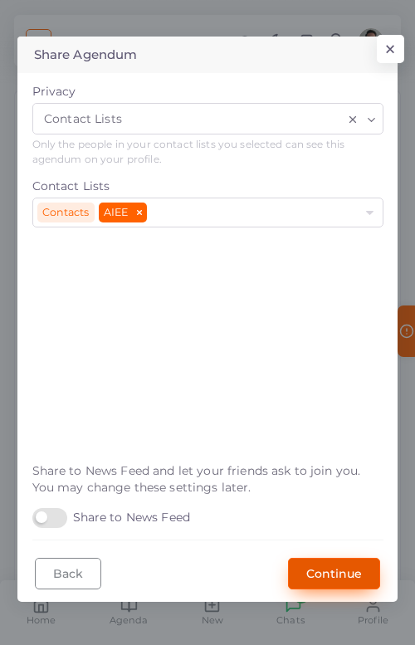
click at [338, 576] on button "Continue" at bounding box center [334, 574] width 92 height 32
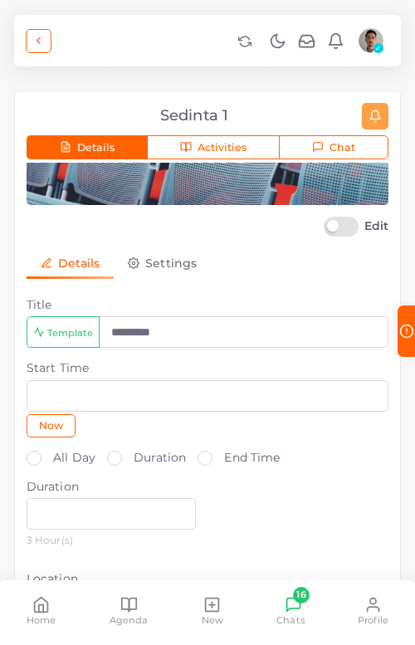
scroll to position [91, 0]
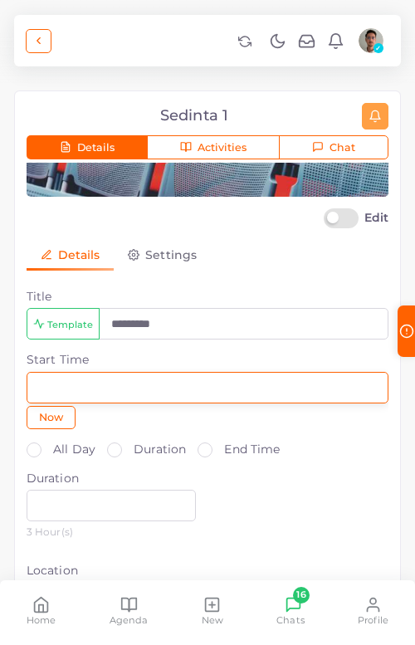
type input "**"
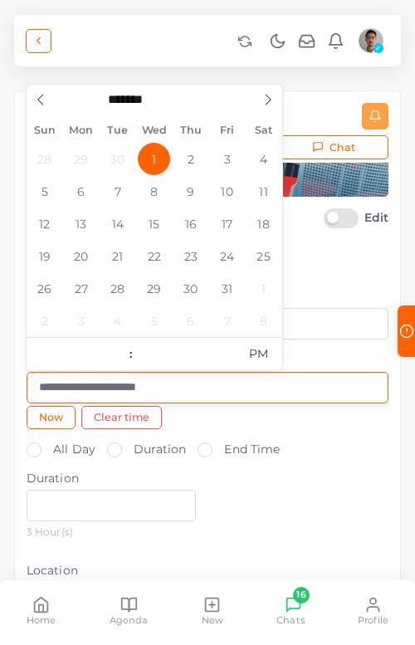
click at [152, 398] on input "**********" at bounding box center [208, 388] width 362 height 32
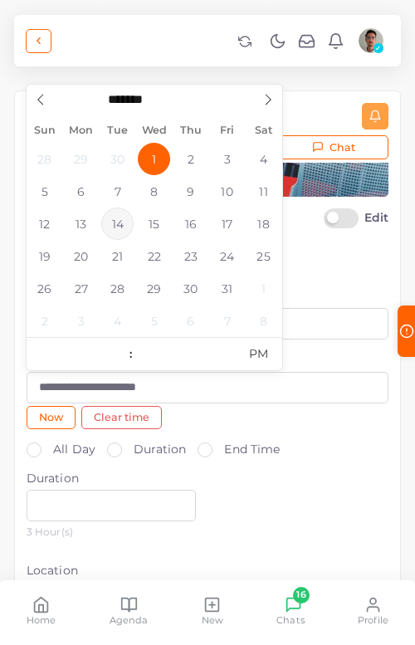
click at [107, 218] on span "14" at bounding box center [117, 224] width 32 height 32
type input "**********"
click at [119, 218] on span "14" at bounding box center [117, 224] width 32 height 32
click at [82, 356] on input "**" at bounding box center [78, 355] width 102 height 33
type input "**"
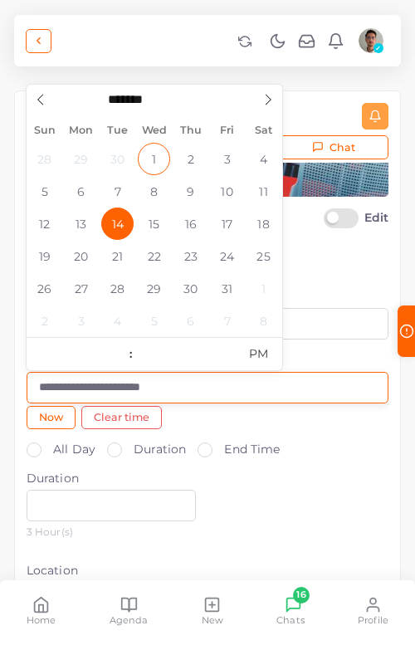
type input "**********"
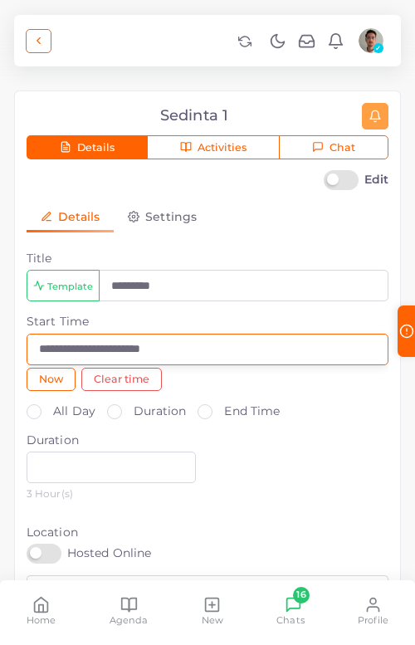
scroll to position [135, 0]
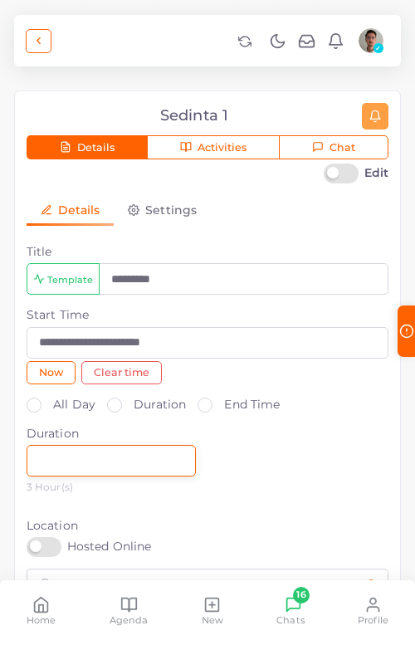
drag, startPoint x: 120, startPoint y: 454, endPoint x: 20, endPoint y: 455, distance: 99.7
click at [20, 455] on div "**********" at bounding box center [207, 342] width 385 height 502
type input "*"
click at [244, 454] on div "All Day Duration End Time Duration * 2 Hour(s)" at bounding box center [207, 450] width 385 height 109
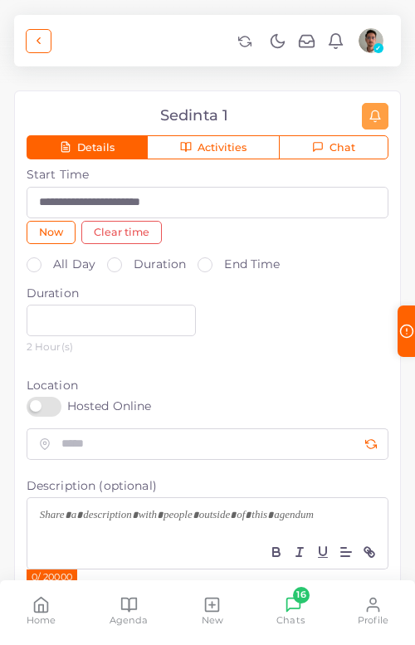
scroll to position [297, 0]
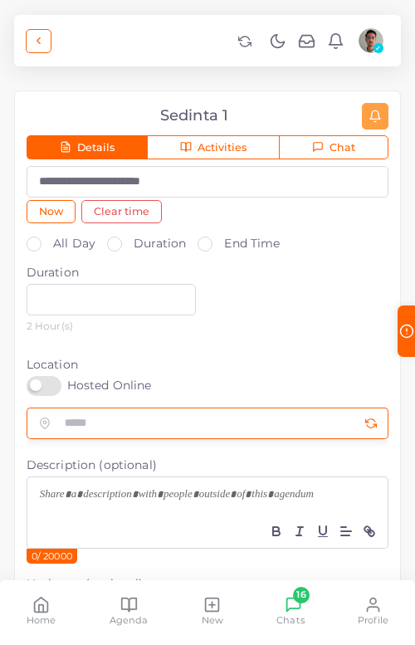
click at [86, 421] on input "text" at bounding box center [224, 424] width 327 height 32
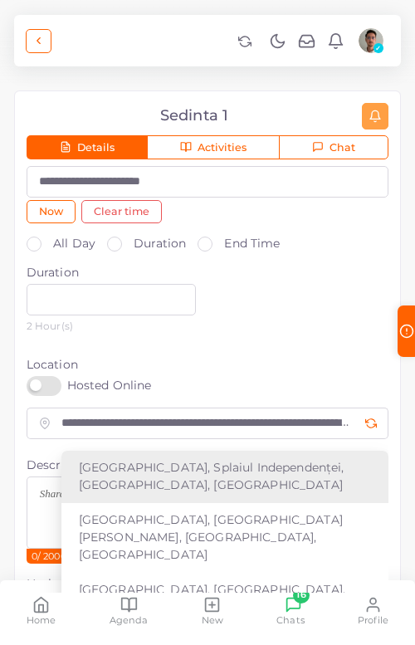
type input "**********"
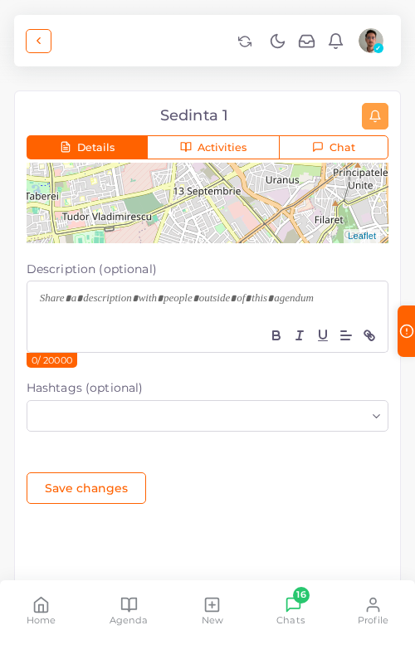
scroll to position [735, 0]
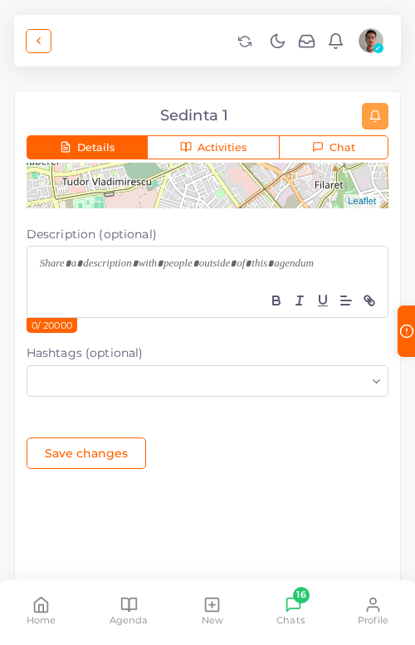
click at [135, 277] on div at bounding box center [207, 265] width 360 height 37
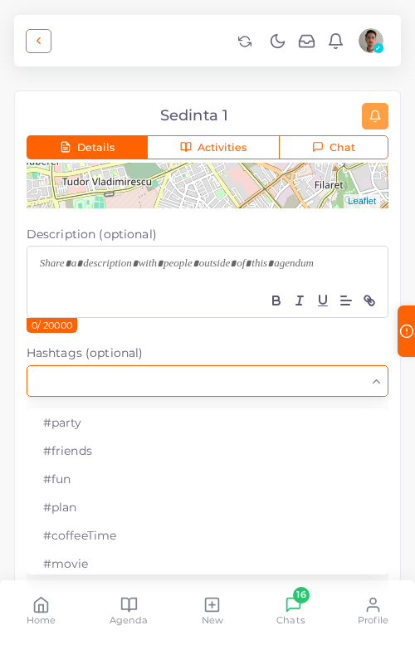
click at [138, 381] on input "Search for option" at bounding box center [197, 381] width 337 height 22
click at [160, 369] on div "Search for option" at bounding box center [197, 379] width 341 height 26
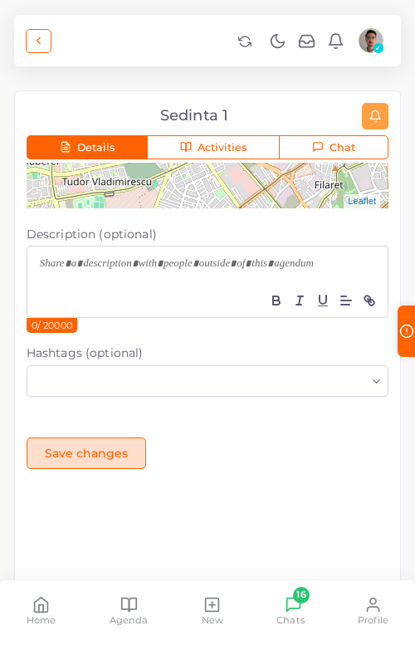
click at [118, 448] on button "Save changes" at bounding box center [87, 454] width 120 height 32
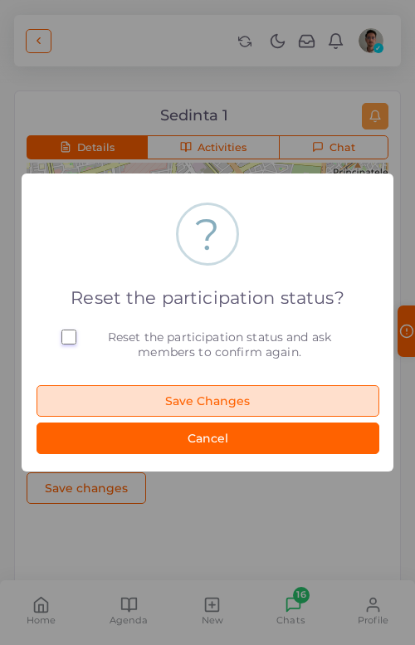
click at [237, 402] on button "Save Changes" at bounding box center [208, 401] width 343 height 32
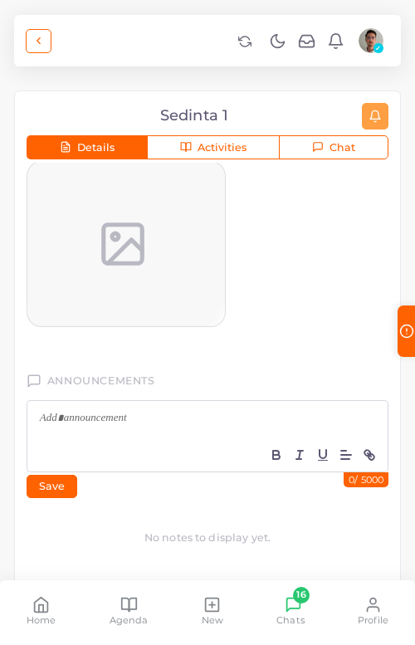
scroll to position [1013, 0]
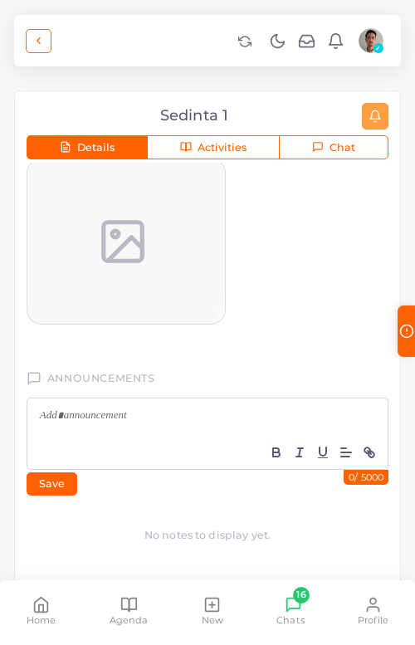
click at [155, 412] on p at bounding box center [208, 417] width 336 height 17
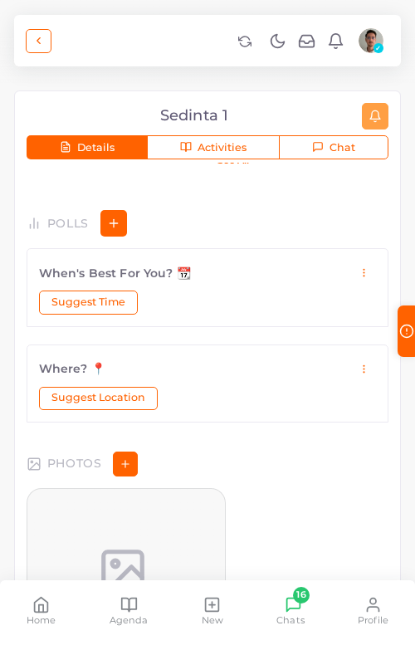
scroll to position [640, 0]
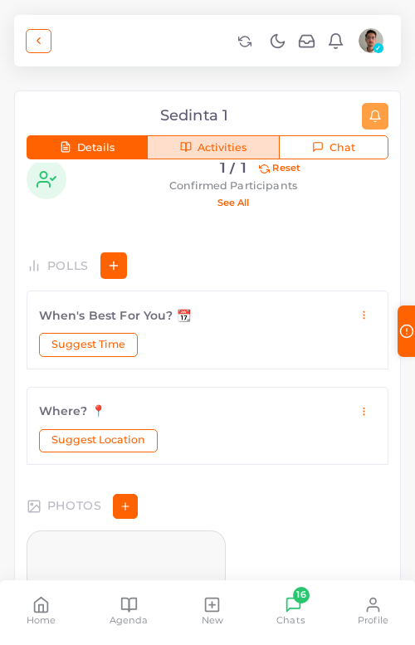
click at [249, 140] on button "Activities" at bounding box center [213, 147] width 133 height 25
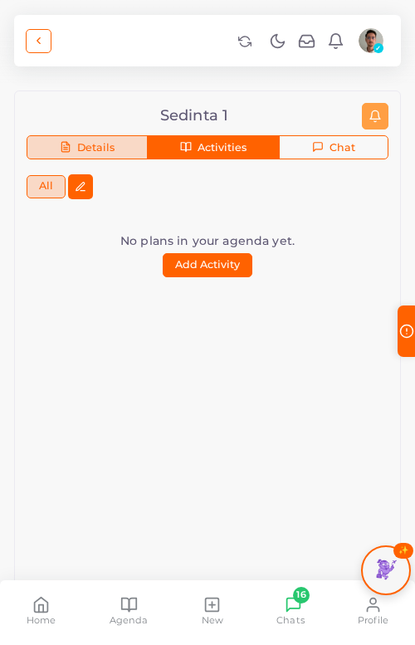
click at [136, 149] on button "Details" at bounding box center [87, 147] width 121 height 25
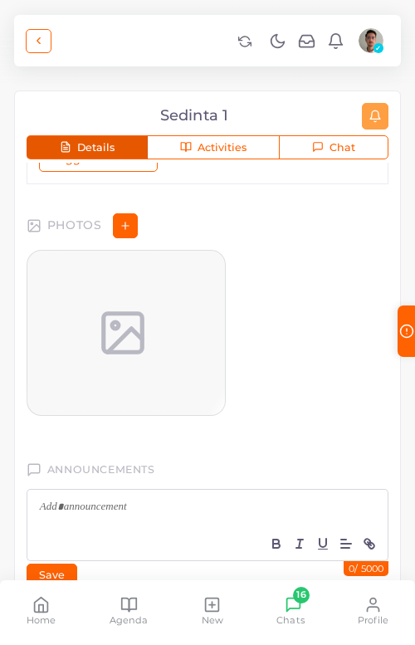
scroll to position [1032, 0]
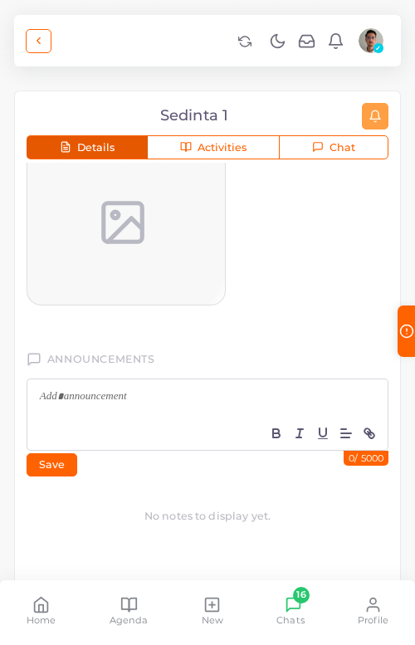
click at [377, 39] on img at bounding box center [371, 40] width 25 height 25
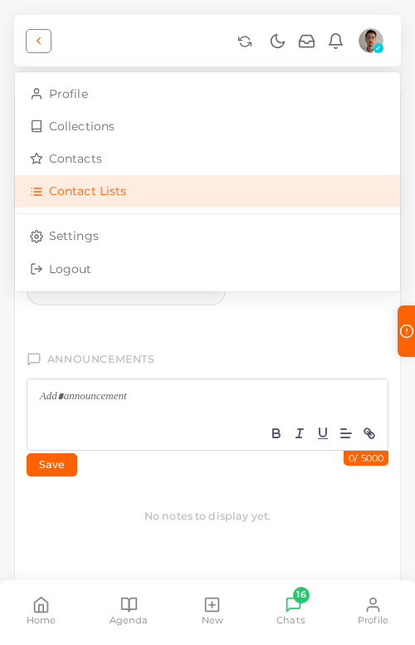
click at [208, 187] on link "Contact Lists" at bounding box center [207, 191] width 385 height 32
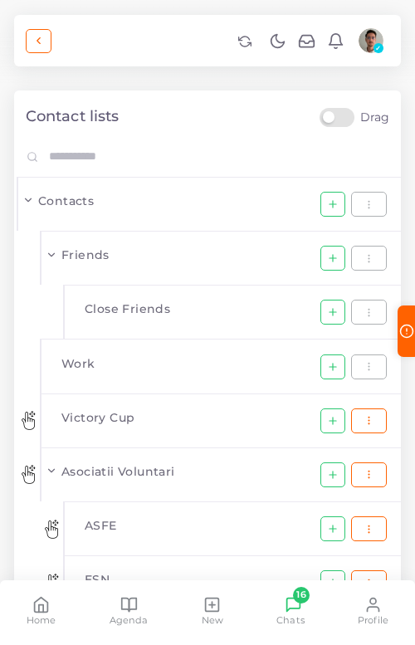
click at [96, 125] on h4 "Contact lists" at bounding box center [73, 117] width 94 height 18
click at [86, 118] on h4 "Contact lists" at bounding box center [73, 117] width 94 height 18
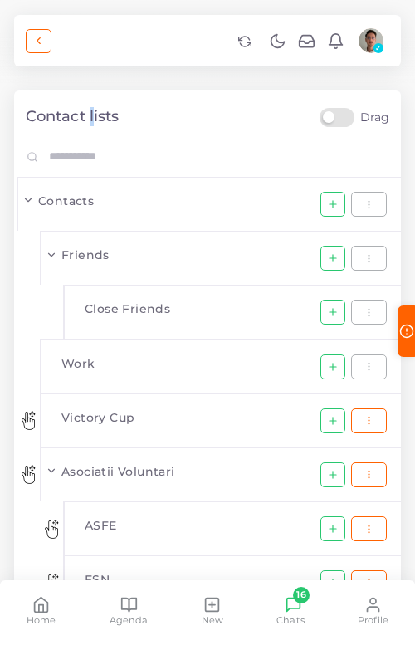
click at [86, 118] on h4 "Contact lists" at bounding box center [73, 117] width 94 height 18
click at [122, 123] on div "Contact lists Drag" at bounding box center [213, 123] width 375 height 30
click at [336, 45] on icon at bounding box center [335, 39] width 13 height 11
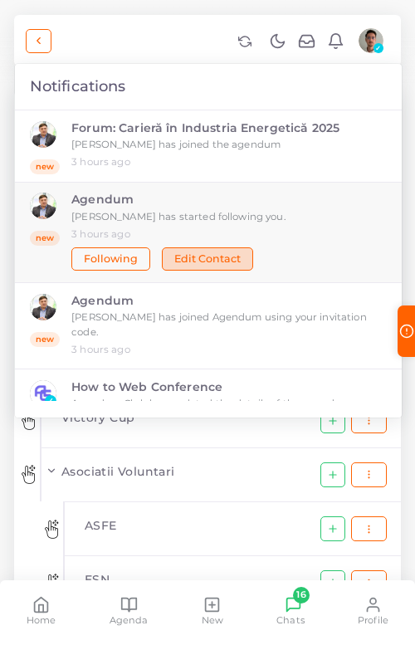
click at [220, 267] on button "Edit Contact" at bounding box center [207, 259] width 91 height 23
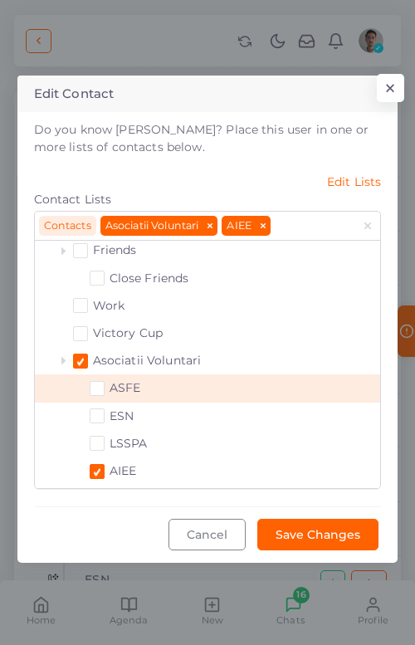
scroll to position [47, 0]
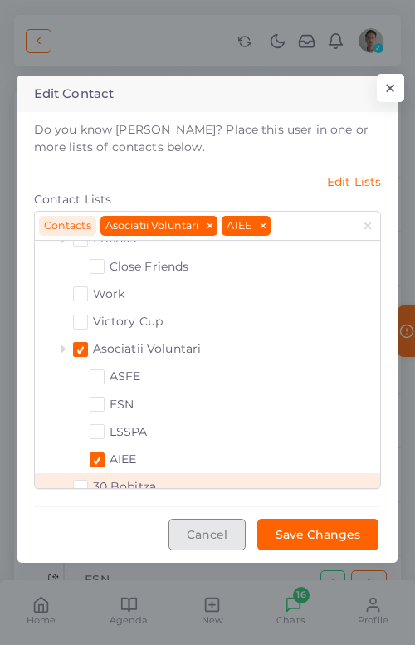
click at [222, 537] on button "Cancel" at bounding box center [207, 535] width 77 height 32
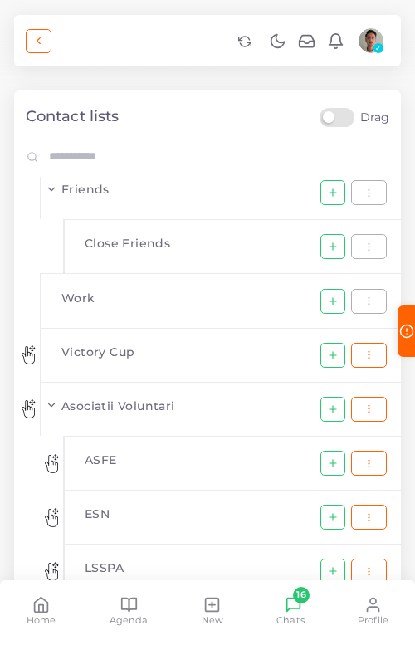
scroll to position [0, 0]
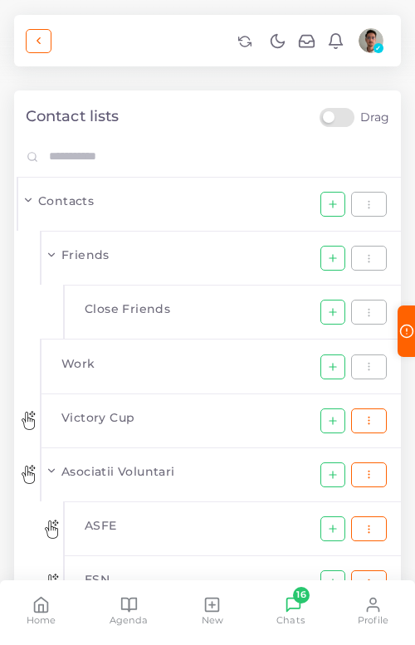
click at [129, 576] on icon at bounding box center [132, 605] width 7 height 13
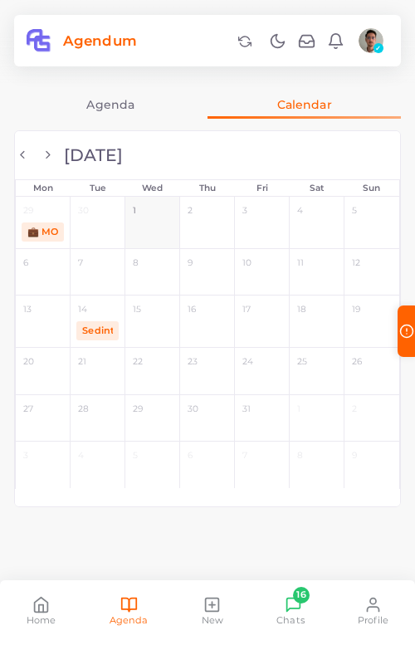
click at [124, 101] on link "Agenda" at bounding box center [111, 105] width 194 height 28
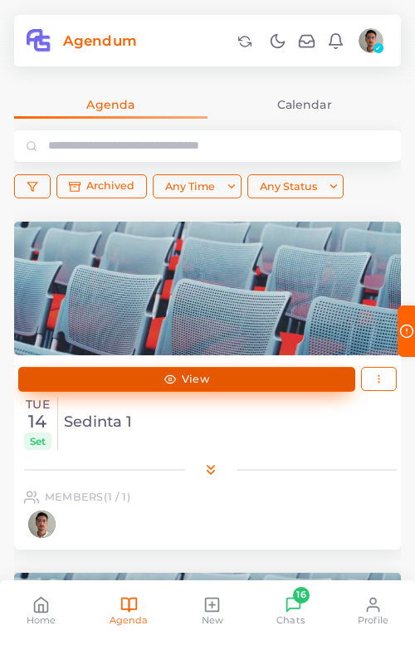
click at [267, 385] on link "View" at bounding box center [186, 379] width 337 height 25
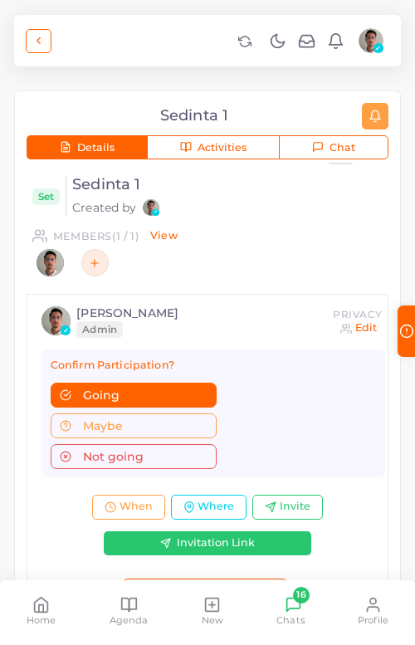
scroll to position [148, 0]
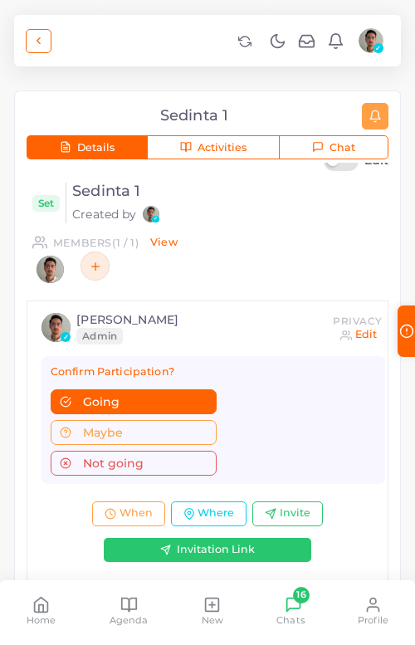
click at [94, 275] on span at bounding box center [95, 266] width 29 height 29
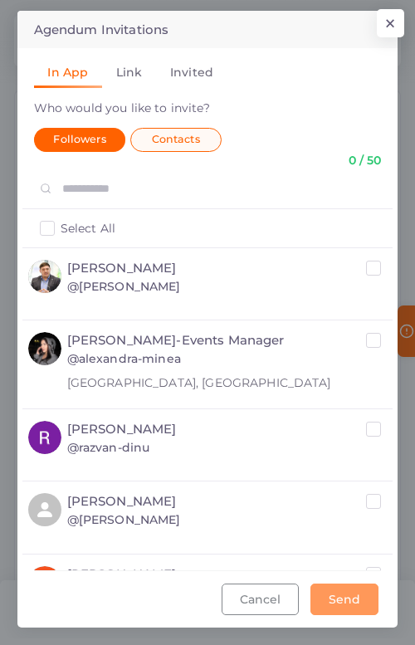
click at [174, 146] on label "Contacts" at bounding box center [175, 139] width 91 height 23
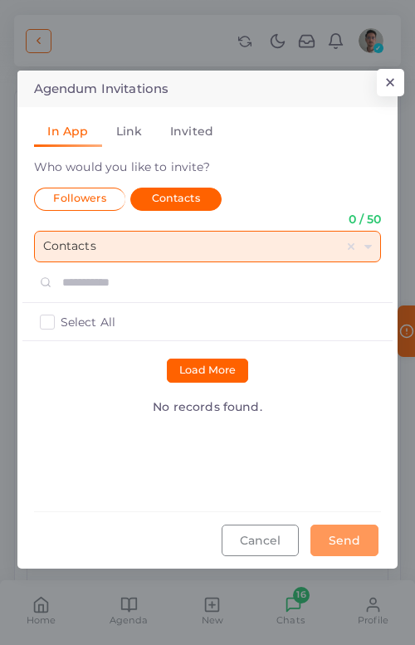
click at [193, 249] on input "text" at bounding box center [191, 247] width 297 height 30
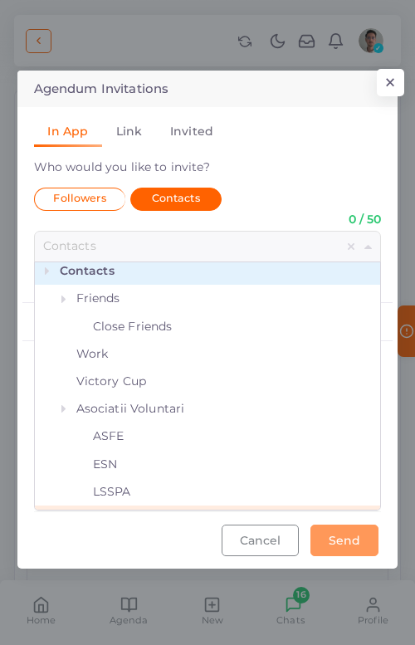
scroll to position [0, 0]
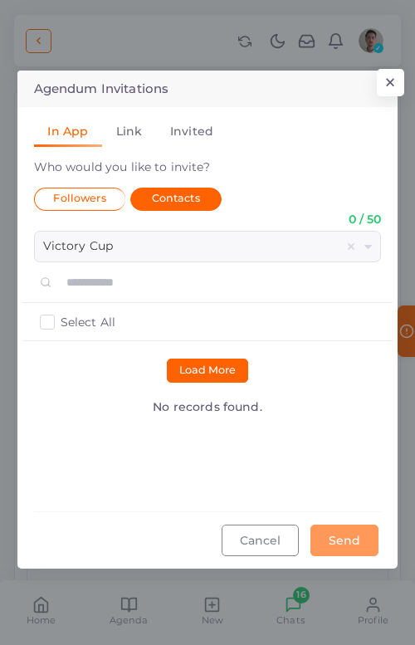
click at [166, 272] on input "text" at bounding box center [225, 283] width 326 height 32
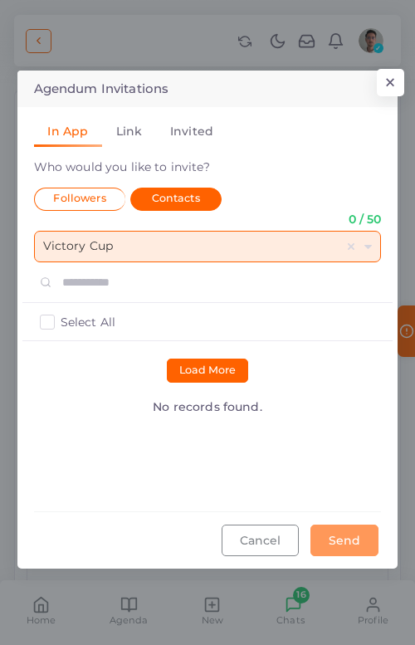
click at [225, 262] on div "Victory Cup Filter by contact lists..." at bounding box center [208, 247] width 348 height 32
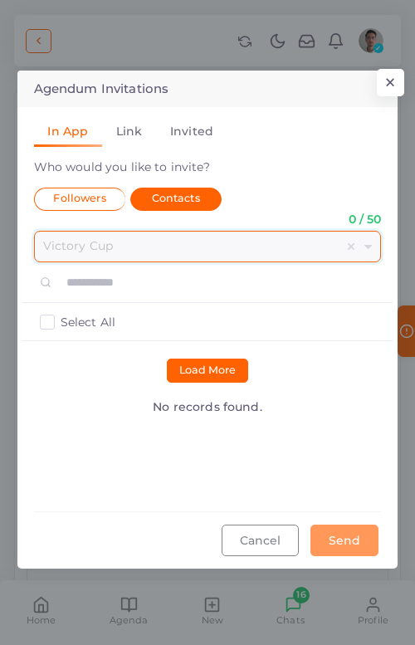
click at [140, 293] on input "text" at bounding box center [225, 283] width 326 height 32
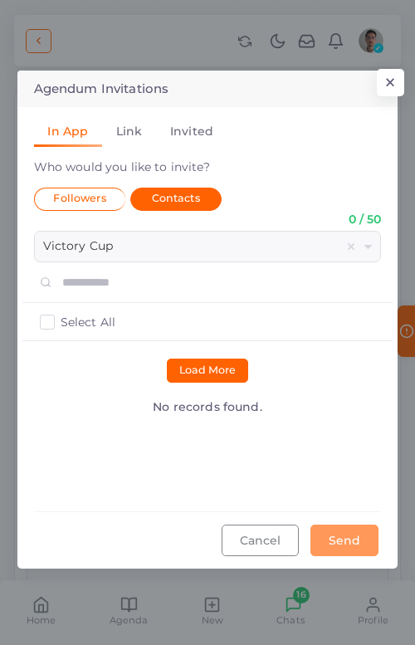
click at [46, 287] on icon at bounding box center [46, 283] width 12 height 12
click at [48, 311] on div "Select All Follow Remove" at bounding box center [207, 322] width 371 height 38
click at [61, 324] on label "Select All" at bounding box center [88, 322] width 55 height 17
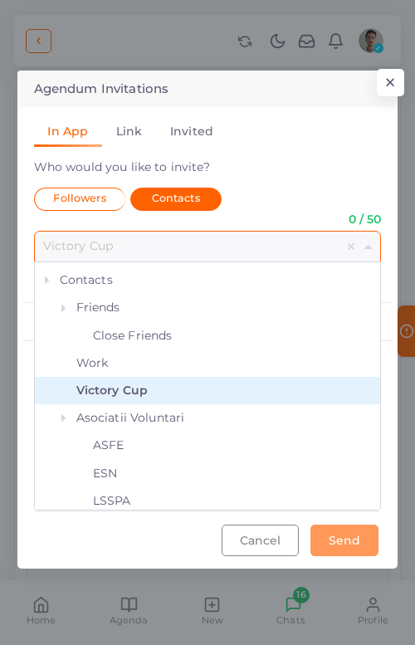
click at [146, 239] on input "text" at bounding box center [191, 247] width 297 height 30
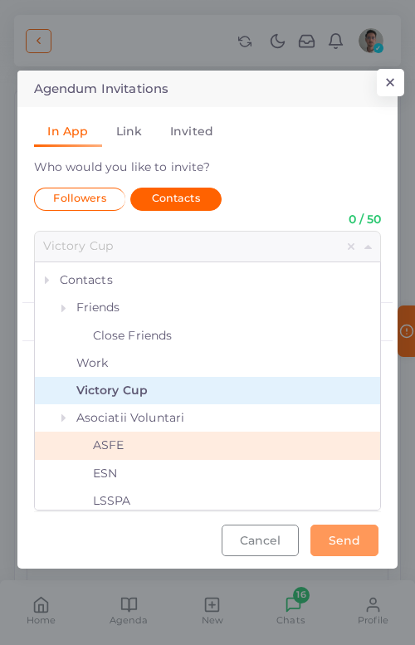
click at [132, 459] on div "ASFE" at bounding box center [208, 445] width 346 height 27
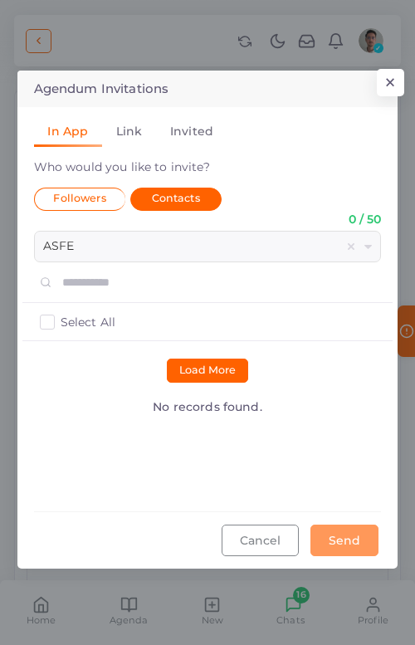
click at [129, 453] on div "Select All Follow Remove Load More No records found." at bounding box center [208, 386] width 348 height 249
click at [90, 200] on span "Followers" at bounding box center [79, 198] width 52 height 12
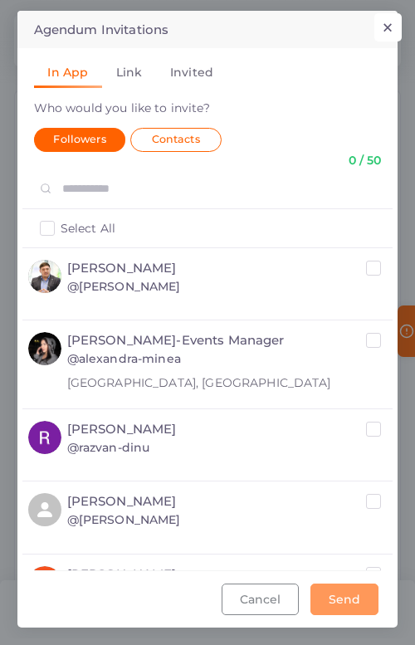
click at [395, 21] on button "×" at bounding box center [388, 27] width 27 height 28
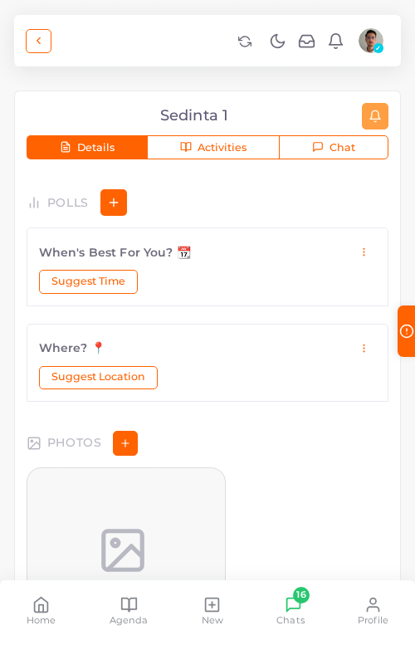
scroll to position [1057, 0]
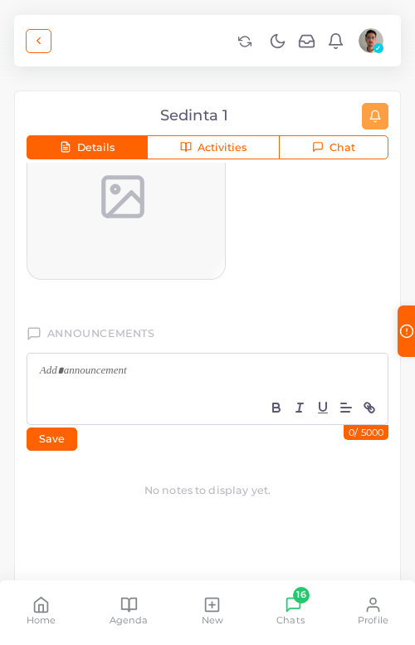
click at [297, 576] on icon at bounding box center [293, 604] width 17 height 17
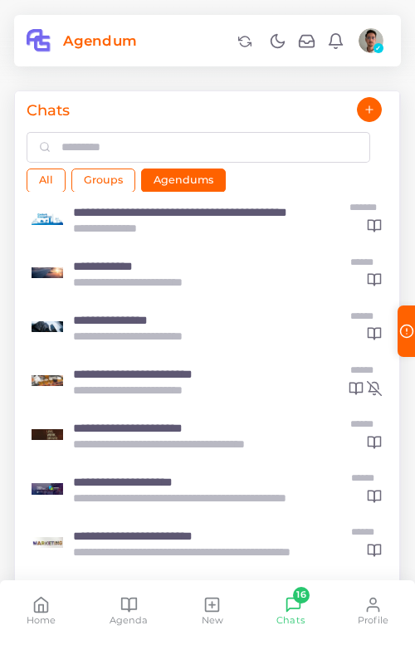
click at [49, 576] on icon at bounding box center [40, 604] width 17 height 17
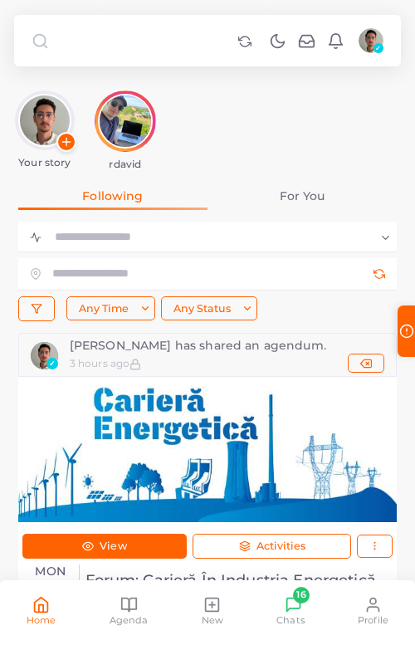
click at [281, 131] on div "Your story rdavid" at bounding box center [207, 131] width 387 height 80
click at [300, 576] on span "Chats" at bounding box center [291, 620] width 28 height 13
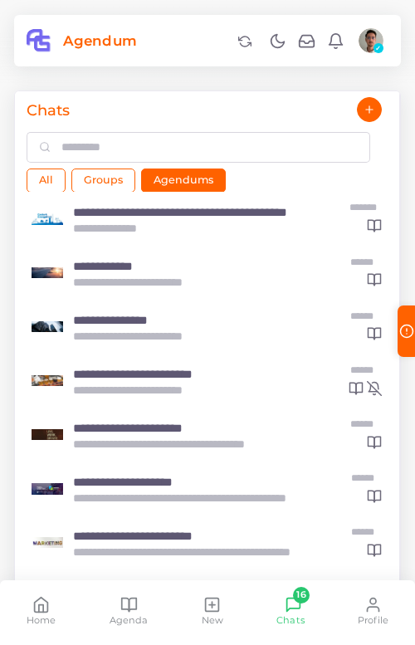
click at [33, 576] on icon at bounding box center [40, 604] width 17 height 17
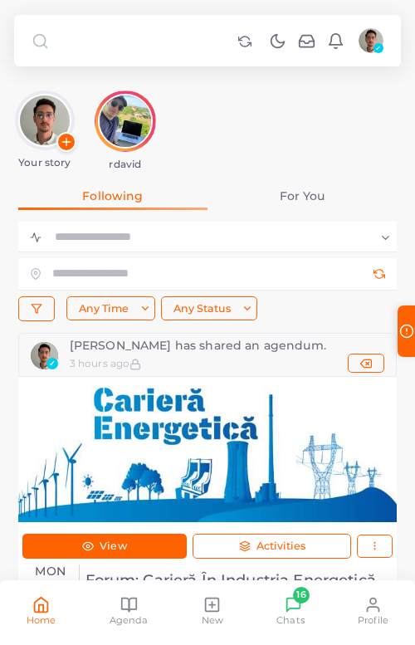
click at [238, 48] on link at bounding box center [245, 40] width 25 height 17
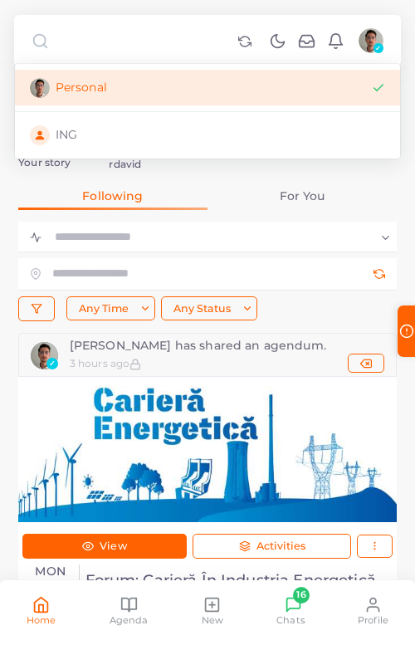
click at [224, 98] on link "Personal" at bounding box center [207, 87] width 385 height 35
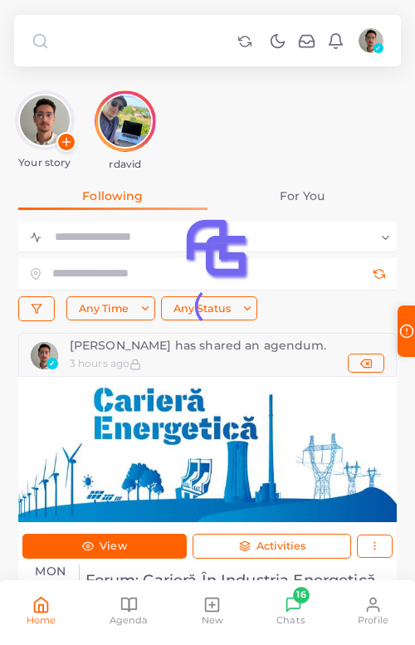
click at [238, 41] on icon at bounding box center [244, 42] width 12 height 10
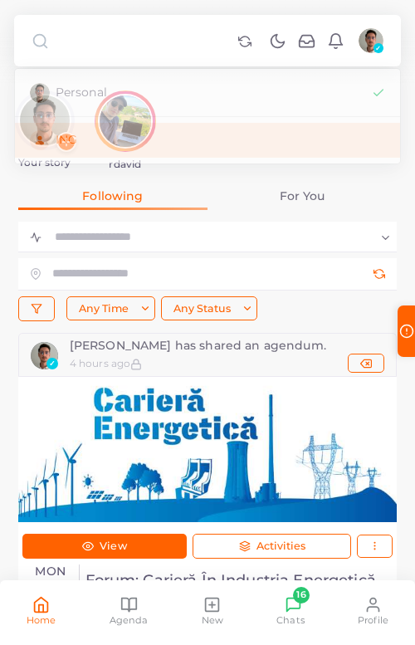
click at [237, 125] on link "ING" at bounding box center [207, 135] width 385 height 35
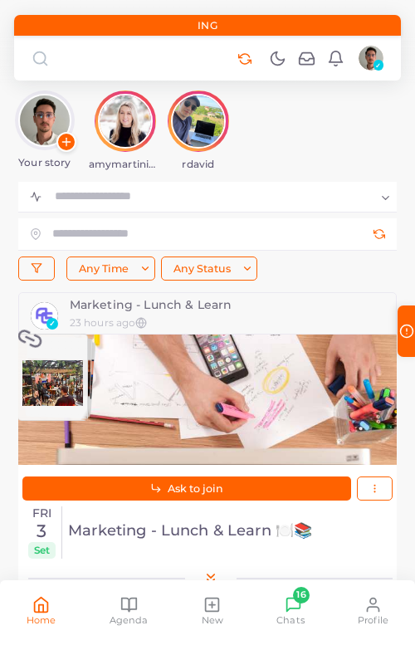
click at [251, 56] on link at bounding box center [245, 58] width 25 height 17
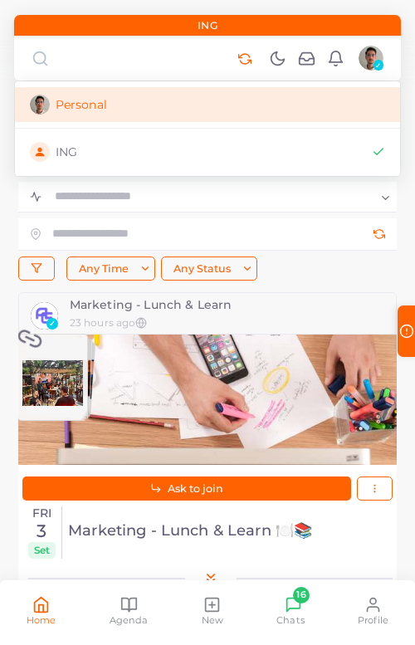
click at [179, 118] on link "Personal" at bounding box center [207, 104] width 385 height 35
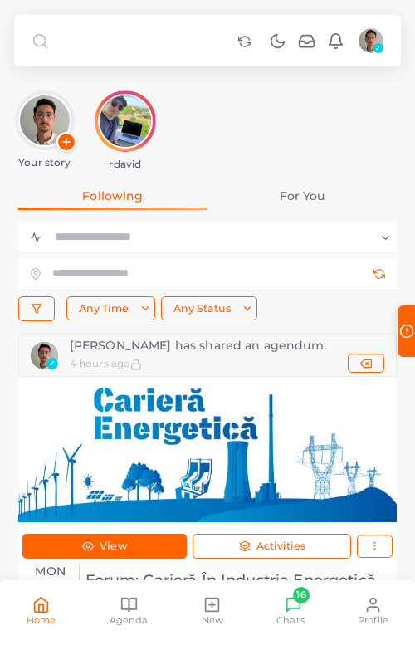
click at [179, 118] on div "Your story rdavid" at bounding box center [207, 131] width 387 height 80
